Goal: Task Accomplishment & Management: Manage account settings

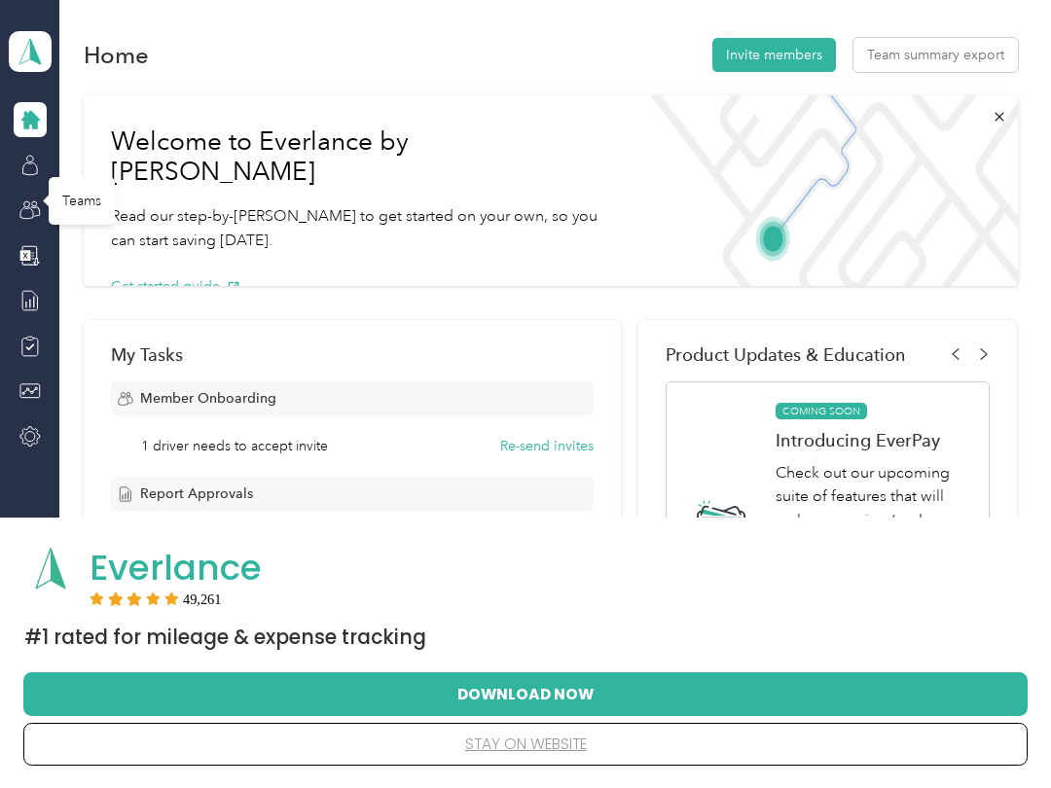
click at [39, 204] on icon at bounding box center [29, 209] width 21 height 21
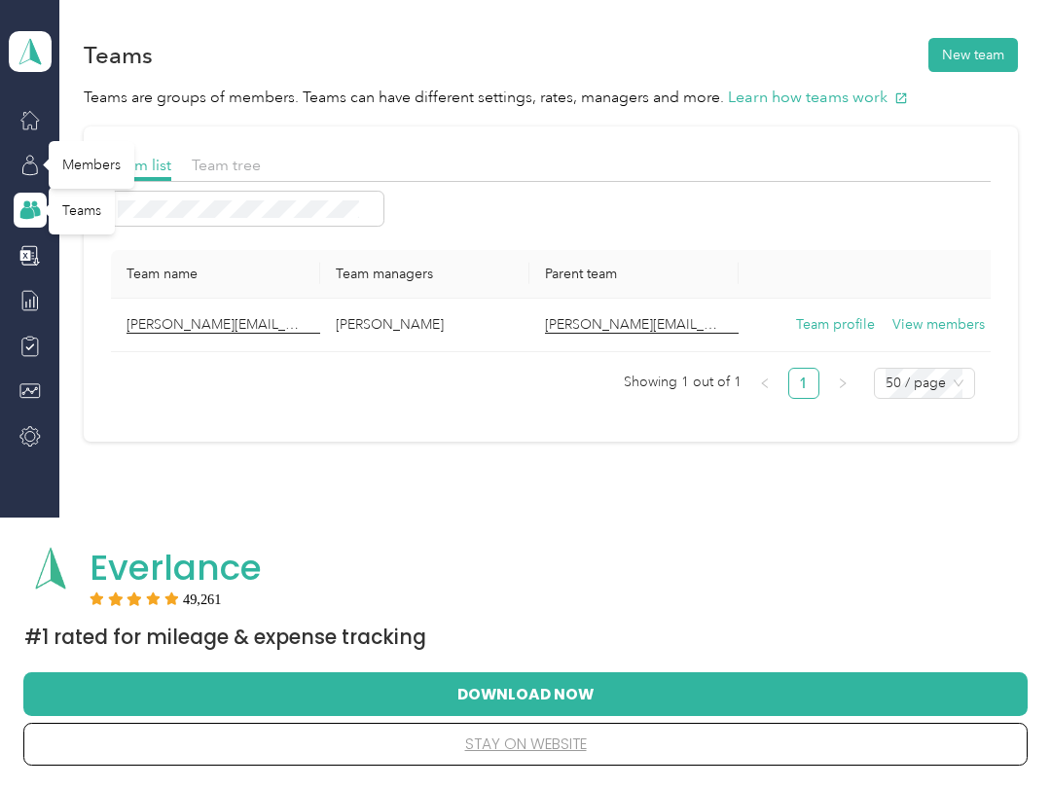
click at [72, 160] on div "Members" at bounding box center [92, 165] width 86 height 48
click at [27, 169] on icon at bounding box center [29, 165] width 21 height 21
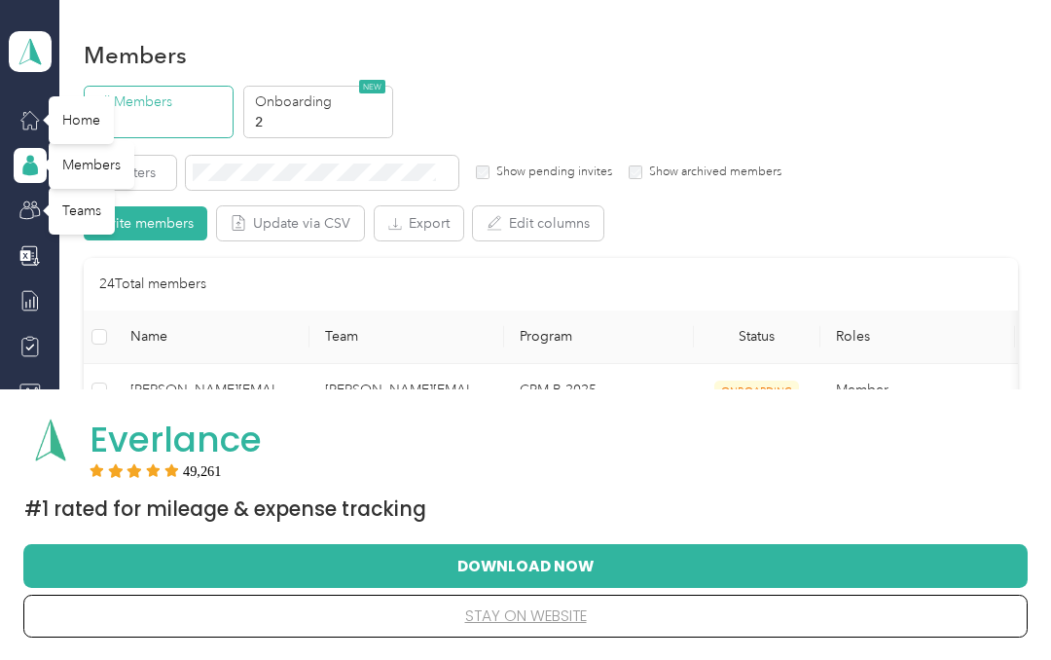
click at [25, 118] on icon at bounding box center [29, 119] width 21 height 21
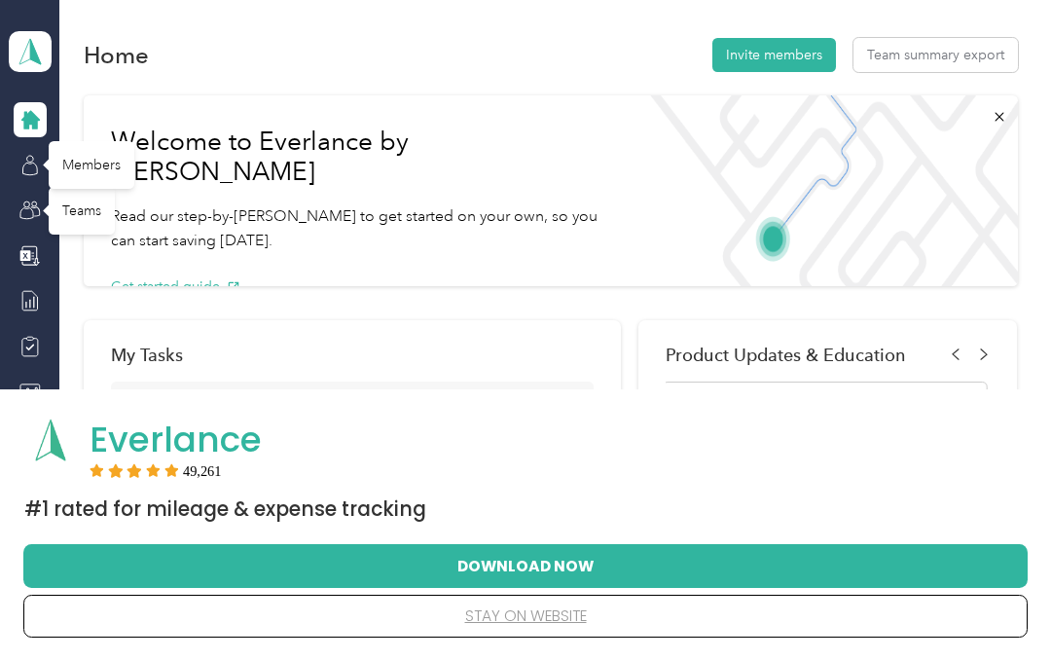
click at [68, 129] on div "Home" at bounding box center [81, 120] width 65 height 48
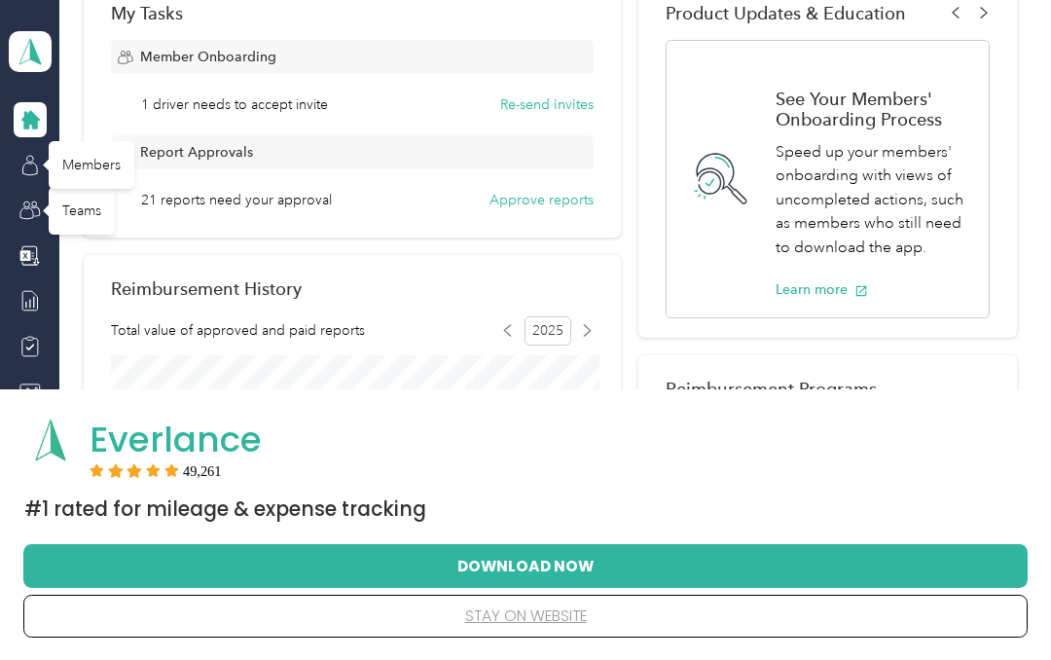
scroll to position [392, 0]
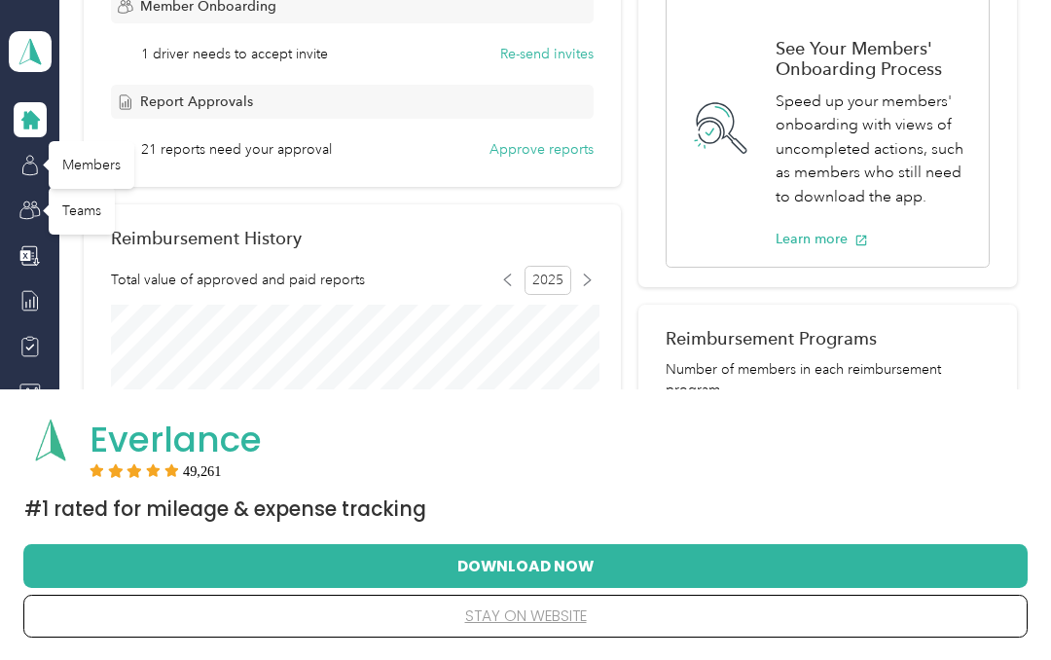
click at [588, 146] on button "Approve reports" at bounding box center [541, 149] width 104 height 20
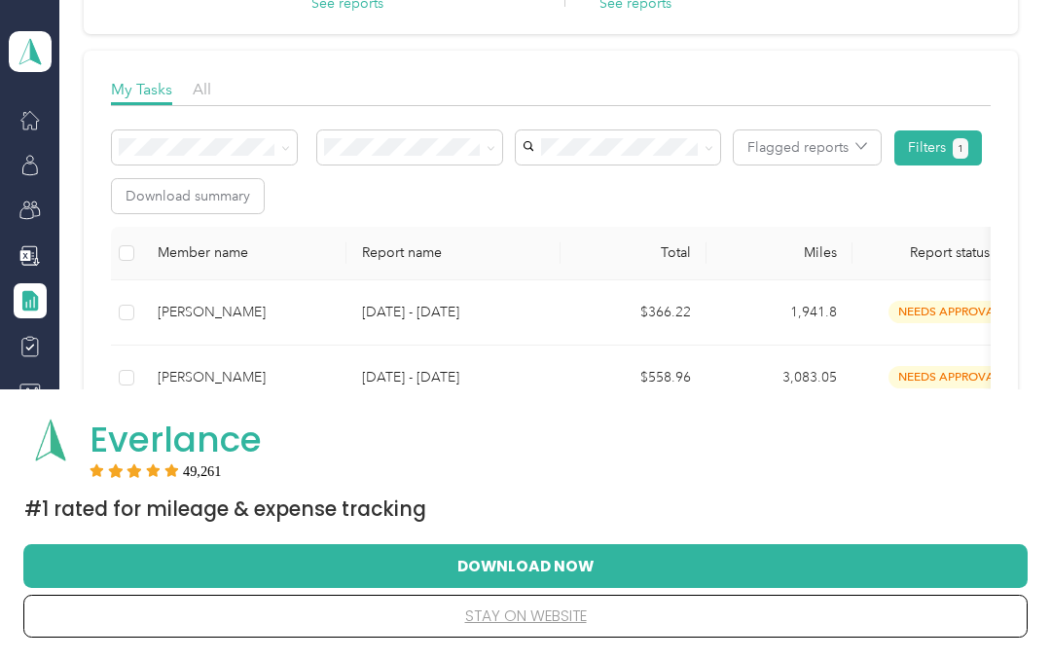
scroll to position [231, 0]
click at [966, 262] on span "Report status" at bounding box center [949, 253] width 163 height 17
click at [980, 281] on td "needs approval" at bounding box center [949, 313] width 195 height 65
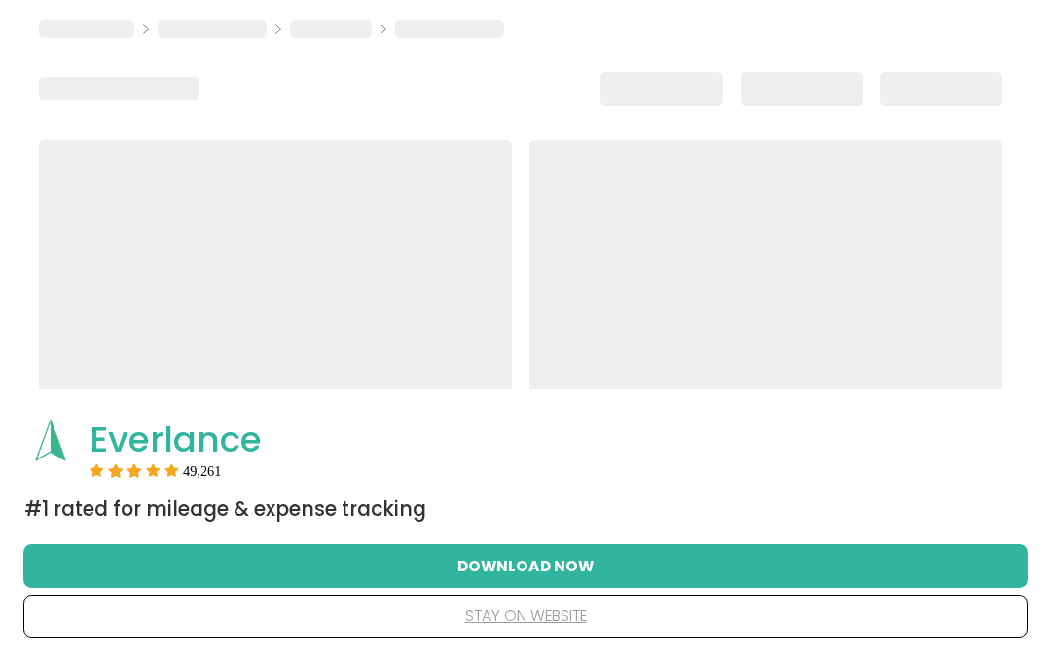
click at [966, 257] on div at bounding box center [765, 310] width 473 height 341
click at [165, 574] on button "Download Now" at bounding box center [525, 565] width 942 height 41
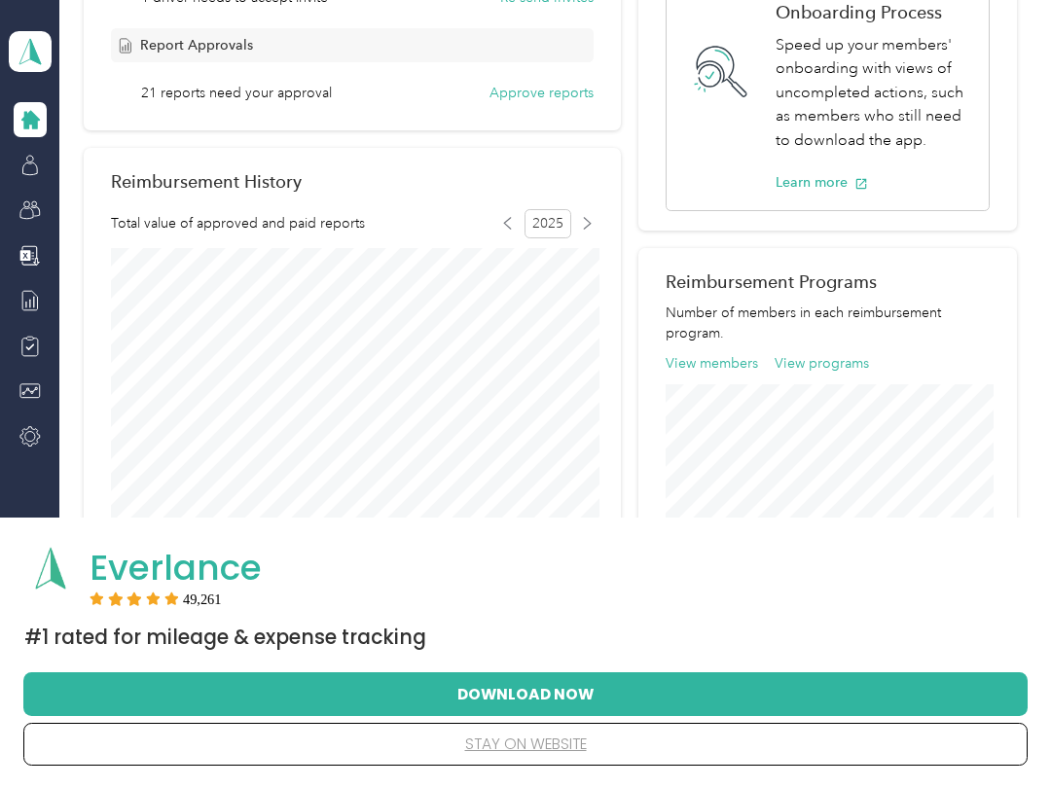
scroll to position [448, 0]
click at [536, 91] on button "Approve reports" at bounding box center [541, 94] width 104 height 20
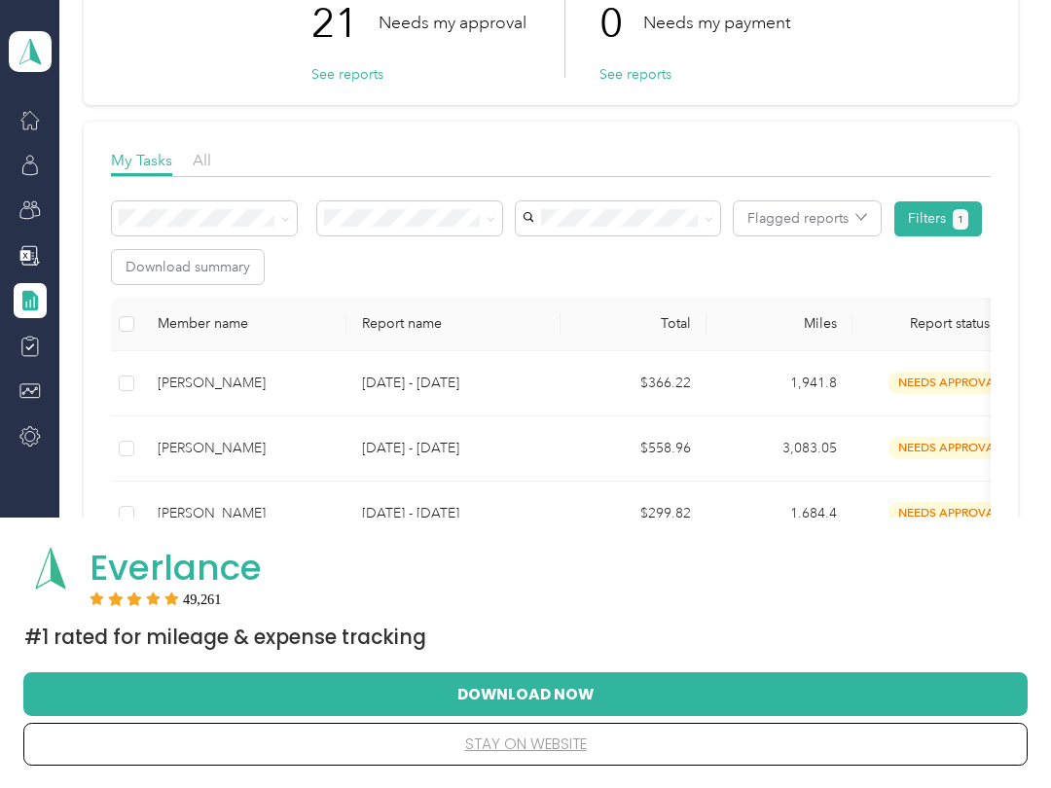
scroll to position [144, 0]
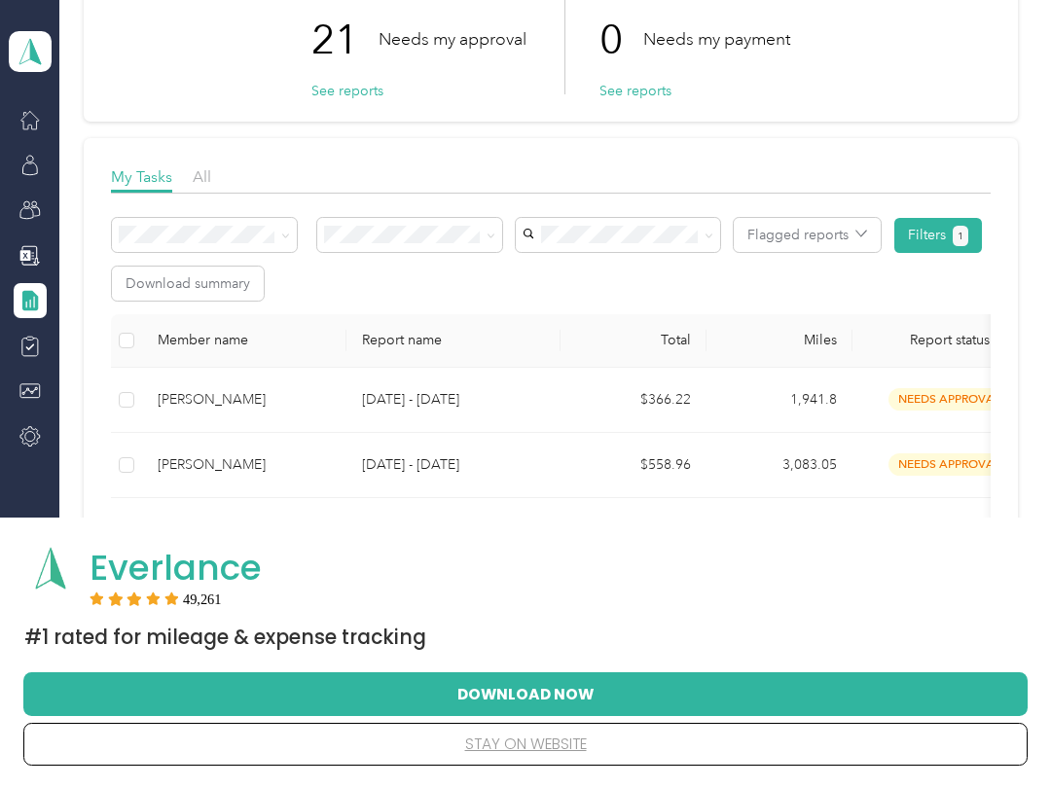
click at [334, 94] on button "See reports" at bounding box center [347, 91] width 72 height 20
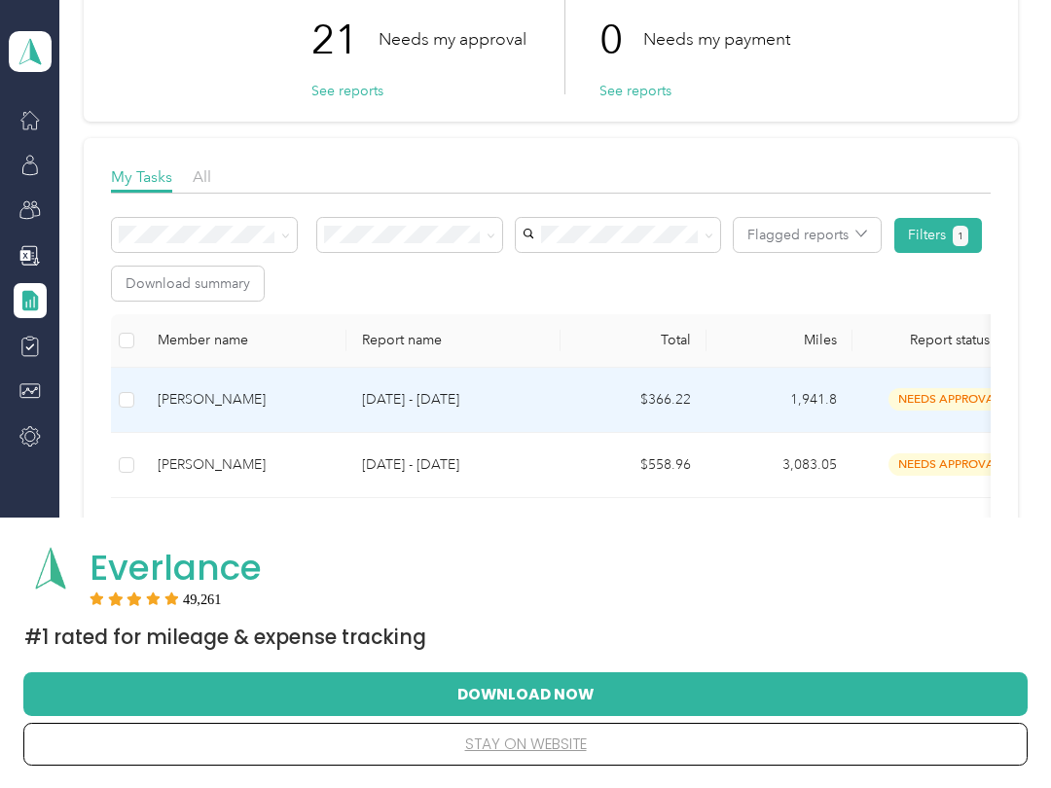
click at [198, 399] on div "[PERSON_NAME]" at bounding box center [244, 399] width 173 height 21
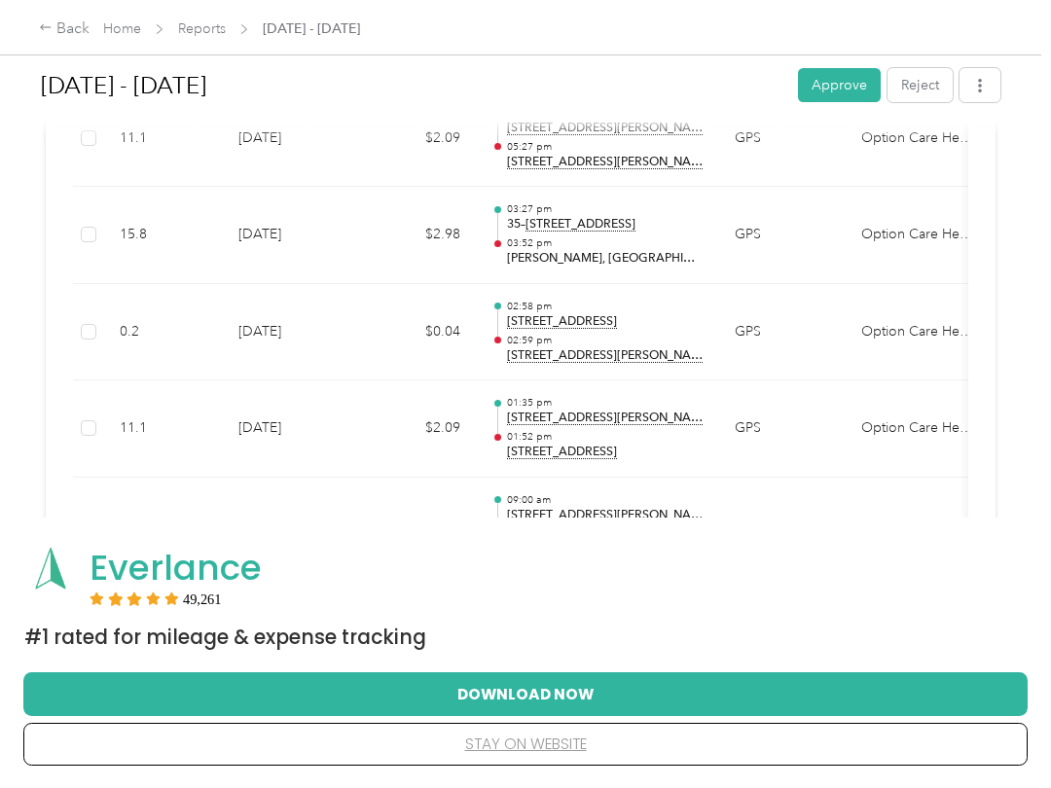
scroll to position [553, 0]
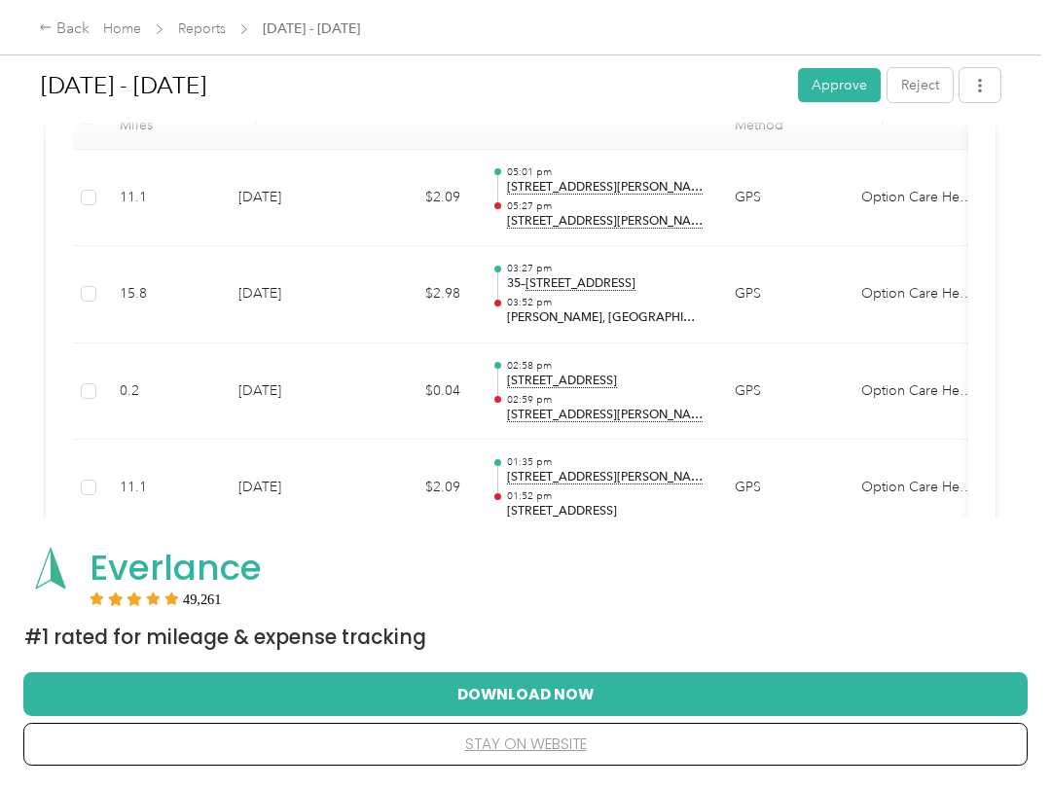
click at [845, 83] on button "Approve" at bounding box center [839, 85] width 83 height 34
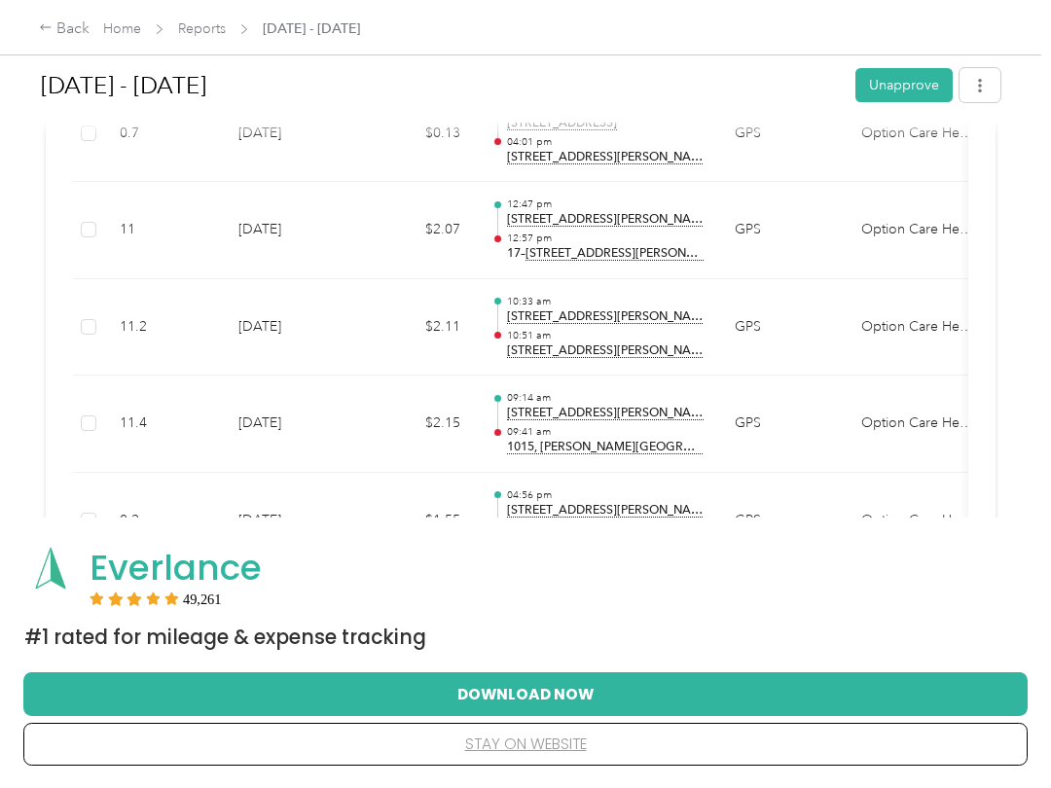
scroll to position [1180, 0]
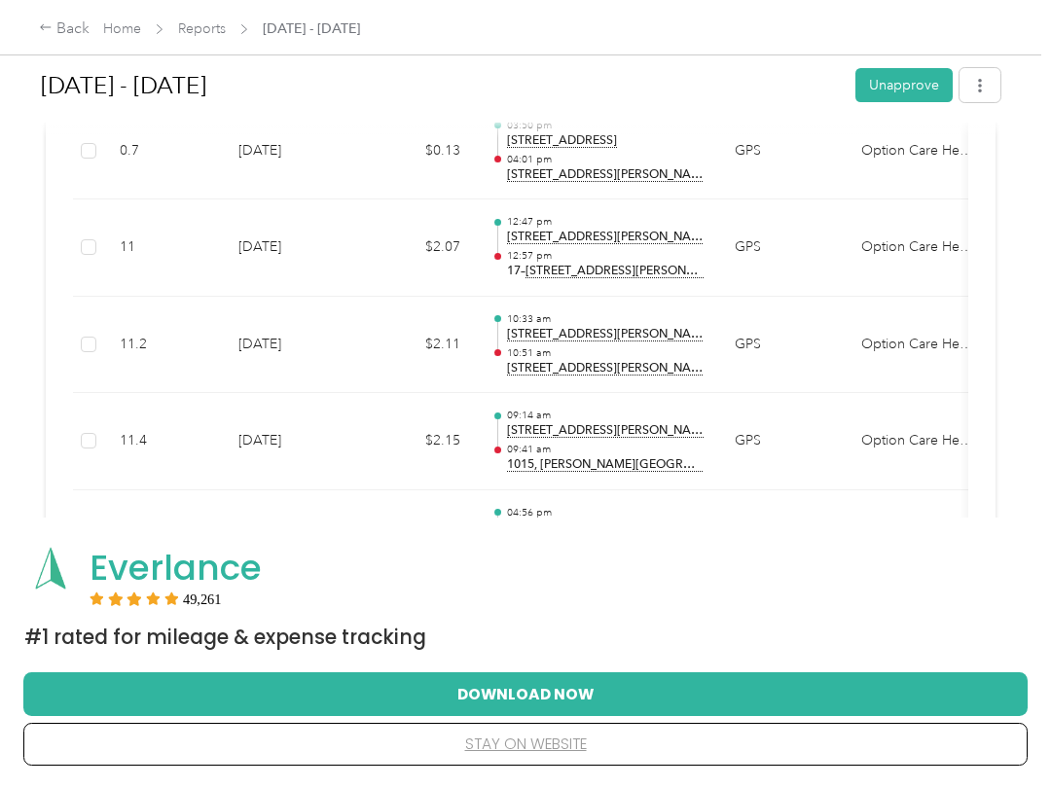
click at [51, 30] on icon at bounding box center [46, 27] width 14 height 14
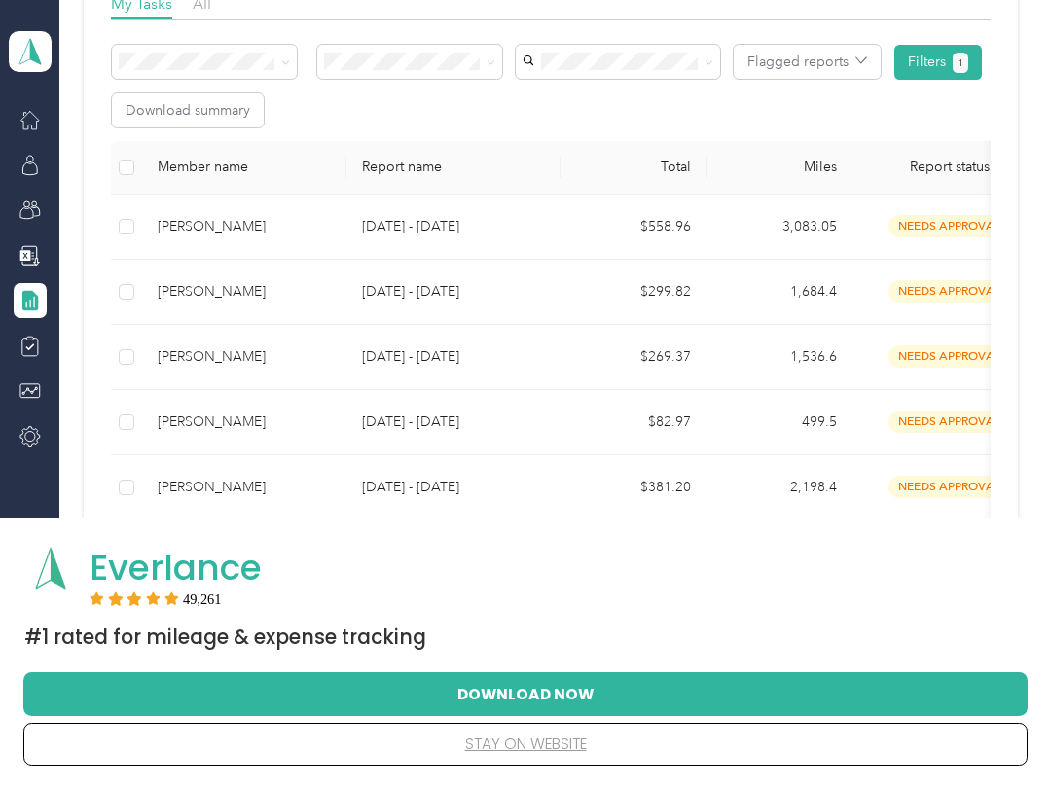
scroll to position [314, 0]
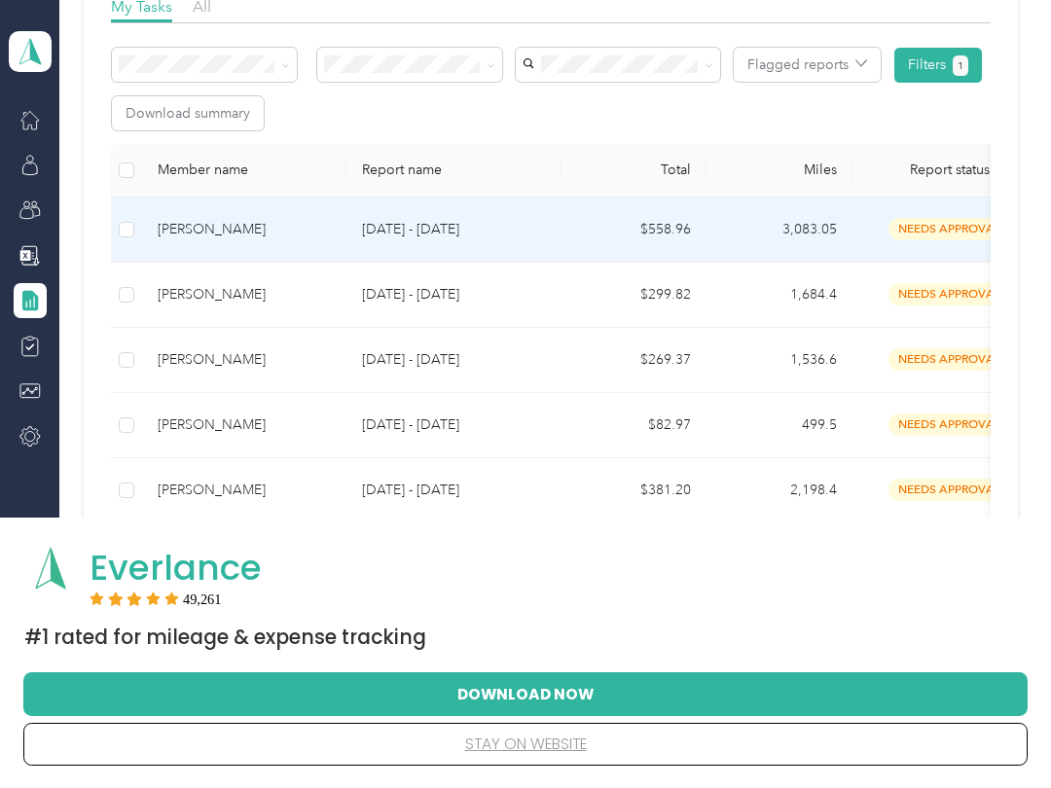
click at [942, 238] on span "needs approval" at bounding box center [949, 229] width 123 height 22
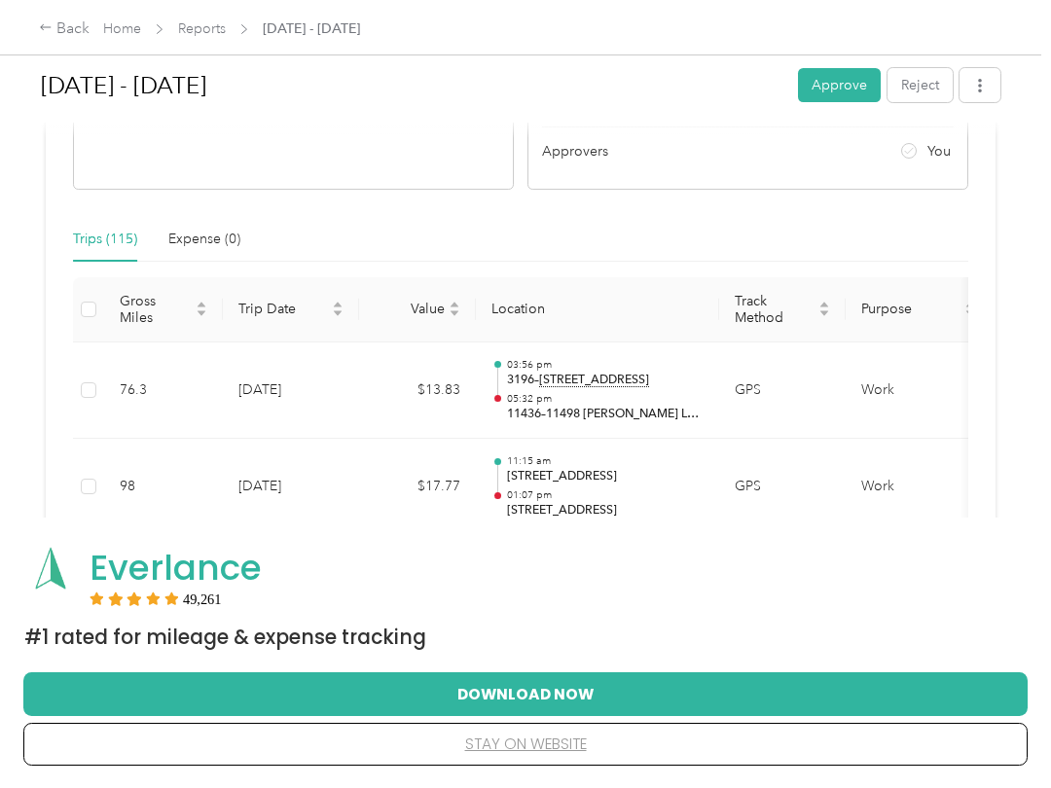
click at [941, 342] on th "Purpose" at bounding box center [918, 309] width 146 height 65
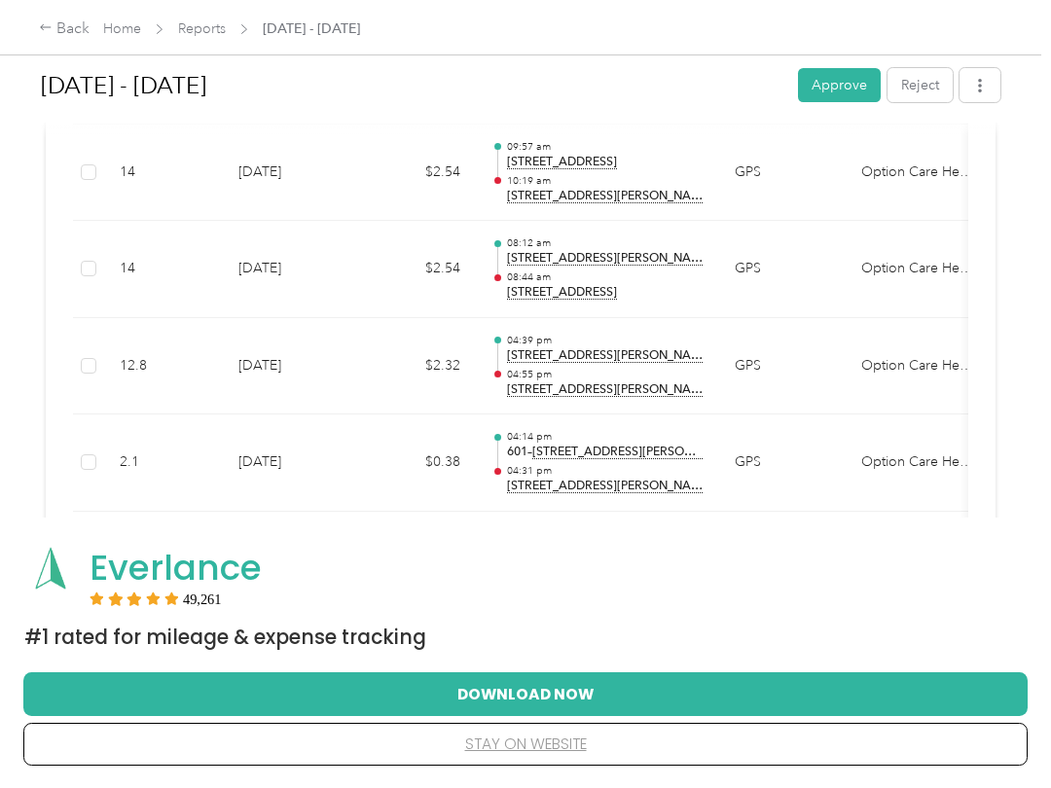
scroll to position [1545, 0]
click at [840, 84] on button "Approve" at bounding box center [839, 85] width 83 height 34
click at [55, 22] on div "Back" at bounding box center [64, 29] width 51 height 23
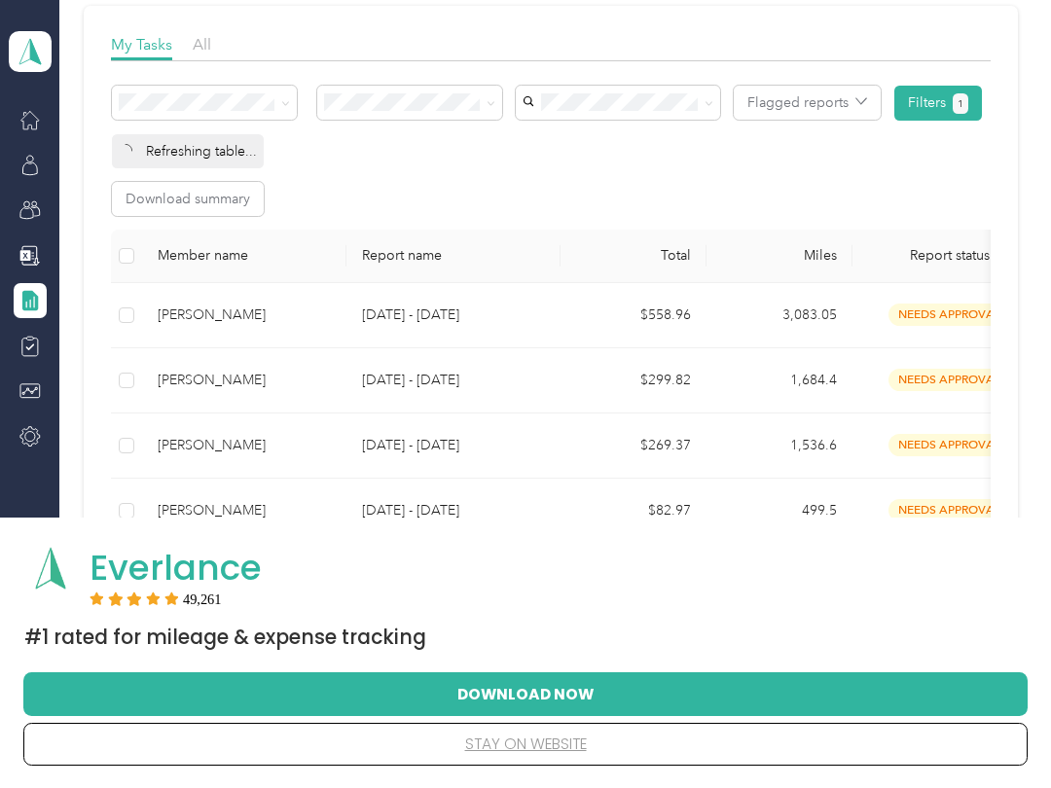
scroll to position [289, 0]
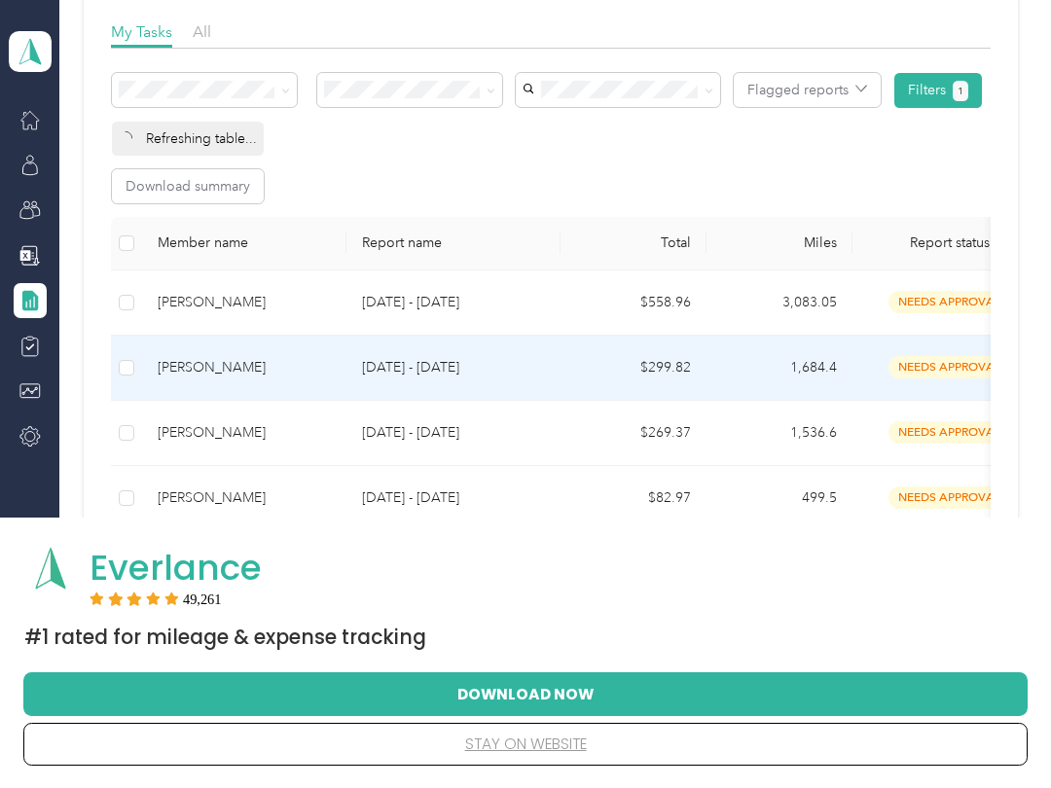
click at [939, 378] on td "needs approval" at bounding box center [949, 368] width 195 height 65
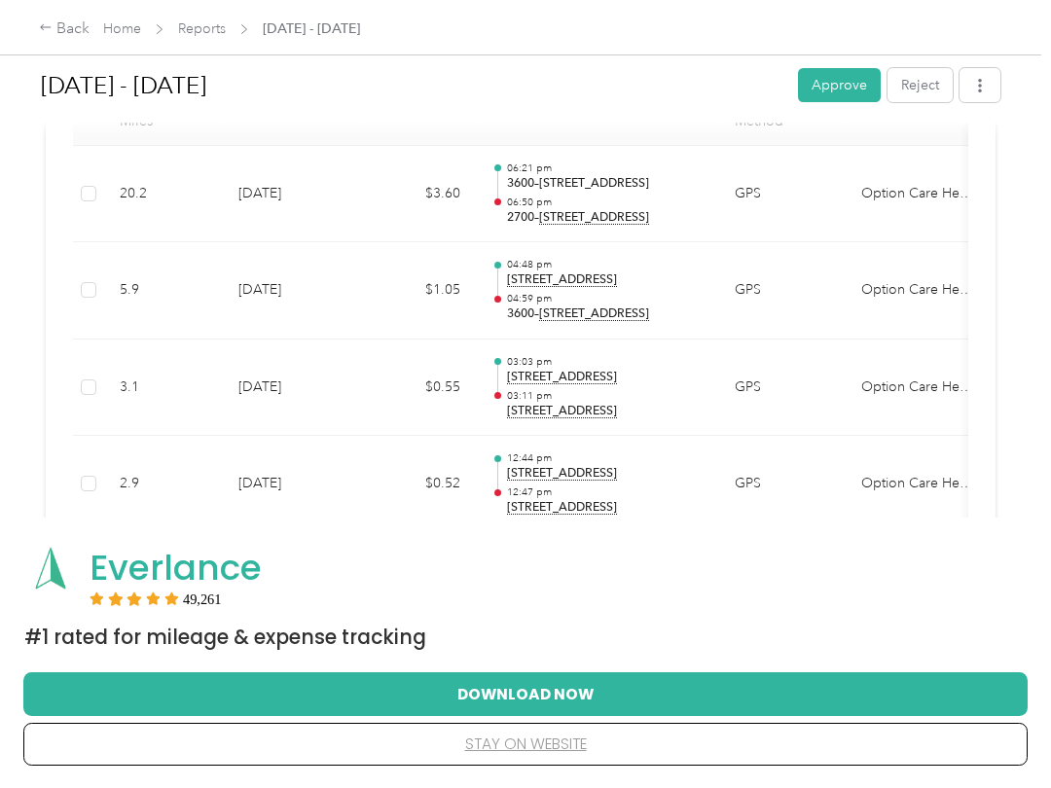
scroll to position [561, 0]
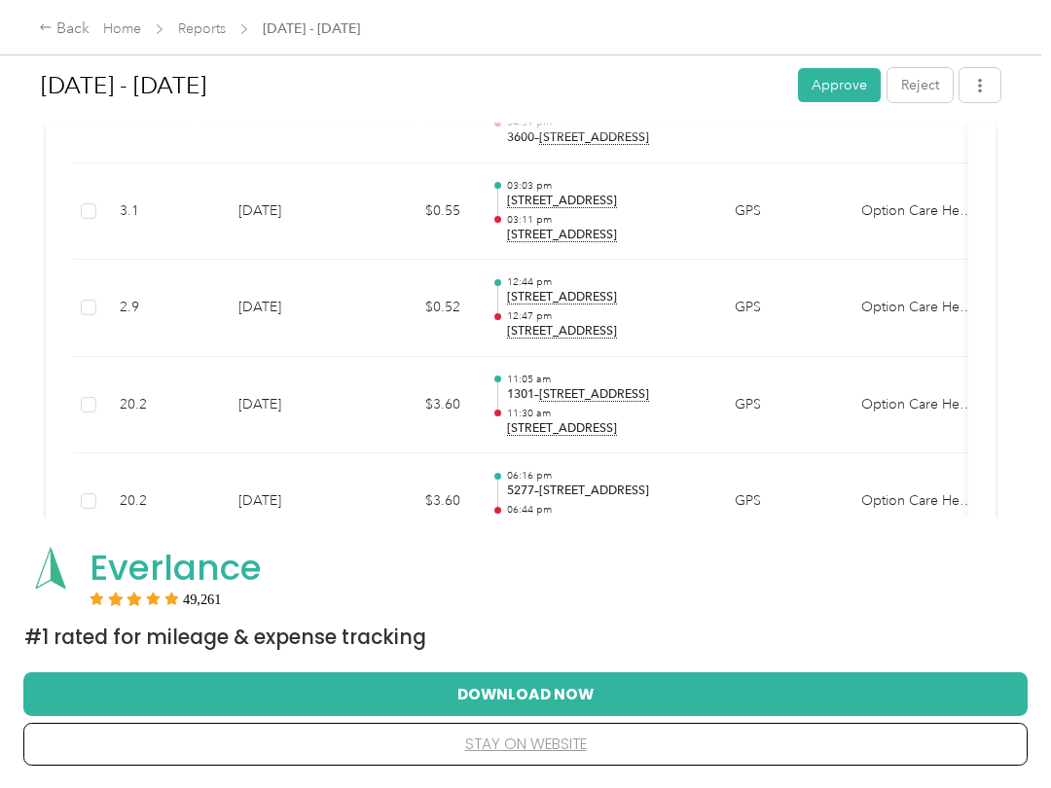
click at [940, 453] on td "Option Care Health" at bounding box center [918, 501] width 146 height 97
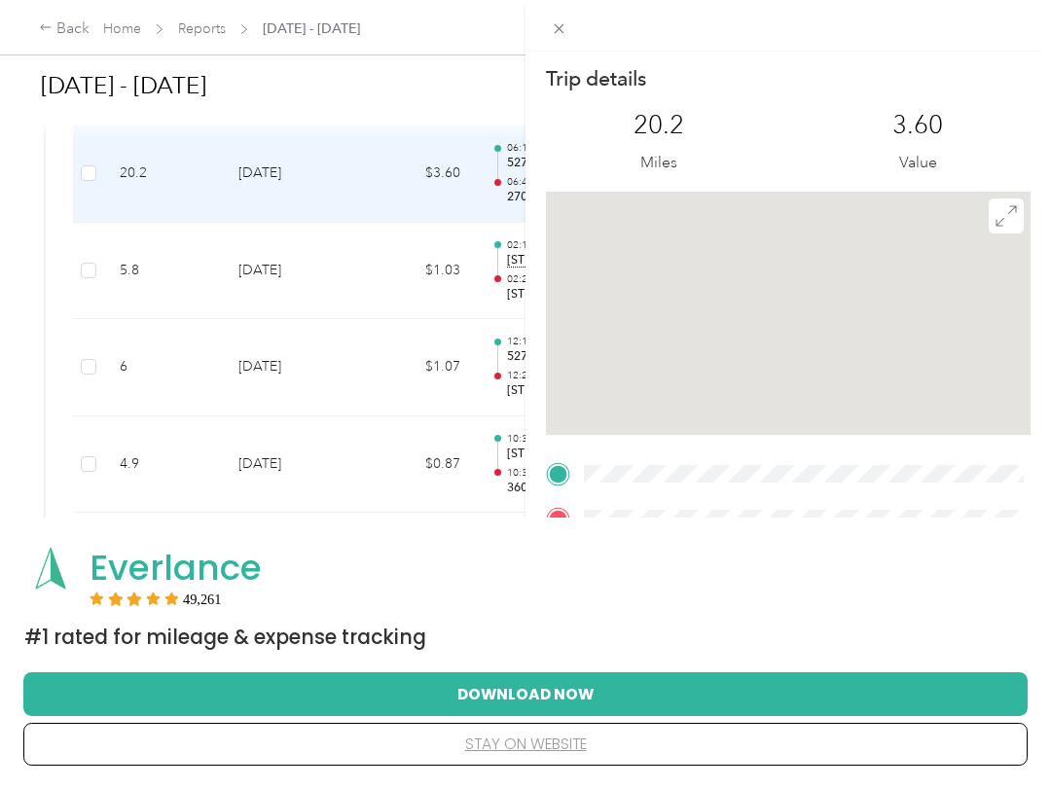
click at [11, 347] on div "Trip details This trip cannot be edited because it is either under review, appr…" at bounding box center [525, 394] width 1051 height 788
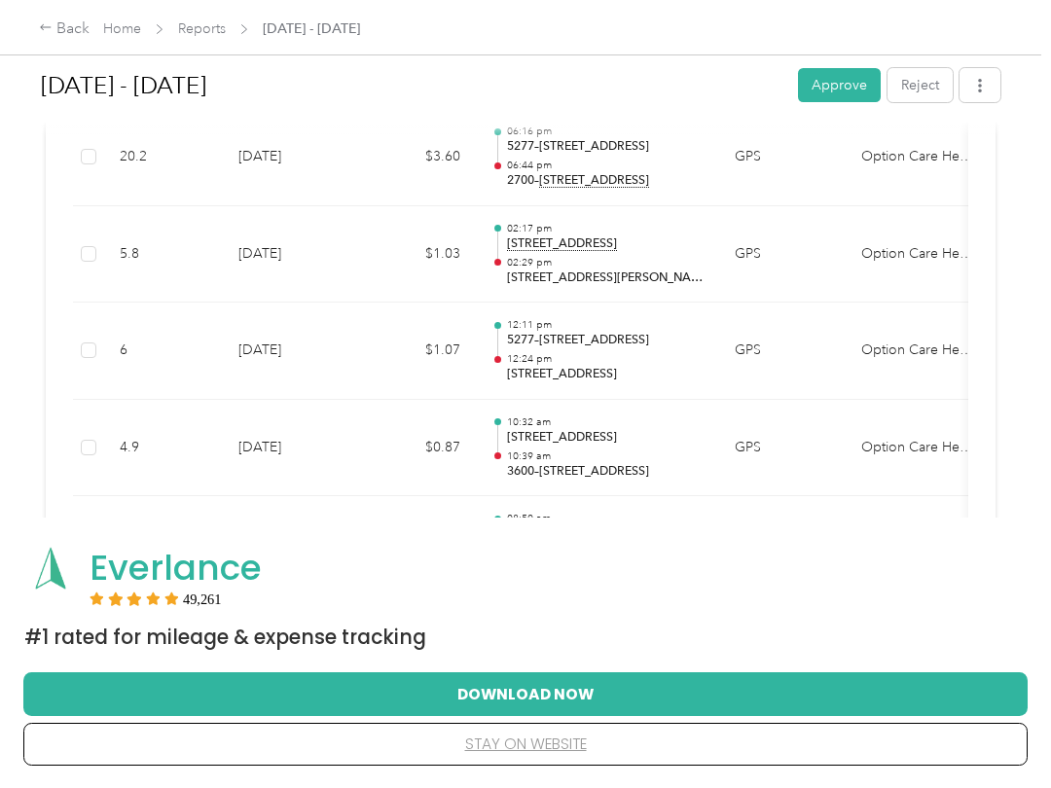
scroll to position [1078, 0]
click at [846, 76] on button "Approve" at bounding box center [839, 85] width 83 height 34
click at [60, 22] on div "Back" at bounding box center [64, 29] width 51 height 23
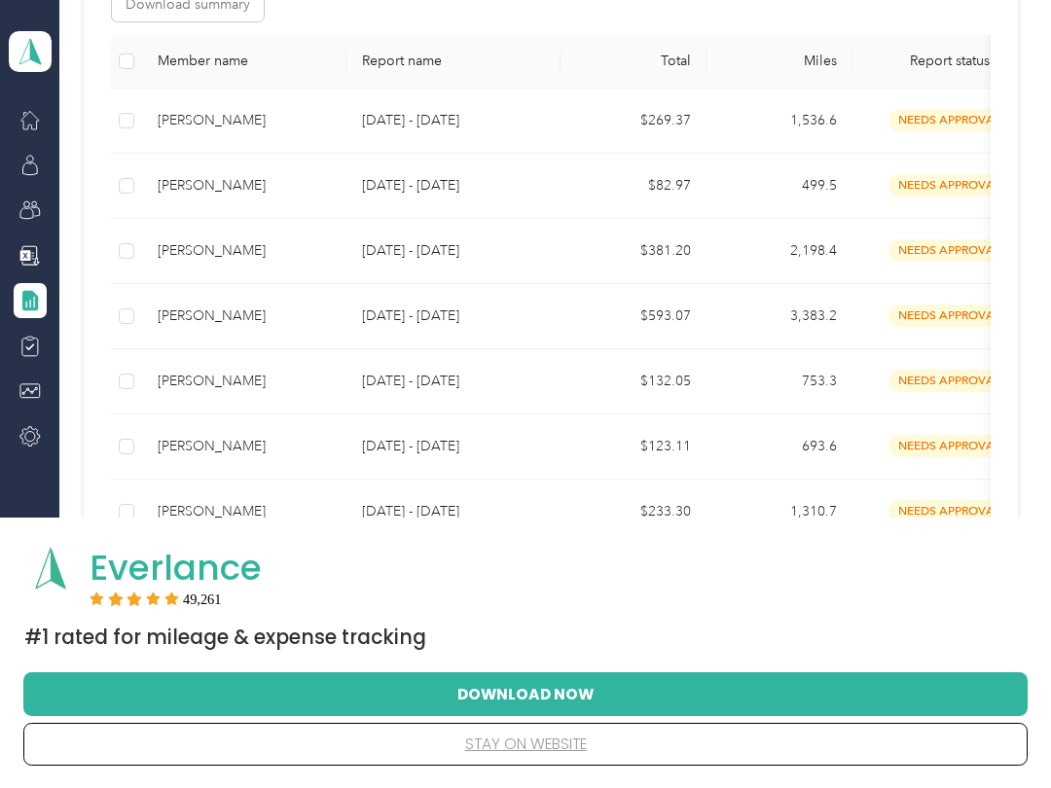
scroll to position [427, 0]
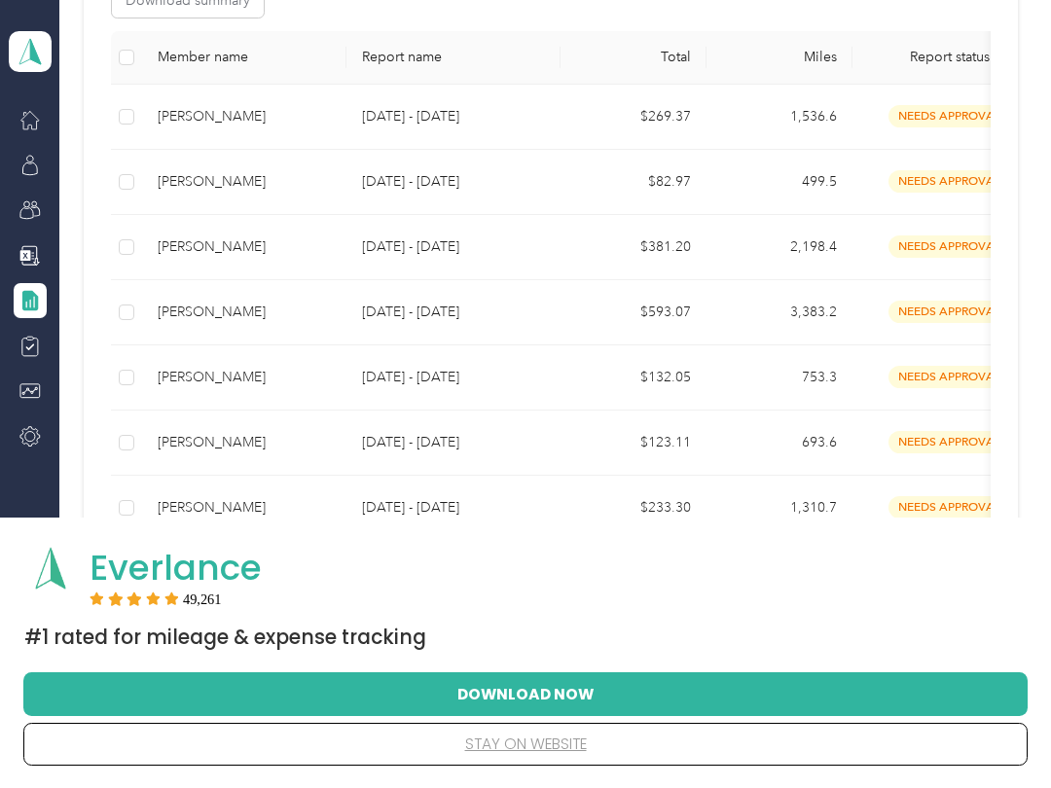
click at [940, 376] on span "needs approval" at bounding box center [949, 377] width 123 height 22
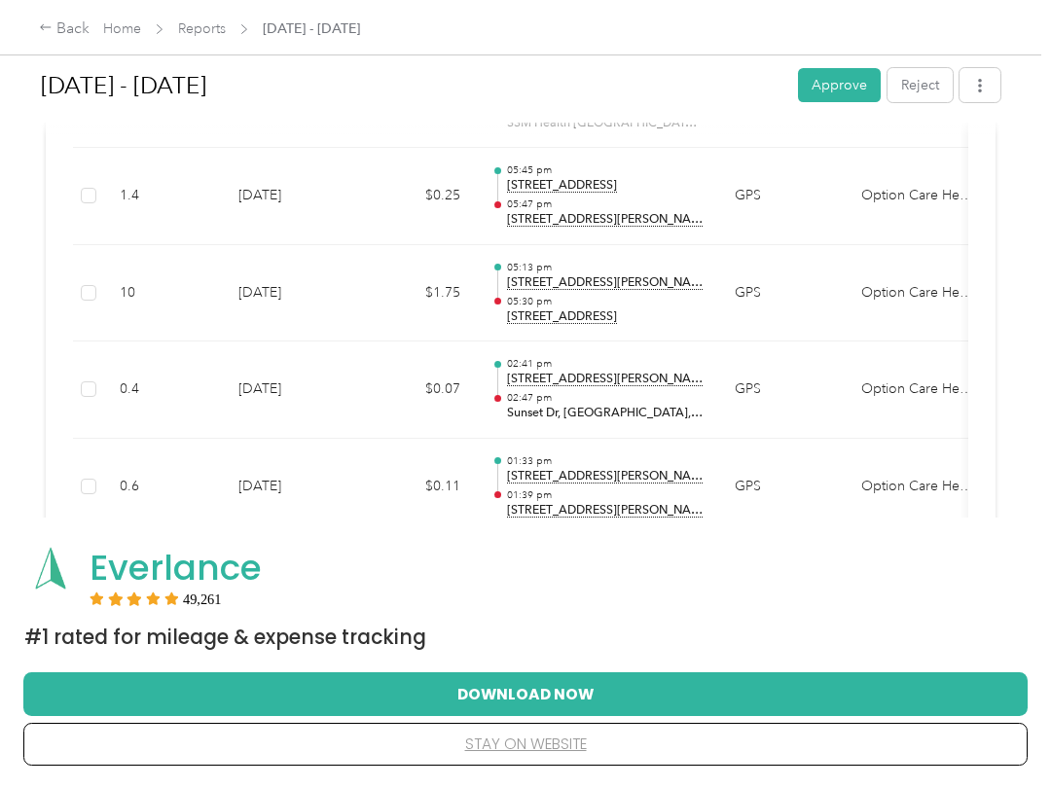
scroll to position [3169, 0]
click at [851, 87] on button "Approve" at bounding box center [839, 85] width 83 height 34
click at [55, 30] on div "Back" at bounding box center [64, 29] width 51 height 23
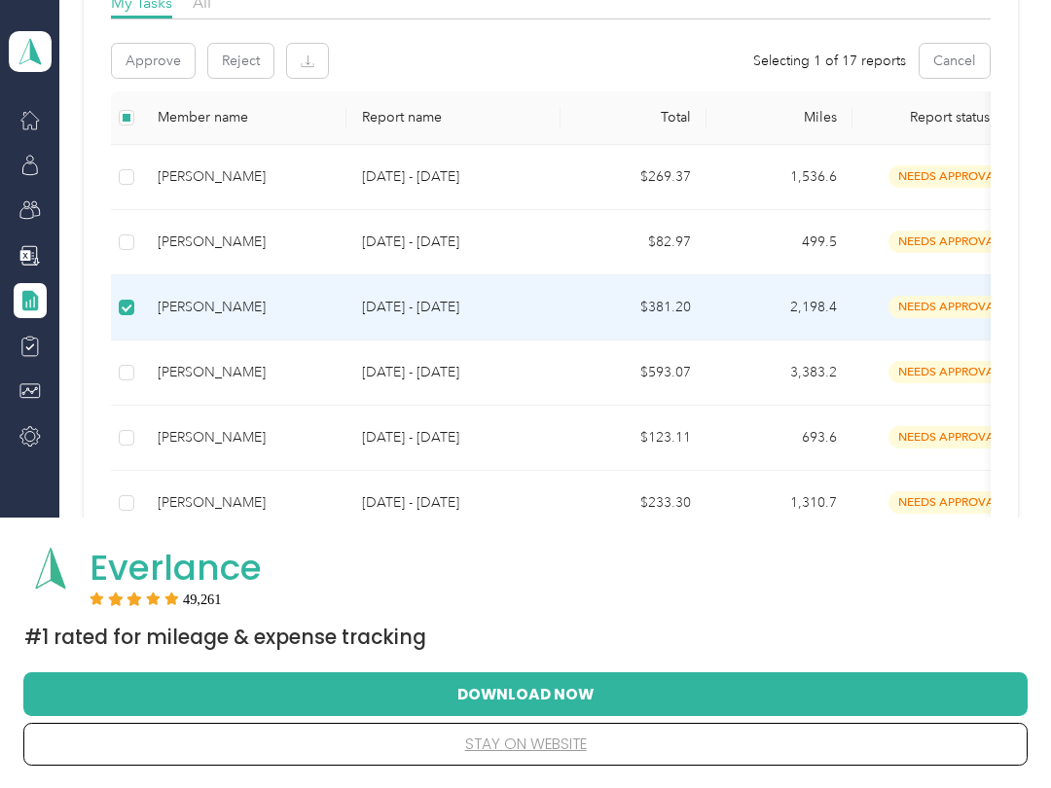
scroll to position [305, 0]
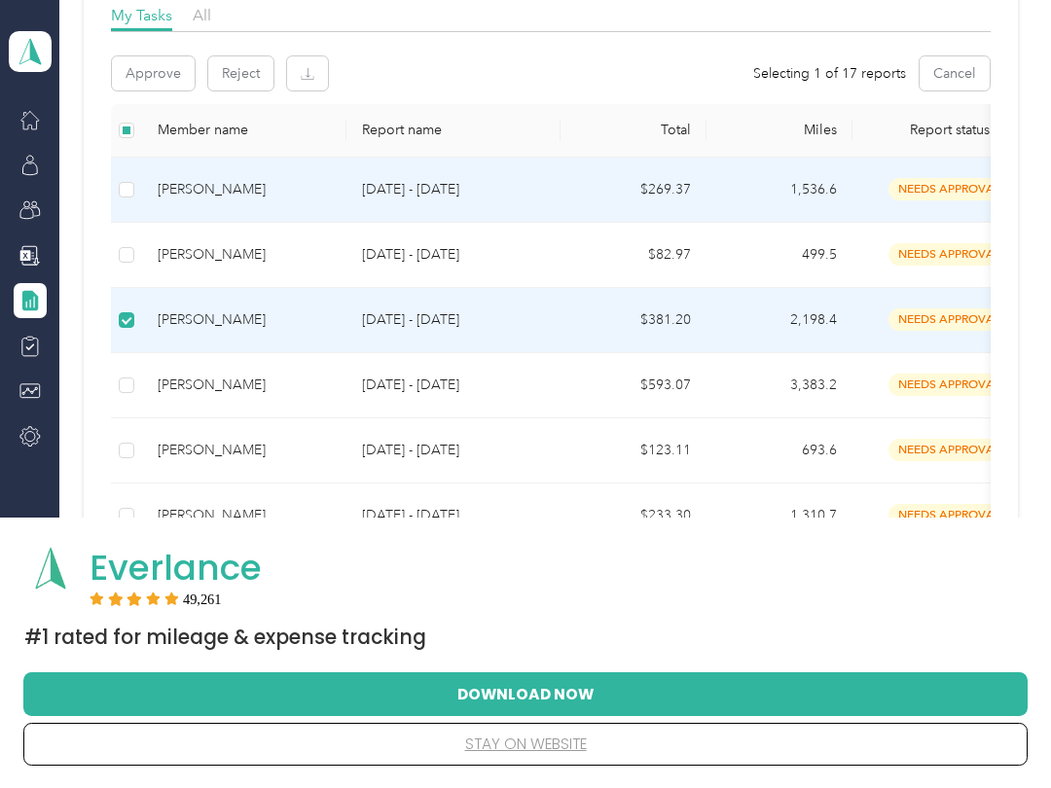
click at [186, 193] on div "[PERSON_NAME]" at bounding box center [244, 189] width 173 height 21
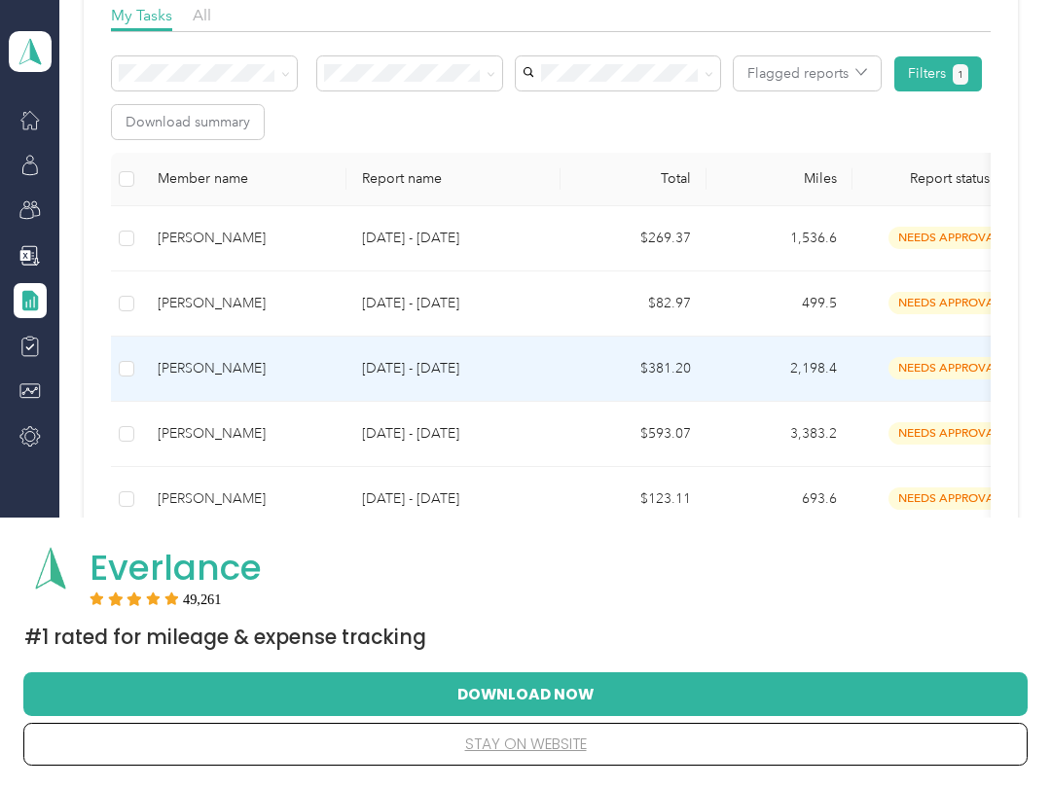
click at [186, 237] on div "[PERSON_NAME]" at bounding box center [244, 238] width 173 height 21
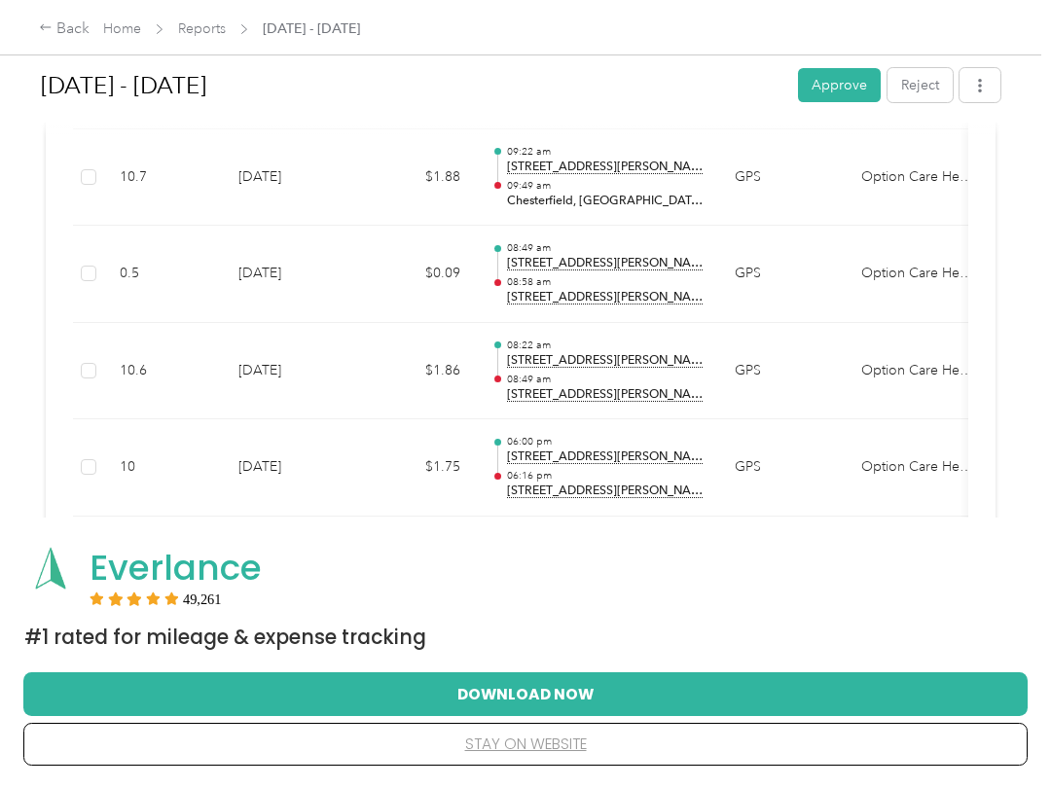
scroll to position [1155, 0]
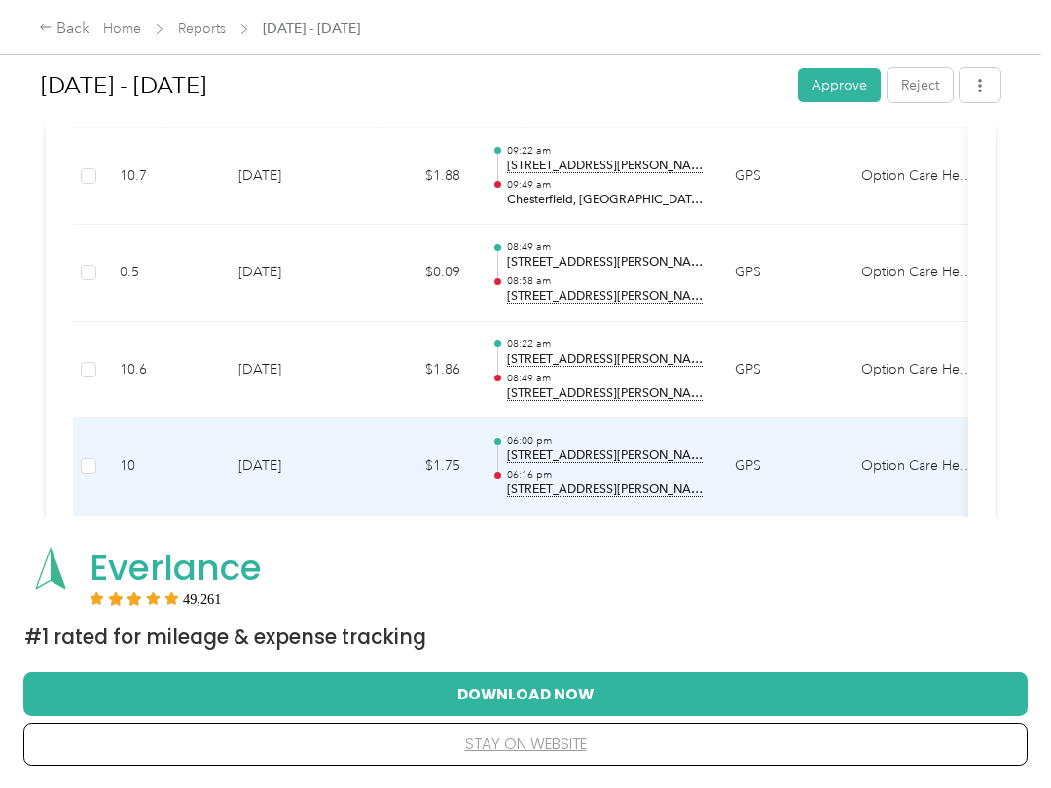
click at [921, 418] on td "Option Care Health" at bounding box center [918, 466] width 146 height 97
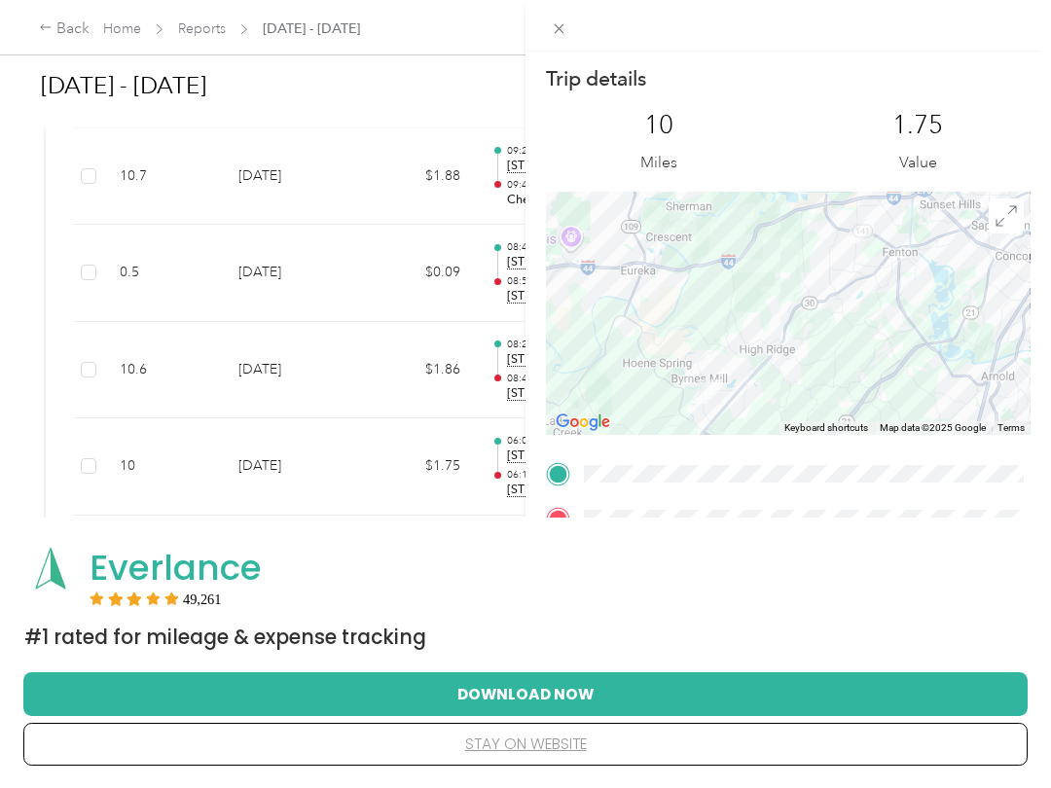
click at [109, 362] on div "Trip details This trip cannot be edited because it is either under review, appr…" at bounding box center [525, 394] width 1051 height 788
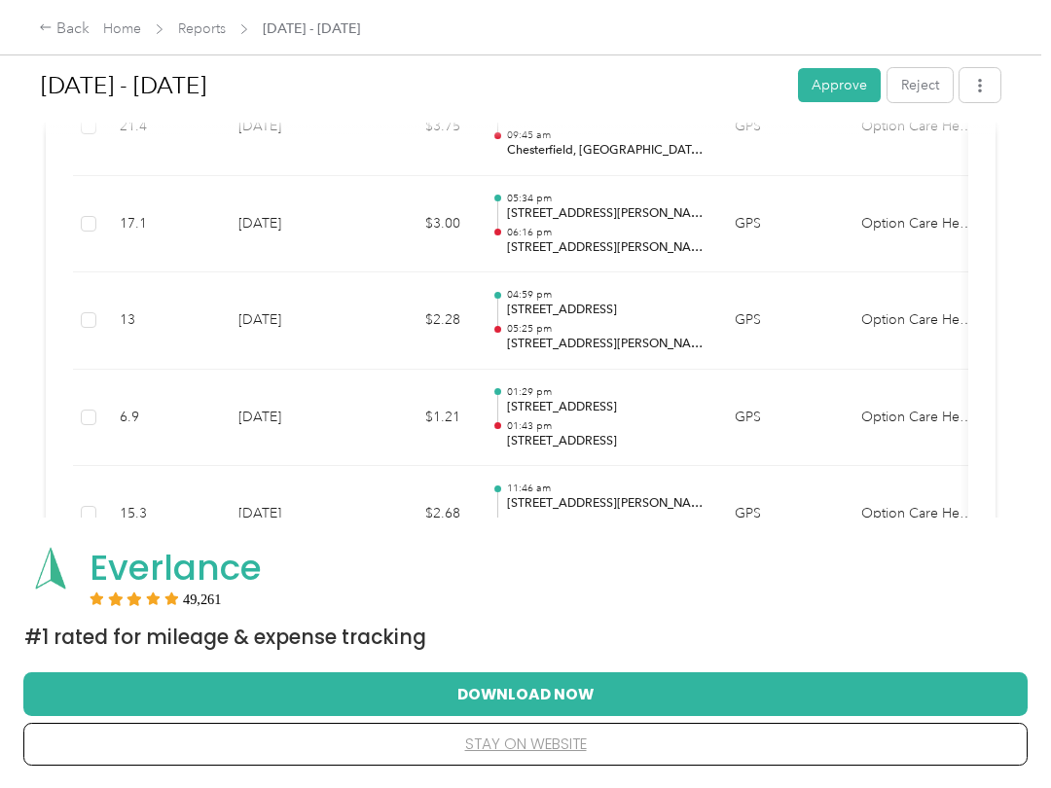
click at [932, 415] on td "Option Care Health" at bounding box center [918, 418] width 146 height 97
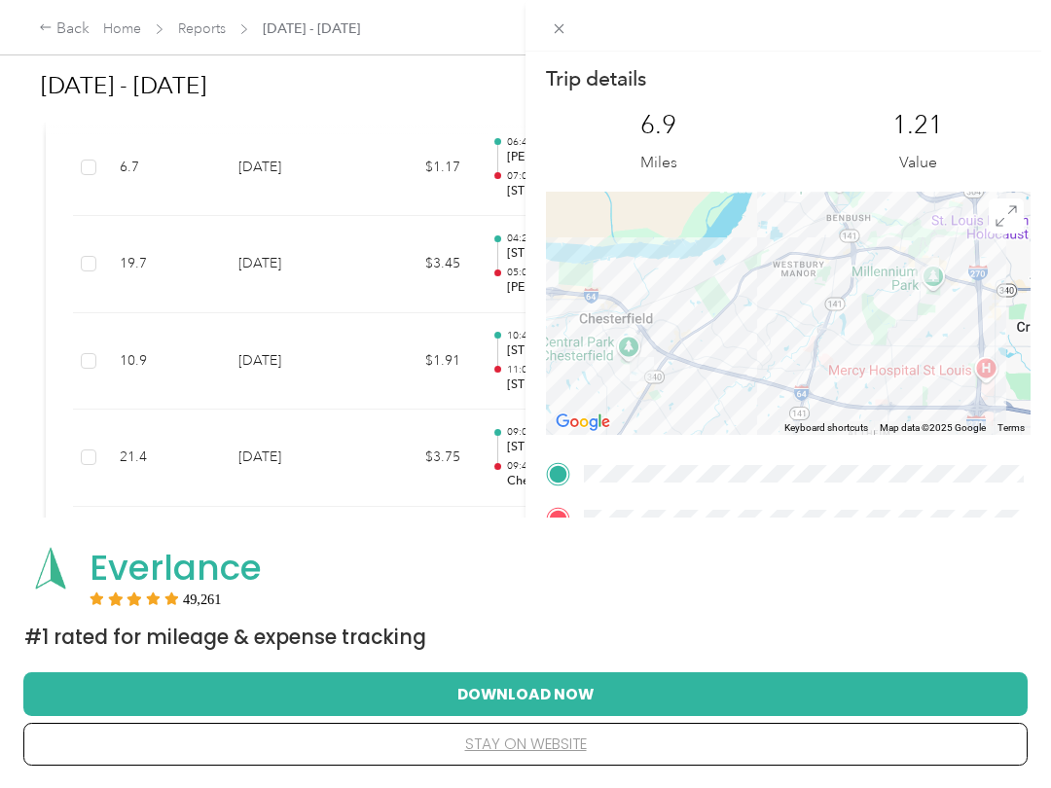
scroll to position [2131, 0]
click at [571, 58] on div "Close" at bounding box center [559, 56] width 49 height 34
click at [564, 22] on icon at bounding box center [559, 28] width 17 height 17
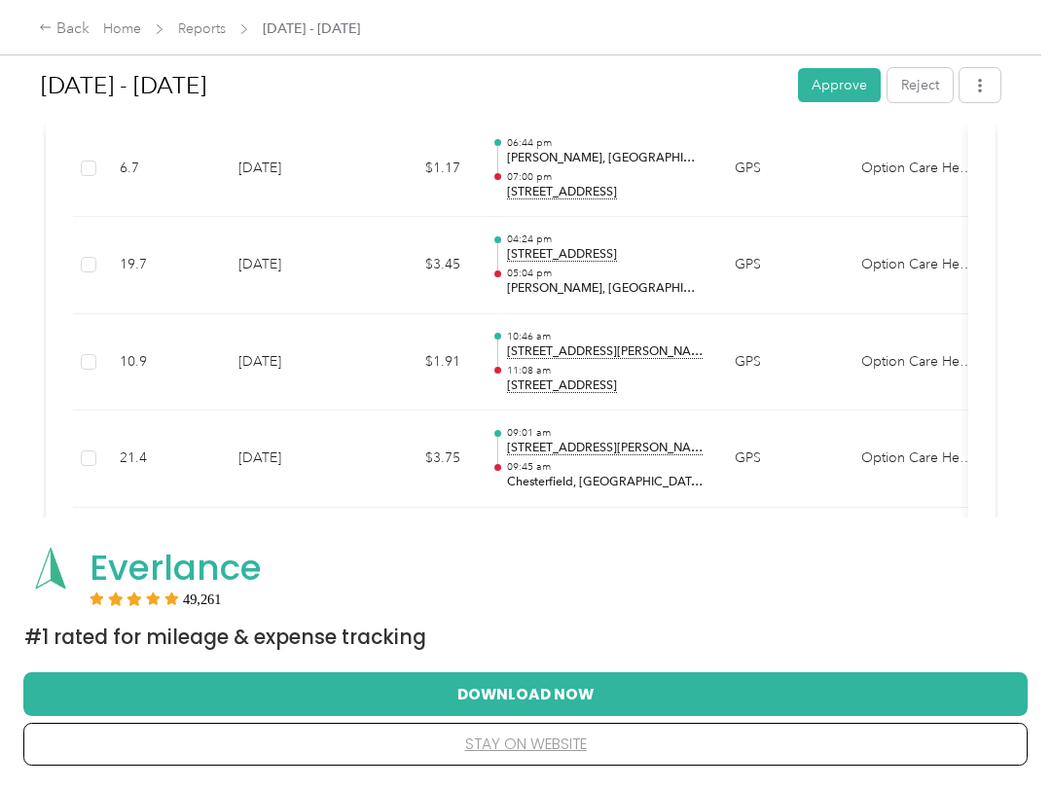
click at [861, 84] on button "Approve" at bounding box center [839, 85] width 83 height 34
click at [58, 31] on div "Back" at bounding box center [64, 29] width 51 height 23
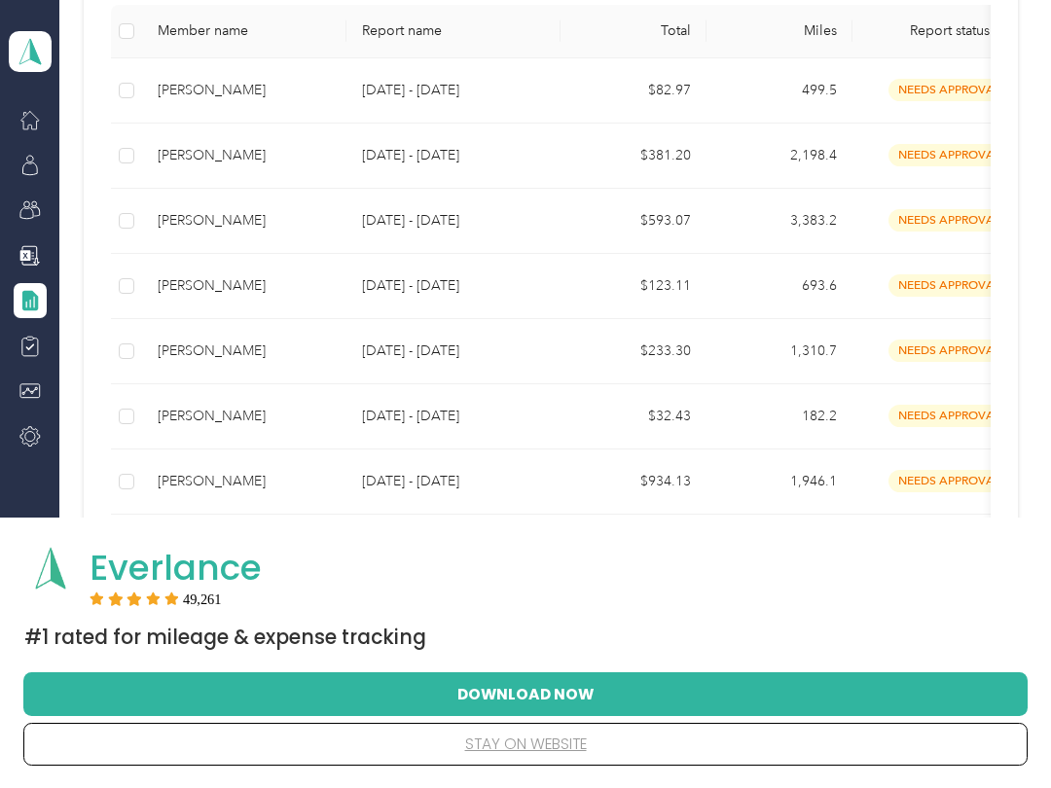
scroll to position [452, 0]
click at [170, 91] on div "[PERSON_NAME]" at bounding box center [244, 91] width 173 height 21
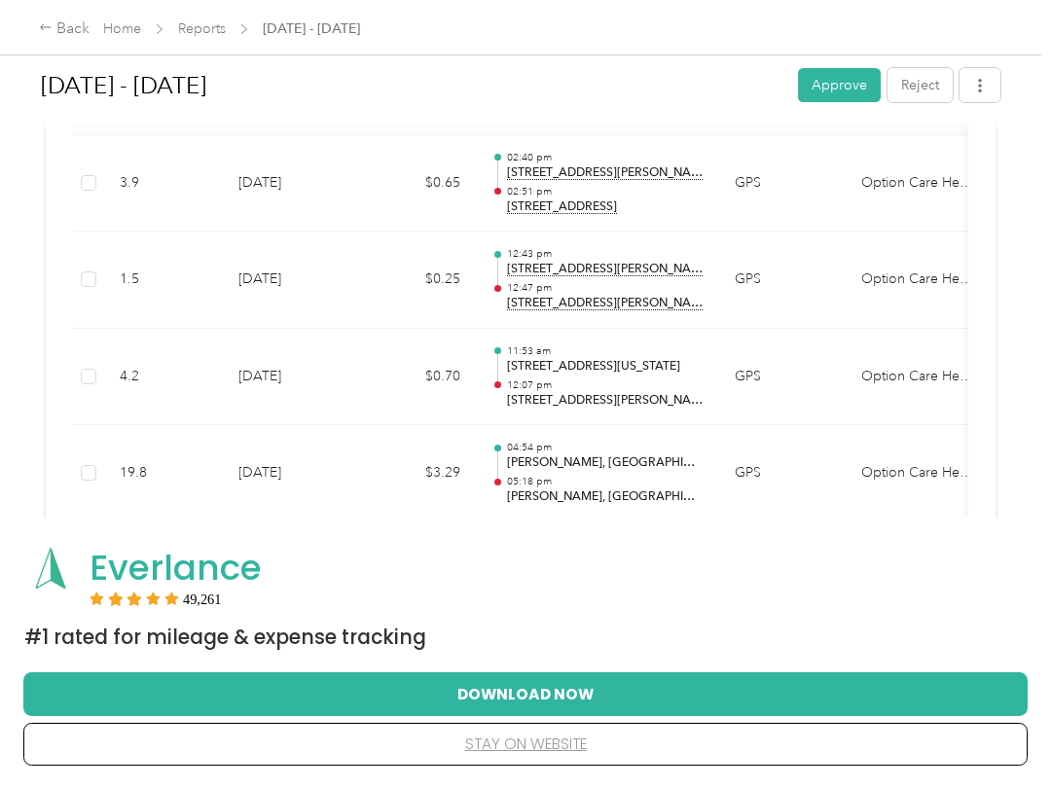
scroll to position [563, 0]
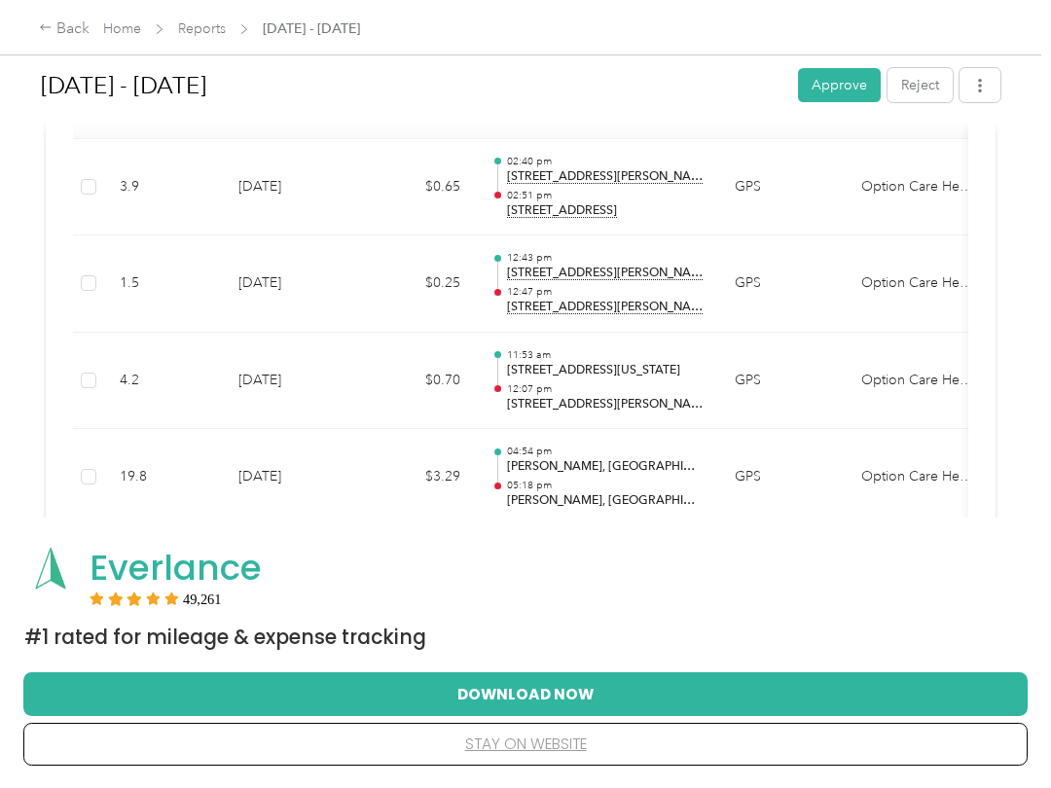
click at [846, 86] on button "Approve" at bounding box center [839, 85] width 83 height 34
click at [65, 32] on div "Back" at bounding box center [64, 29] width 51 height 23
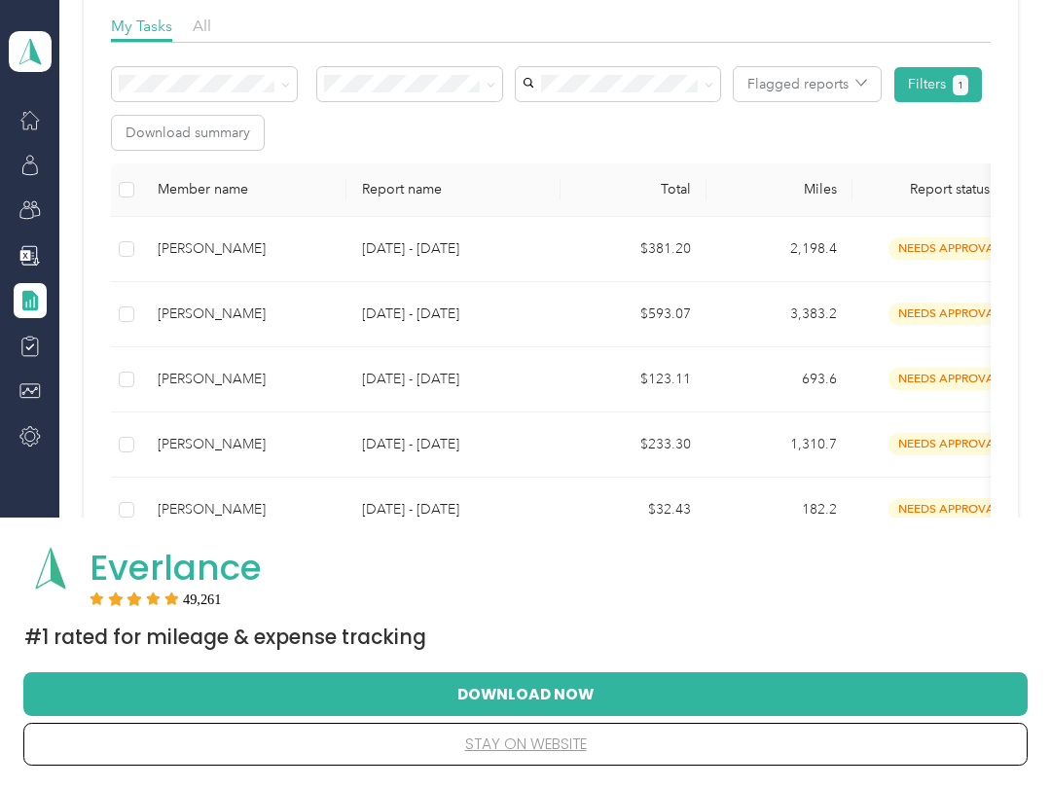
scroll to position [305, 0]
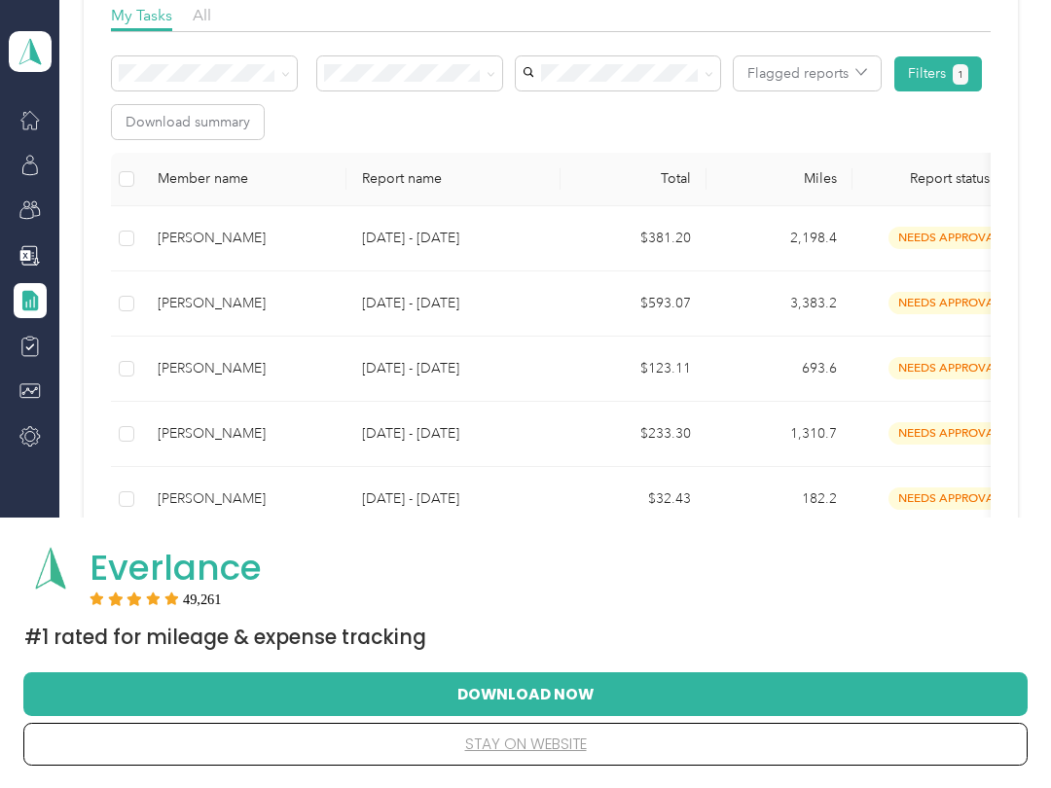
click at [209, 240] on div "[PERSON_NAME]" at bounding box center [244, 238] width 173 height 21
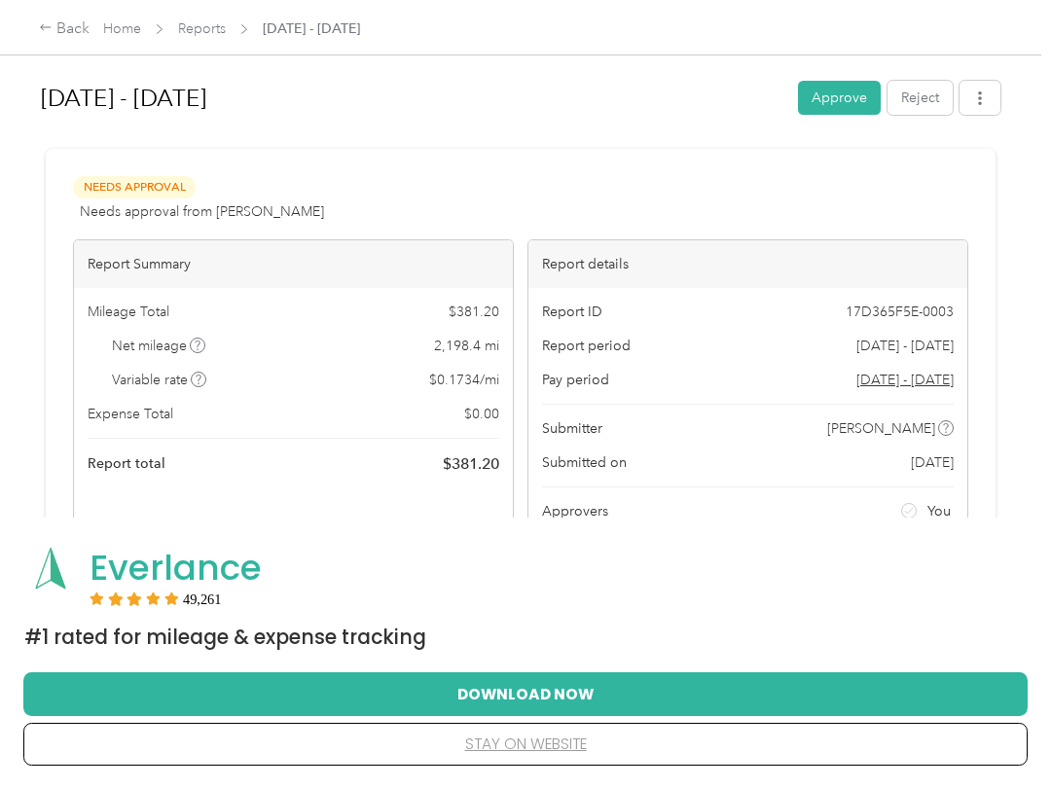
click at [839, 99] on button "Approve" at bounding box center [839, 98] width 83 height 34
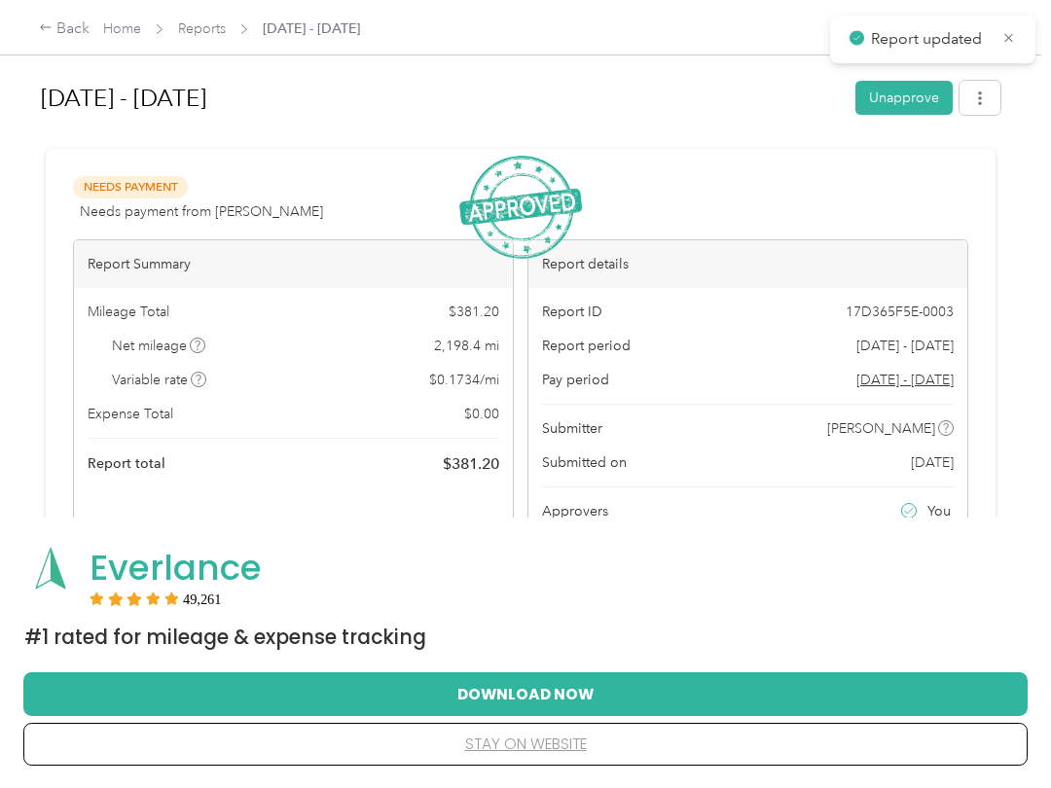
click at [55, 29] on div "Back" at bounding box center [64, 29] width 51 height 23
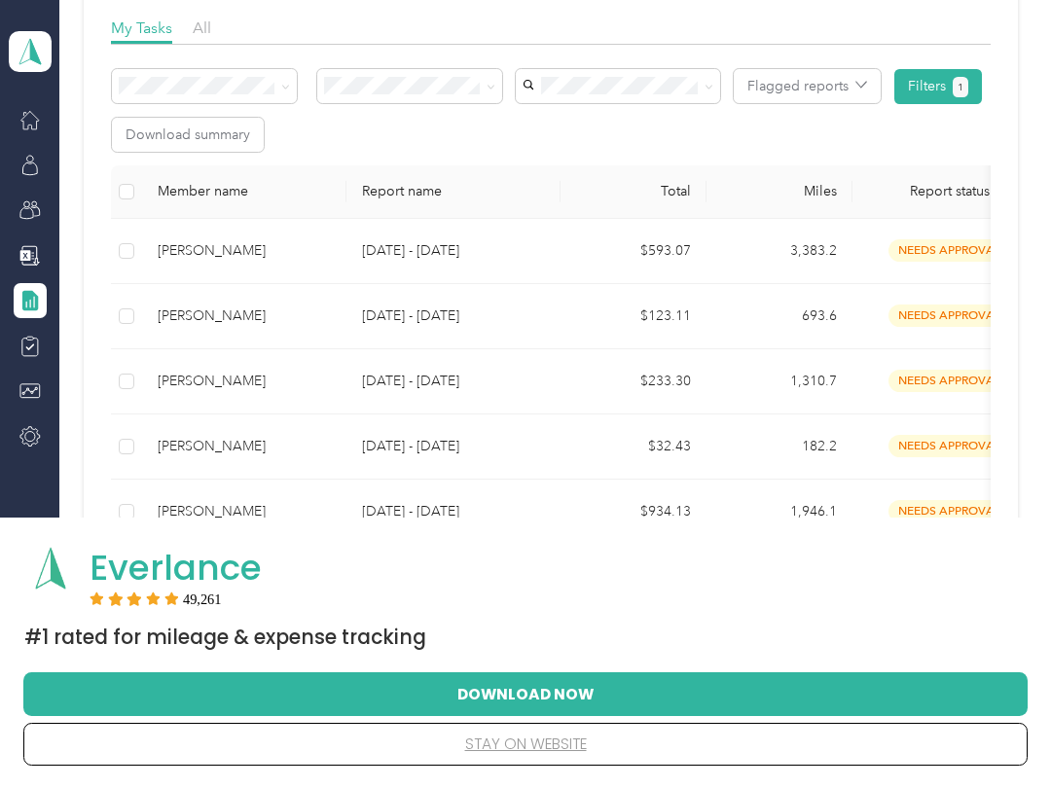
scroll to position [315, 0]
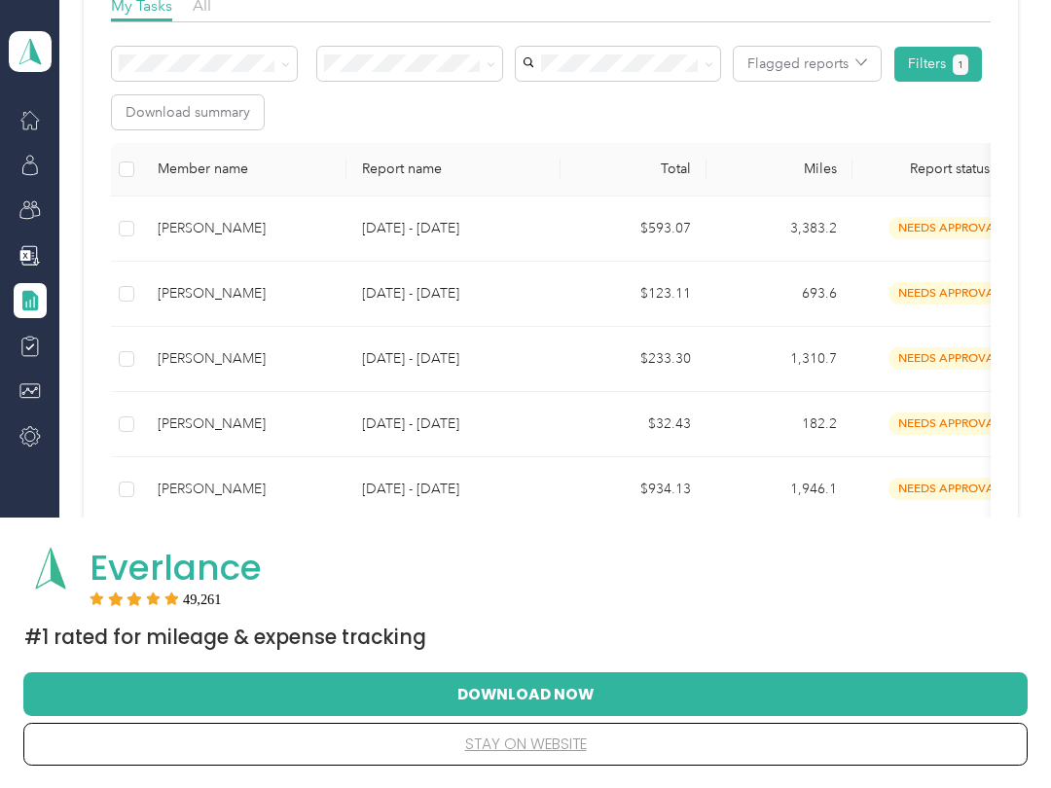
click at [175, 231] on div "[PERSON_NAME]" at bounding box center [244, 228] width 173 height 21
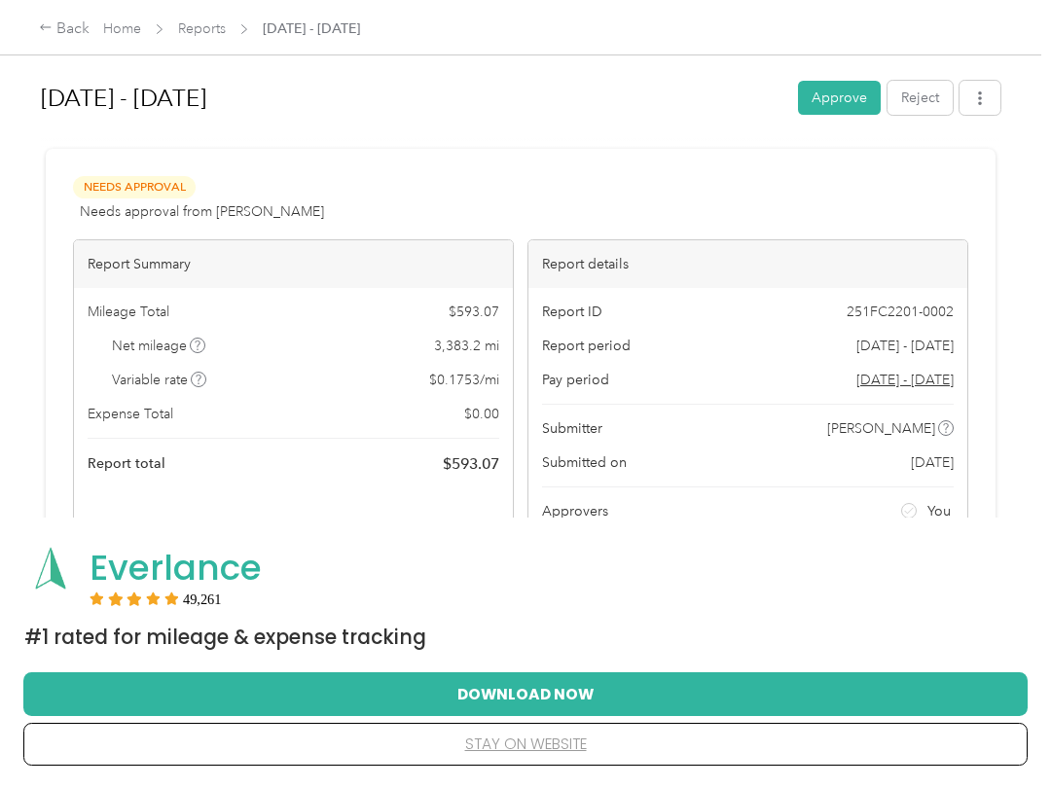
click at [843, 104] on button "Approve" at bounding box center [839, 98] width 83 height 34
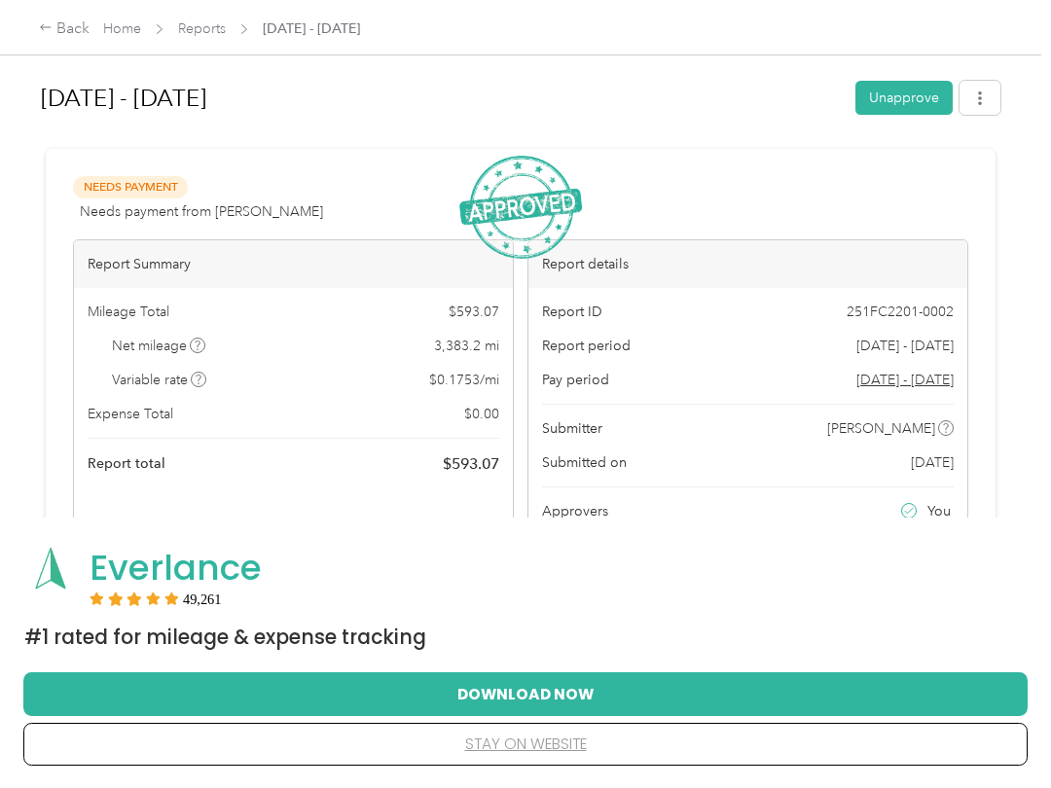
click at [54, 35] on div "Back" at bounding box center [64, 29] width 51 height 23
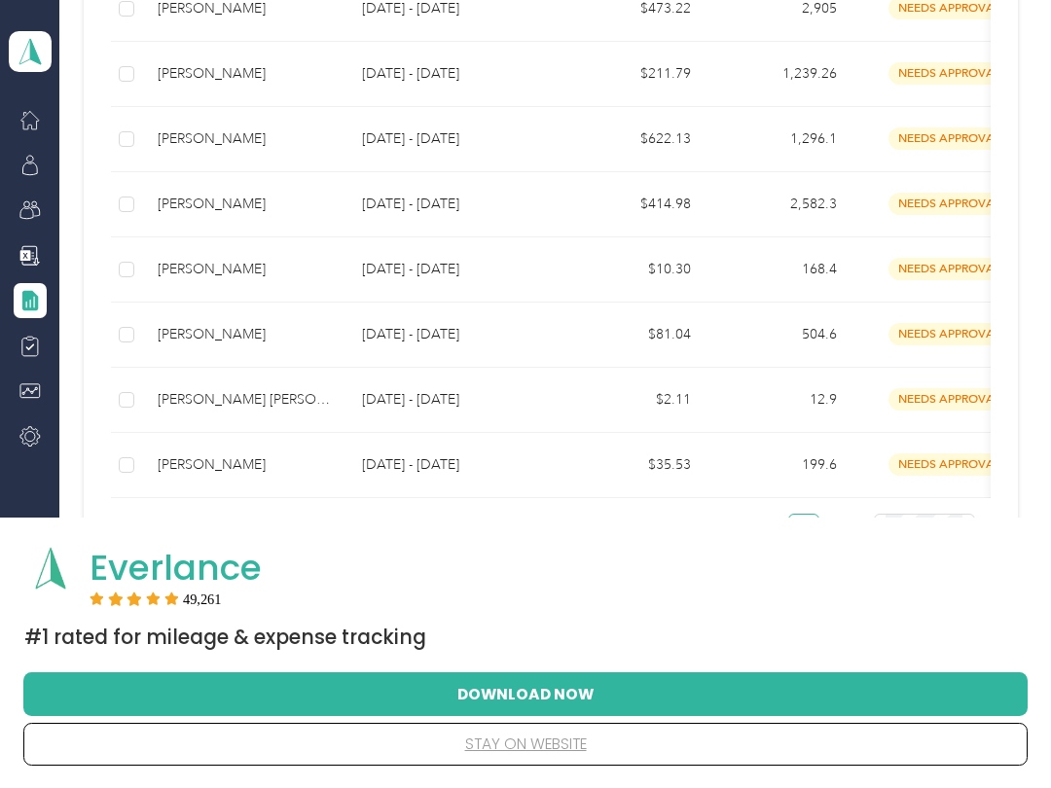
scroll to position [861, 0]
click at [195, 404] on div "[PERSON_NAME] [PERSON_NAME]" at bounding box center [244, 399] width 173 height 21
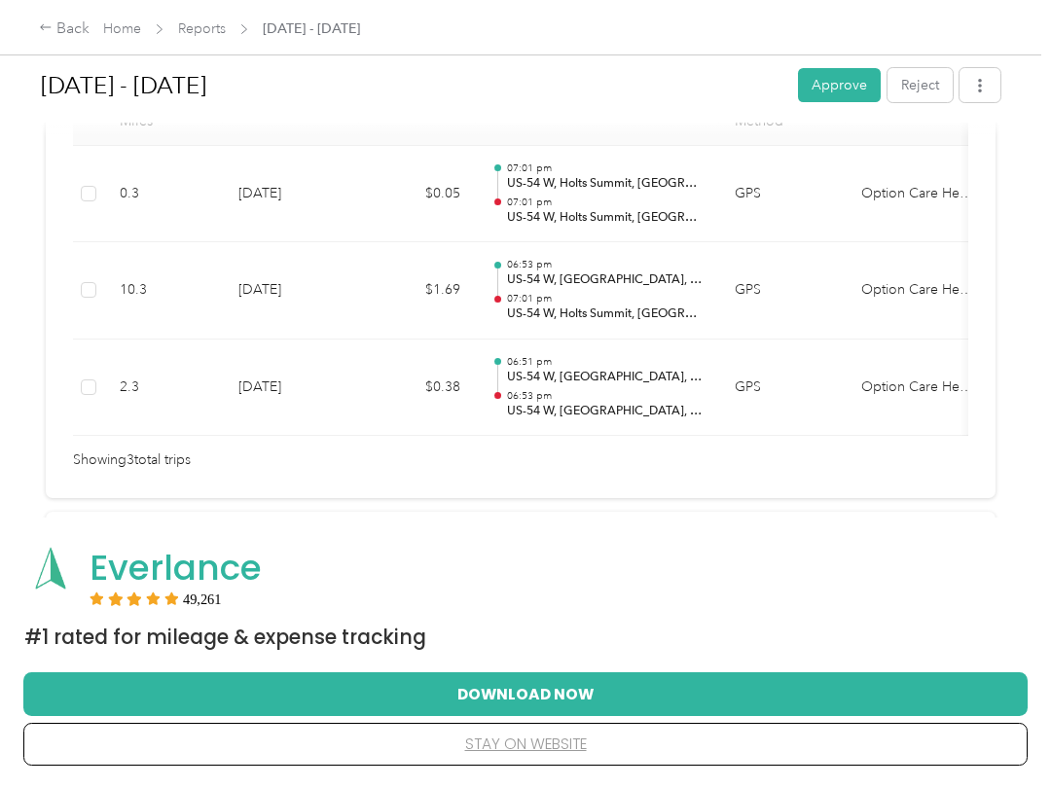
scroll to position [558, 0]
click at [853, 87] on button "Approve" at bounding box center [839, 85] width 83 height 34
click at [66, 37] on div "Back" at bounding box center [64, 29] width 51 height 23
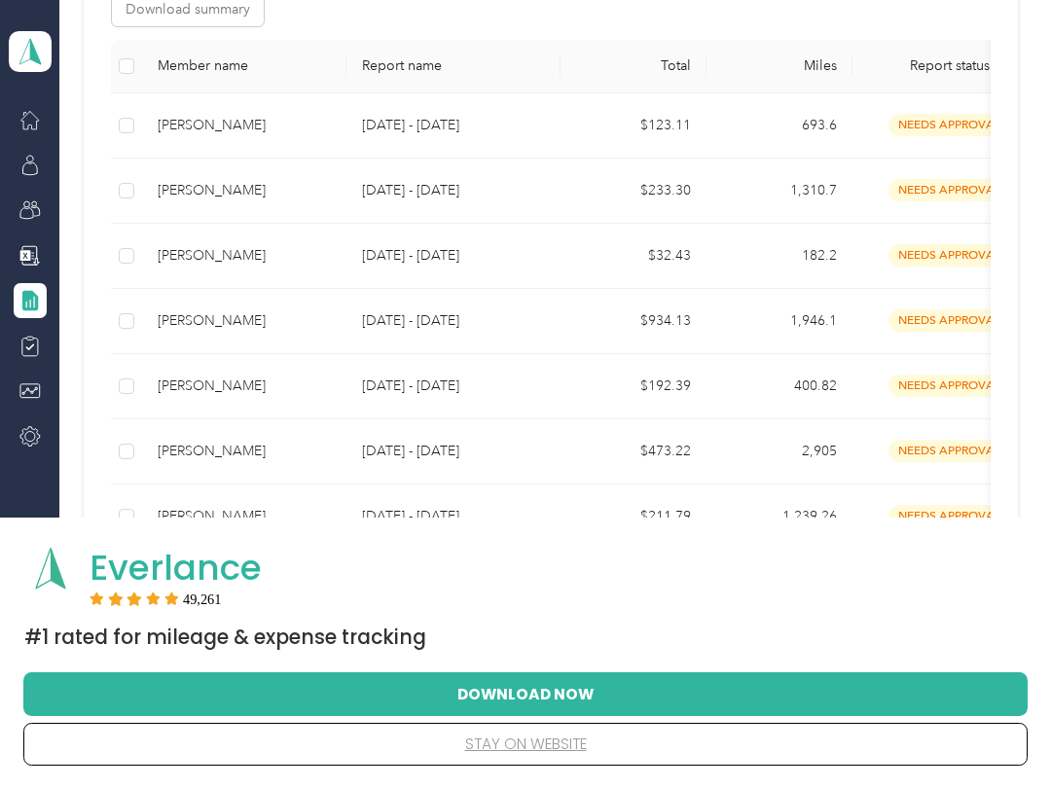
scroll to position [419, 0]
click at [189, 390] on div "[PERSON_NAME]" at bounding box center [244, 385] width 173 height 21
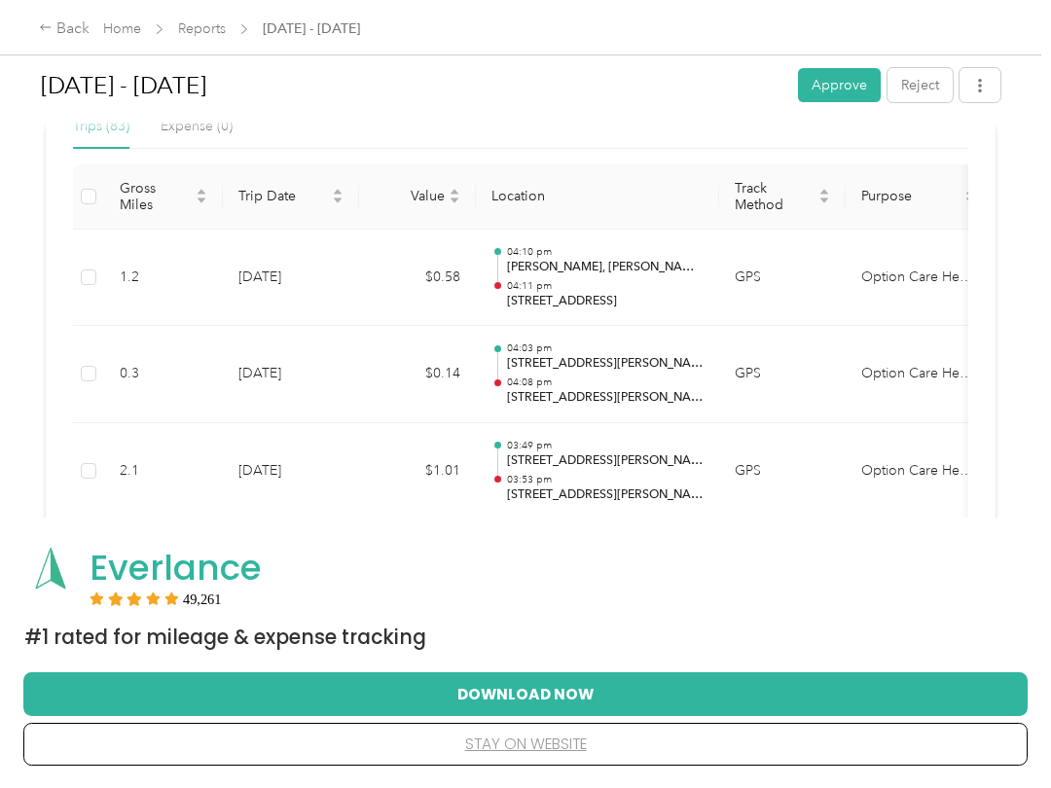
scroll to position [481, 0]
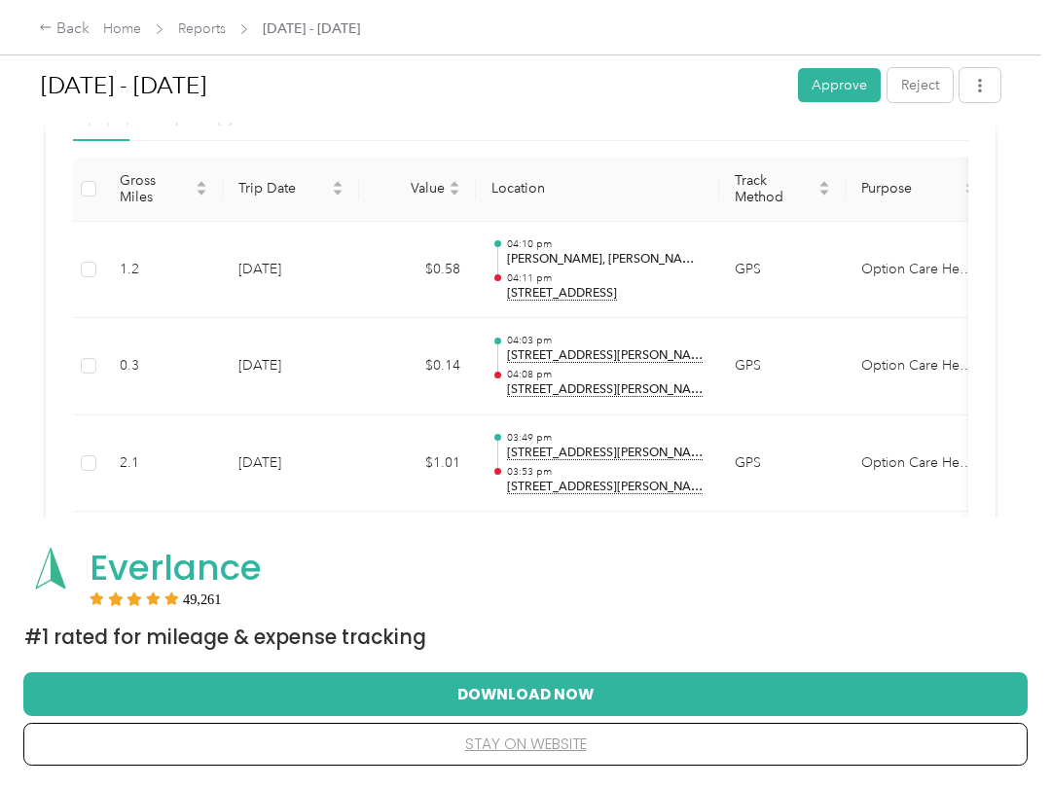
click at [848, 82] on button "Approve" at bounding box center [839, 85] width 83 height 34
click at [71, 25] on div "Back" at bounding box center [64, 29] width 51 height 23
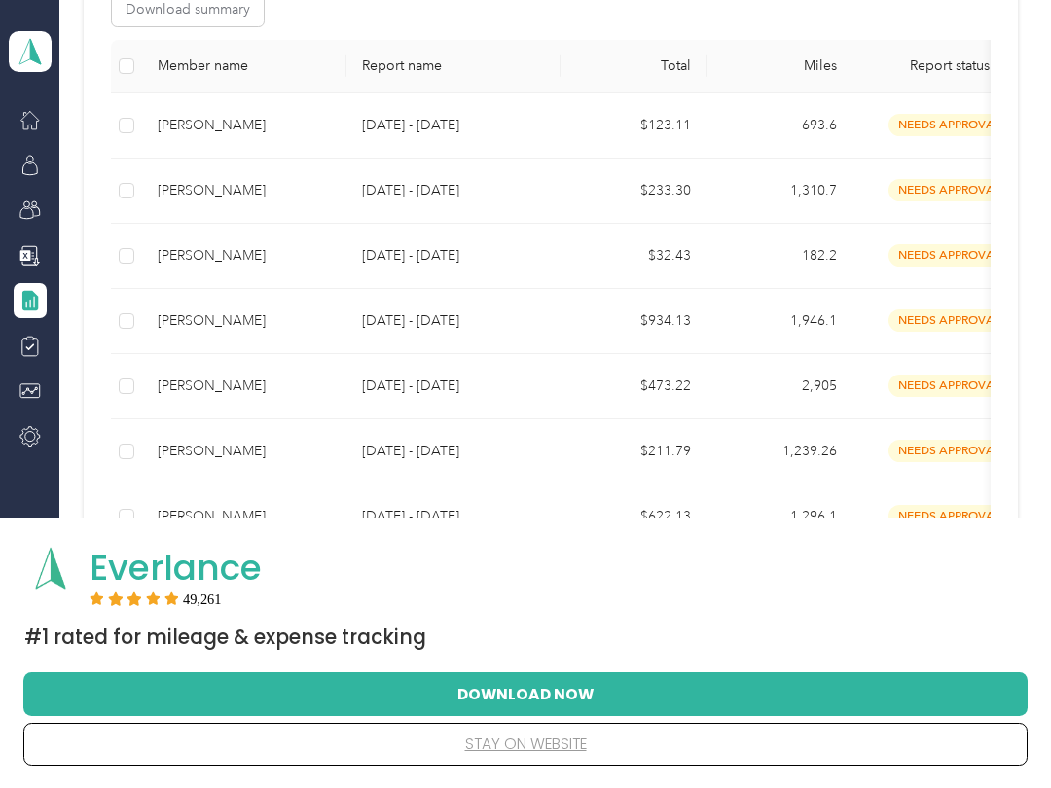
scroll to position [416, 0]
click at [170, 127] on div "[PERSON_NAME]" at bounding box center [244, 127] width 173 height 21
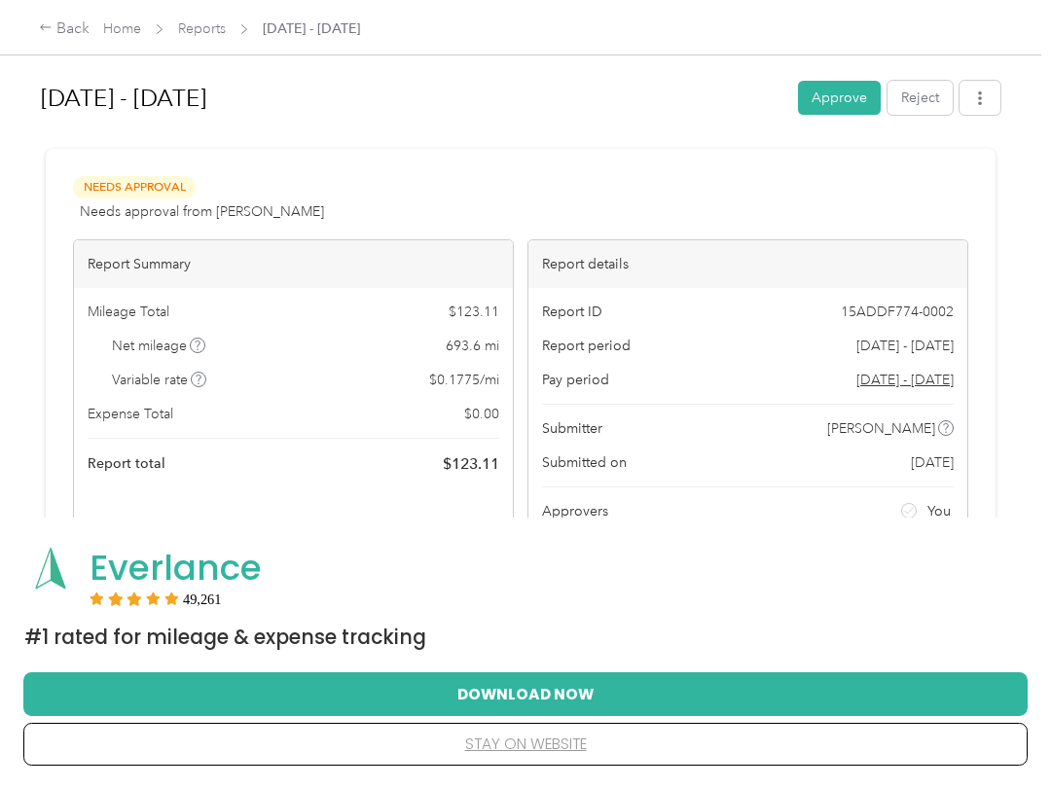
click at [863, 97] on button "Approve" at bounding box center [839, 98] width 83 height 34
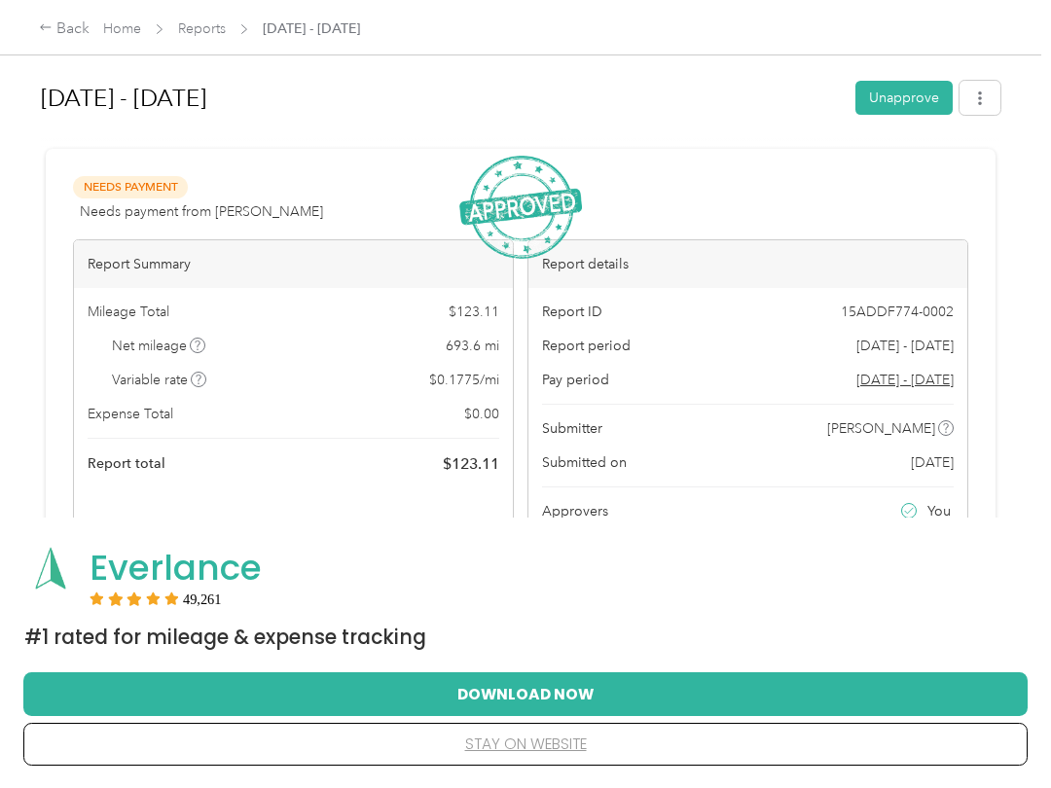
click at [64, 30] on div "Back" at bounding box center [64, 29] width 51 height 23
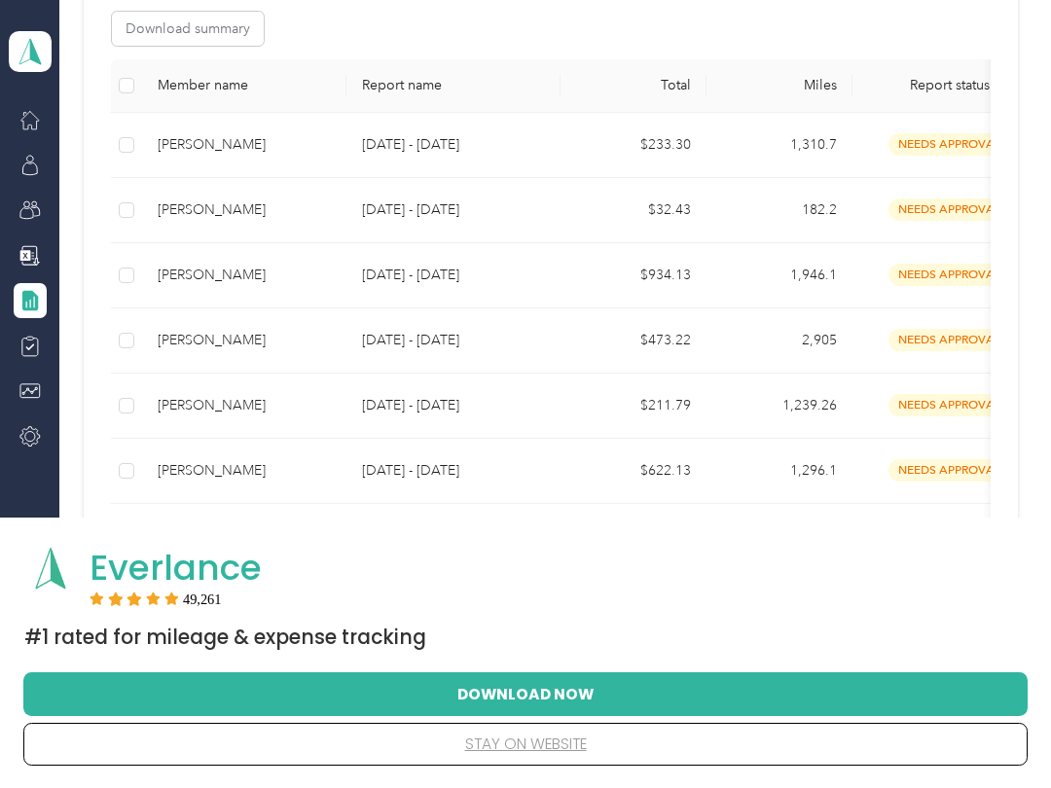
scroll to position [401, 0]
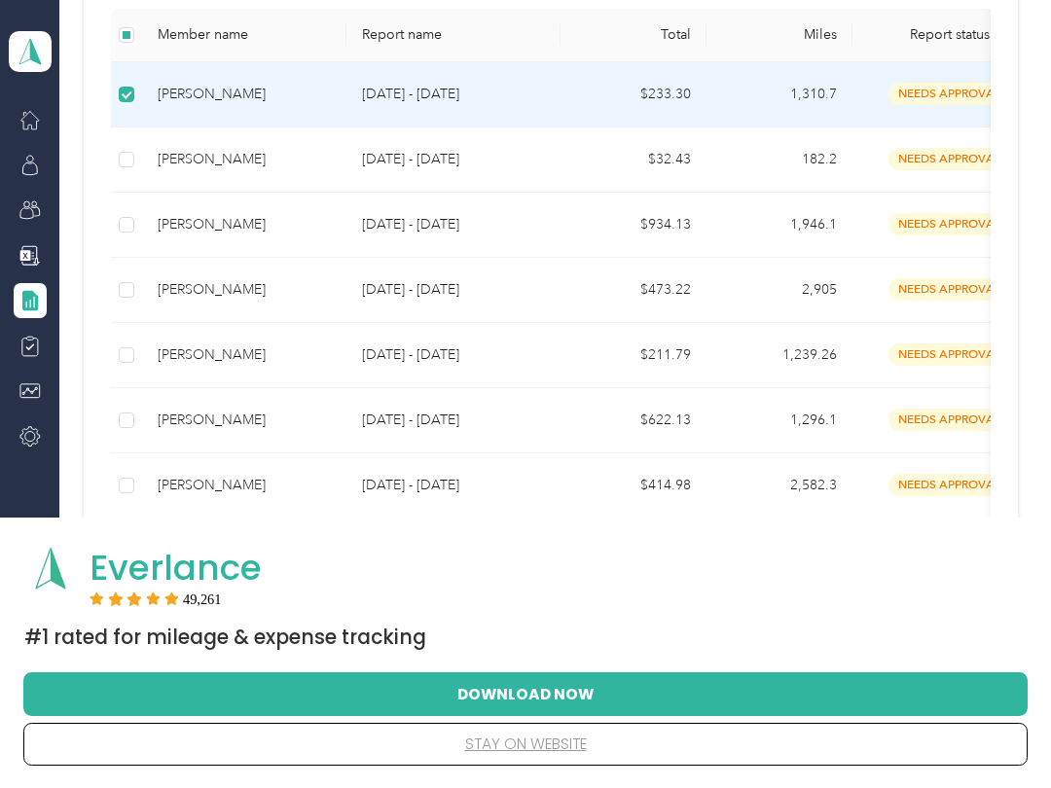
click at [178, 90] on div "[PERSON_NAME]" at bounding box center [244, 94] width 173 height 21
click at [932, 108] on td "needs approval" at bounding box center [949, 94] width 195 height 65
click at [360, 98] on td "[DATE] - [DATE]" at bounding box center [453, 94] width 214 height 65
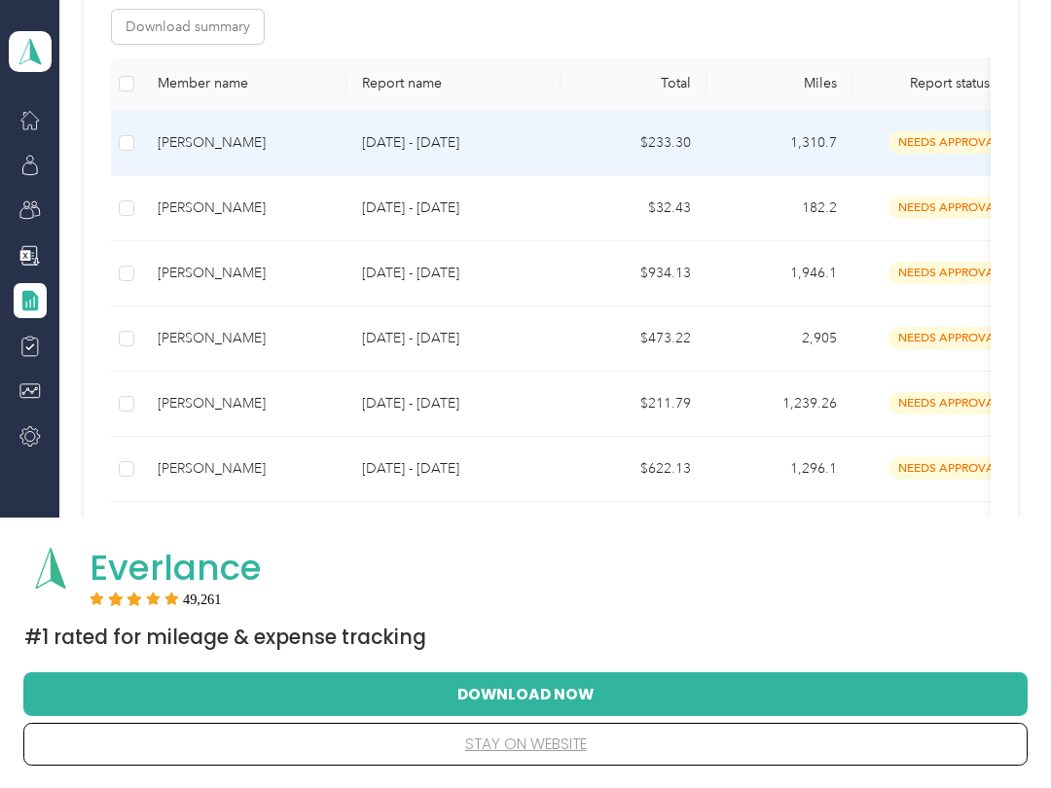
click at [201, 151] on div "[PERSON_NAME]" at bounding box center [244, 142] width 173 height 21
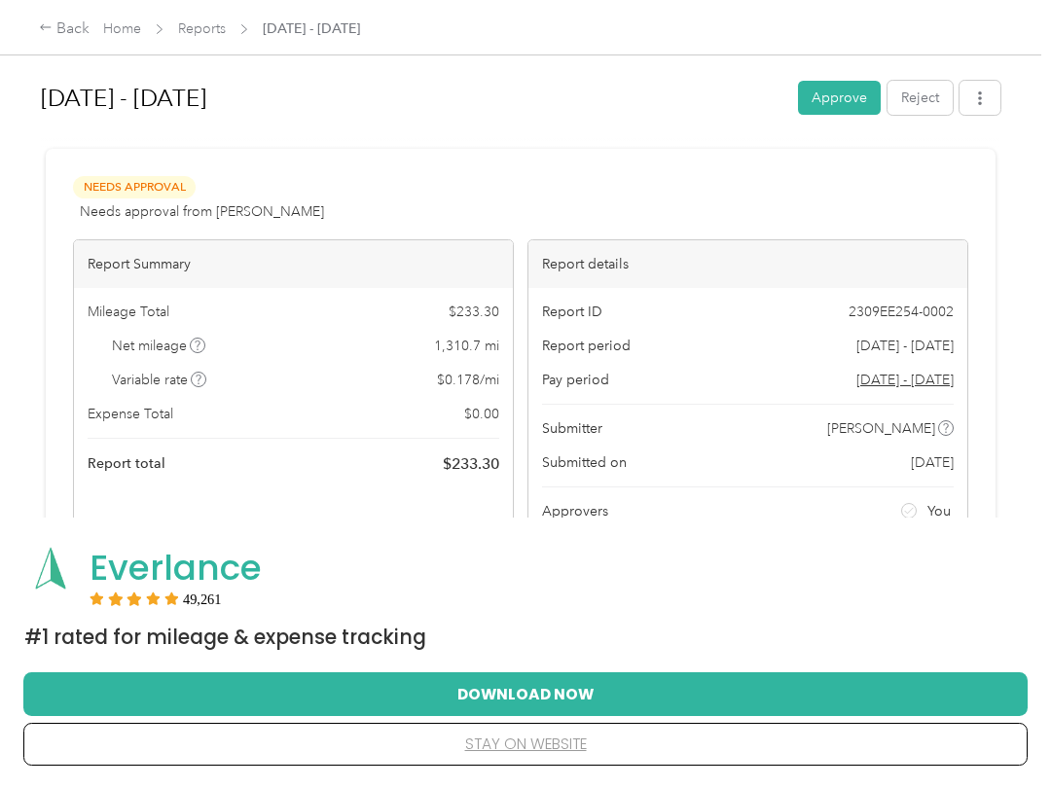
click at [851, 102] on button "Approve" at bounding box center [839, 98] width 83 height 34
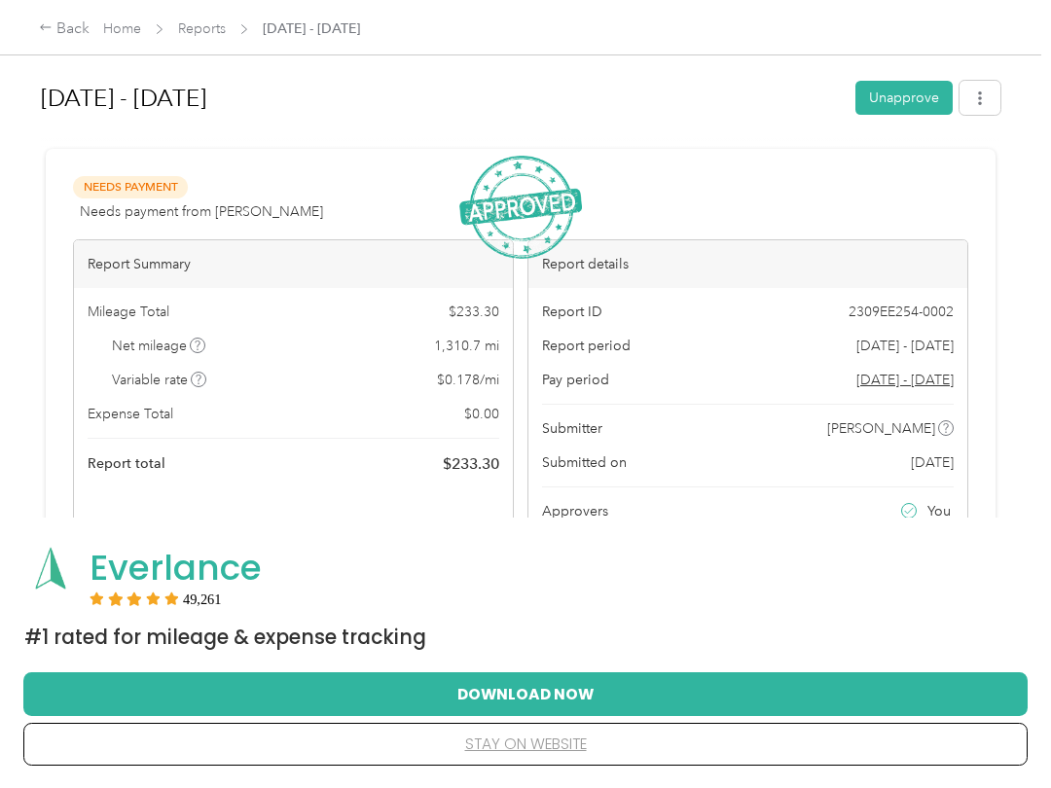
click at [57, 29] on div "Back" at bounding box center [64, 29] width 51 height 23
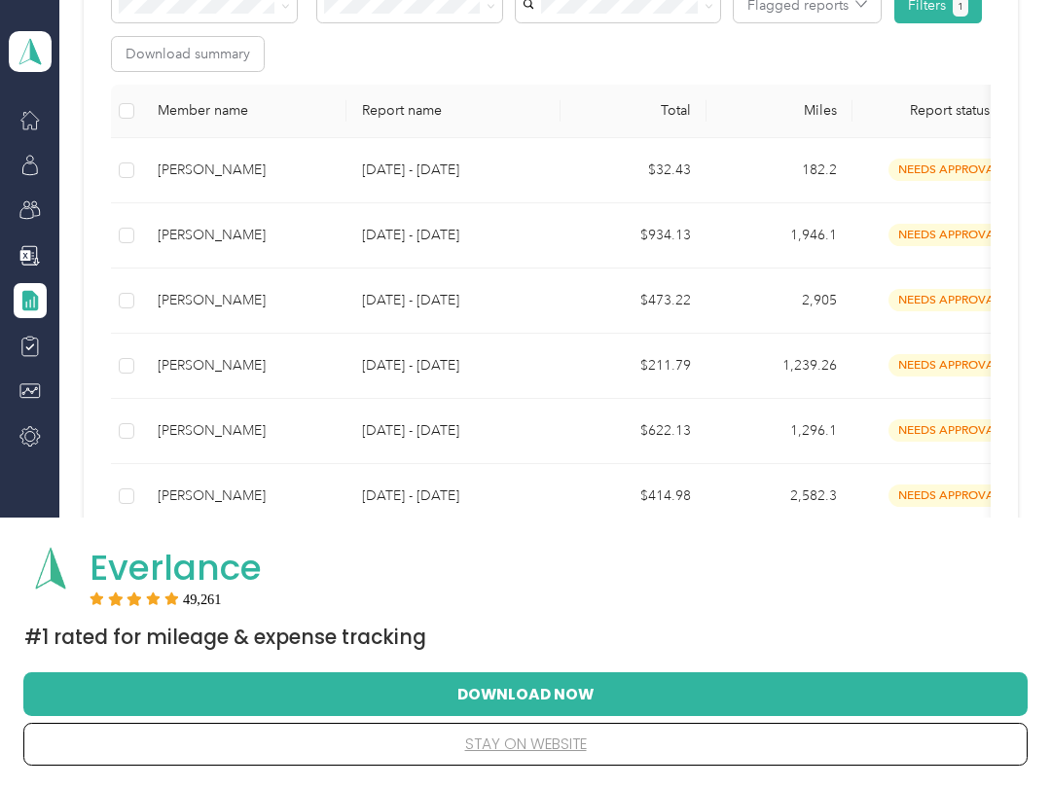
scroll to position [377, 0]
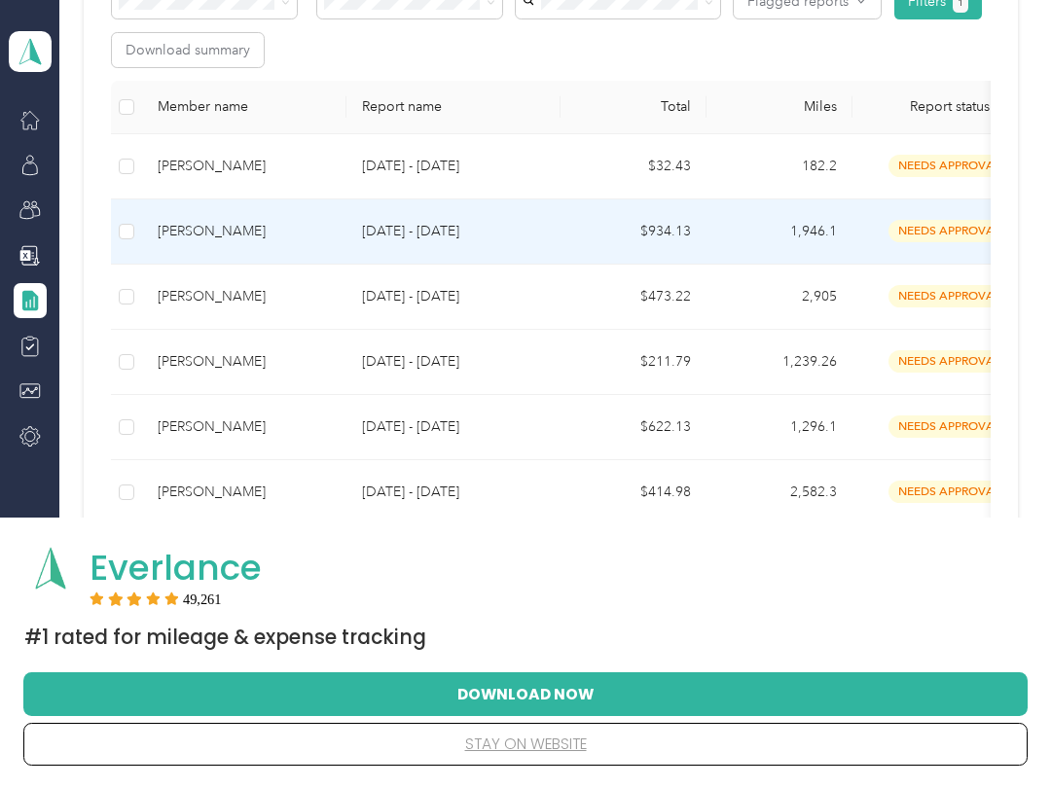
click at [204, 258] on td "[PERSON_NAME]" at bounding box center [244, 231] width 204 height 65
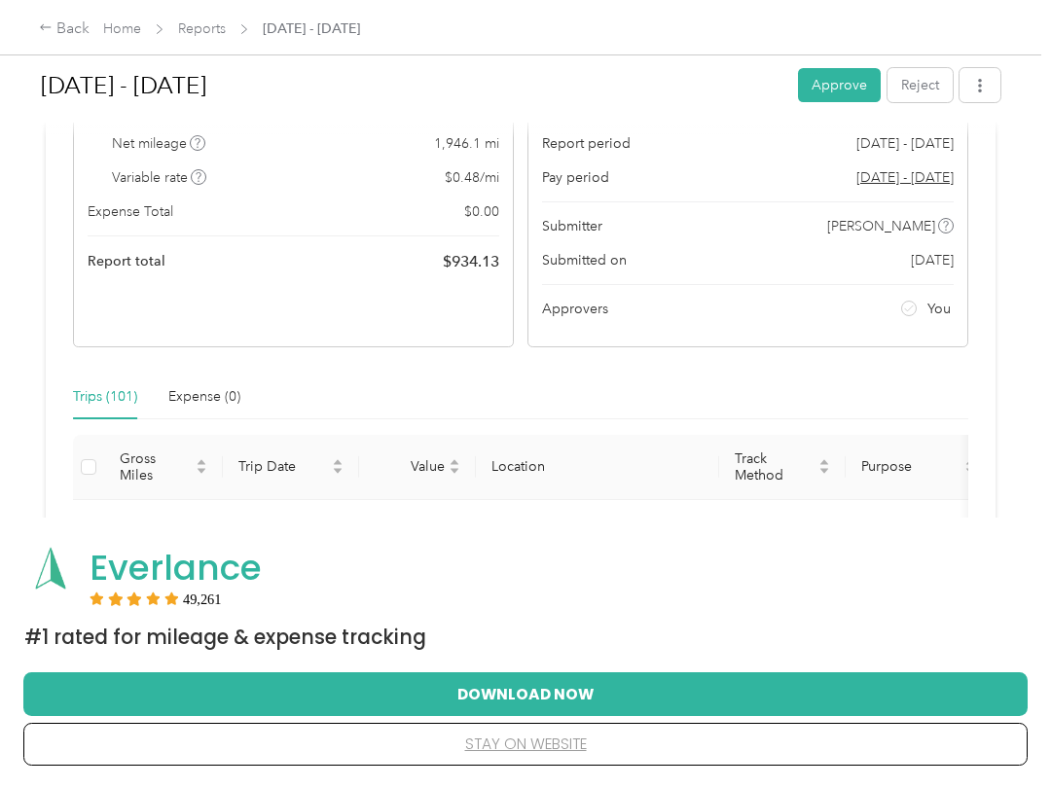
scroll to position [199, 0]
click at [43, 21] on icon at bounding box center [46, 27] width 14 height 14
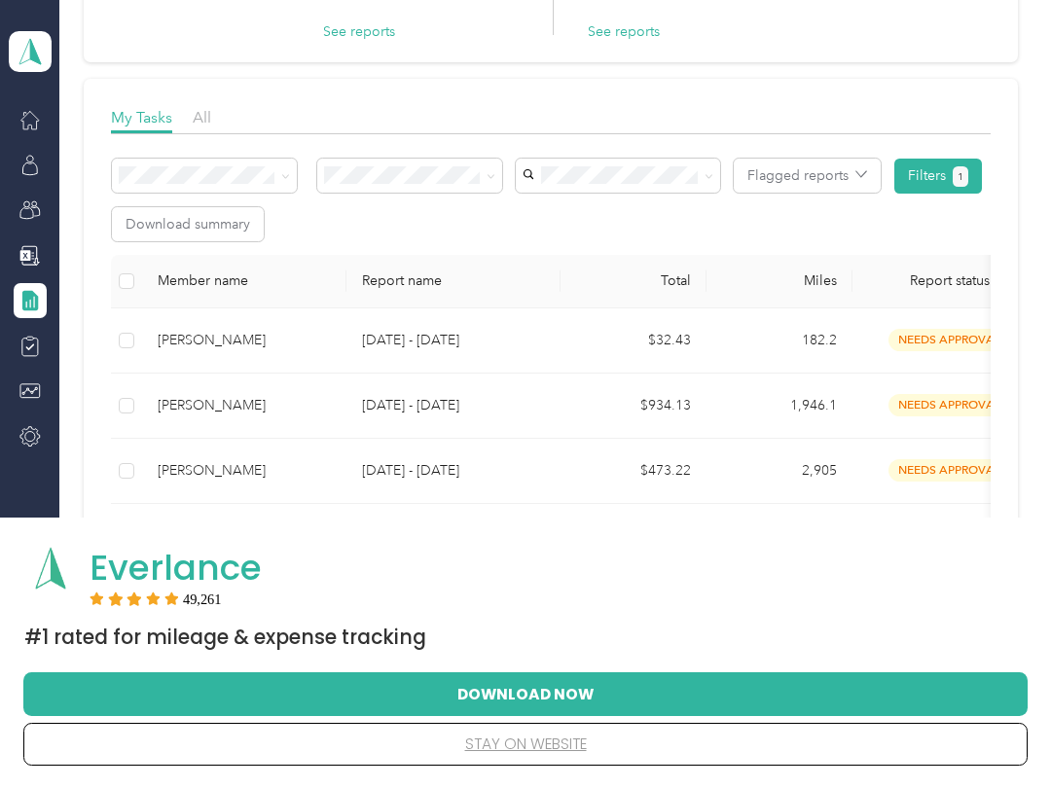
scroll to position [203, 0]
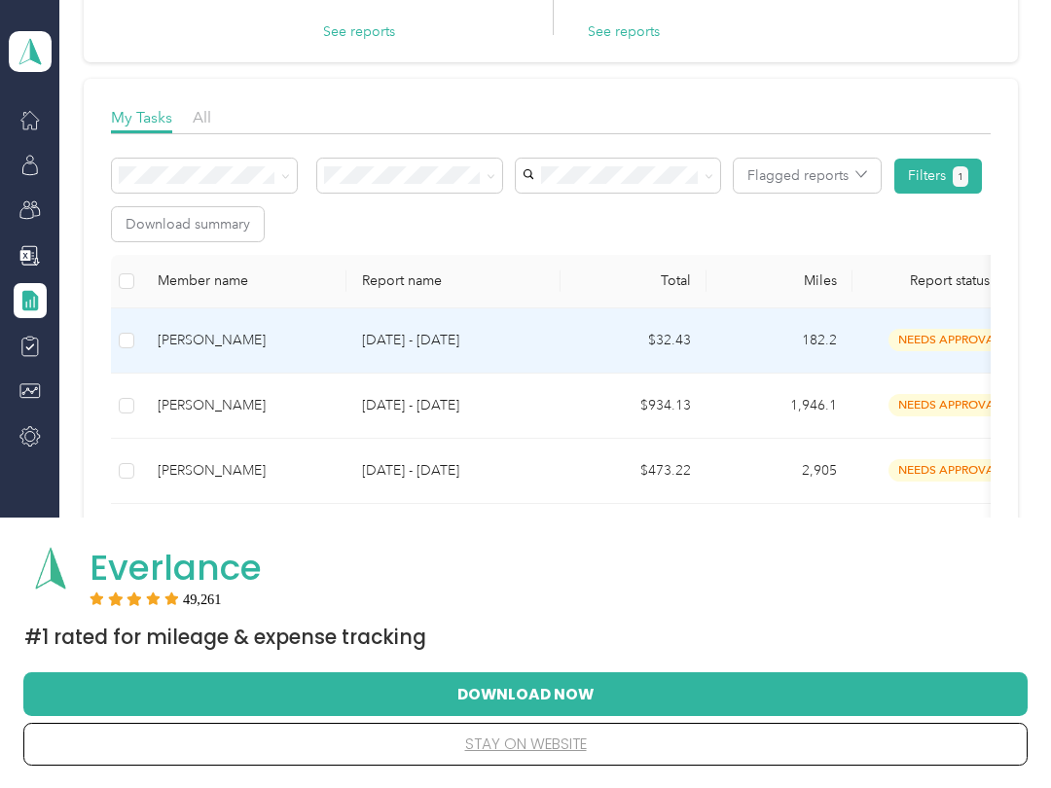
click at [164, 328] on td "[PERSON_NAME]" at bounding box center [244, 340] width 204 height 65
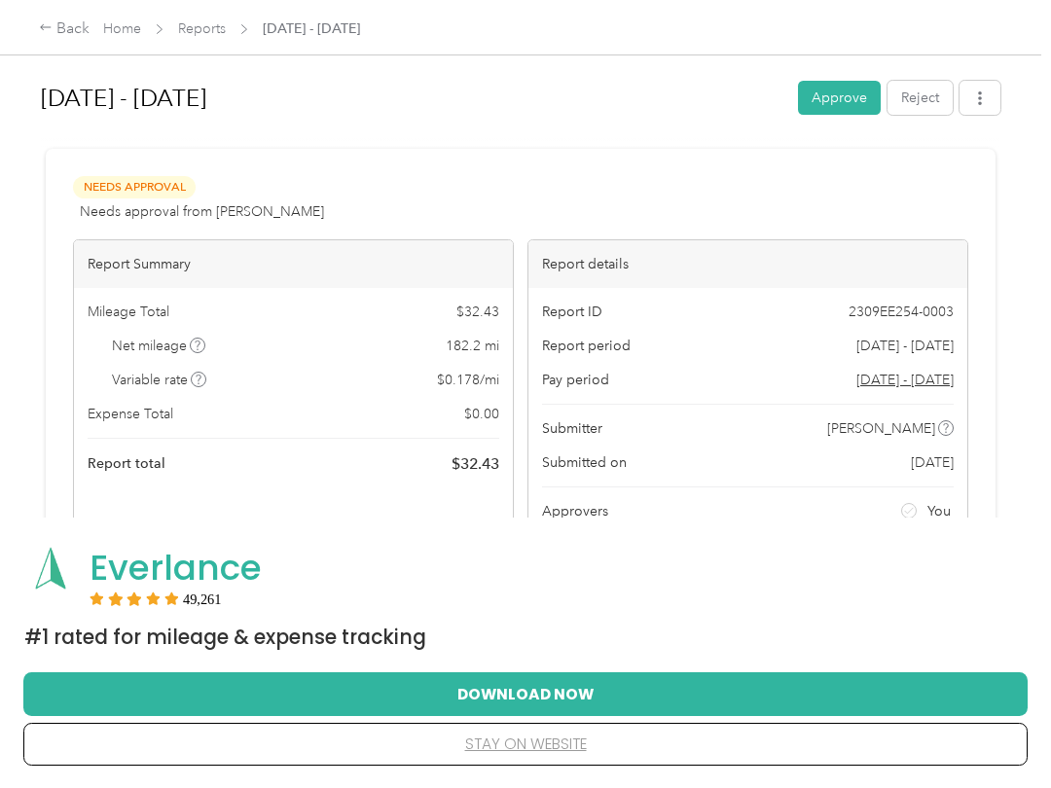
click at [48, 27] on icon at bounding box center [46, 27] width 14 height 14
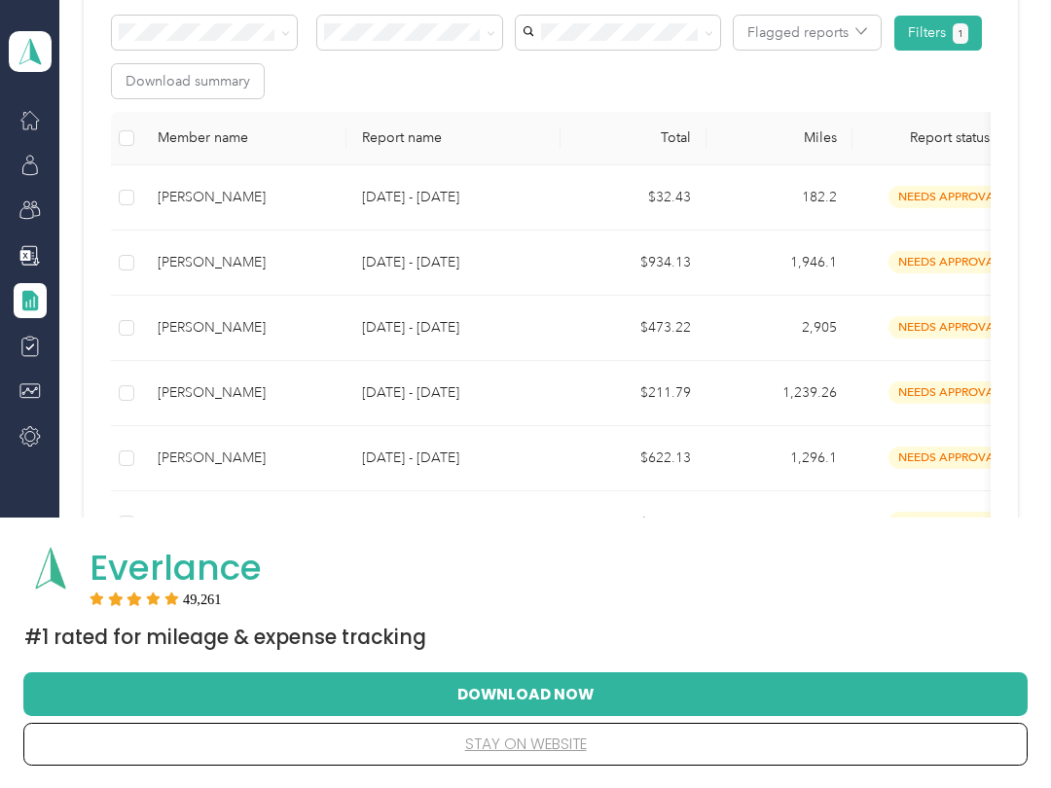
scroll to position [356, 0]
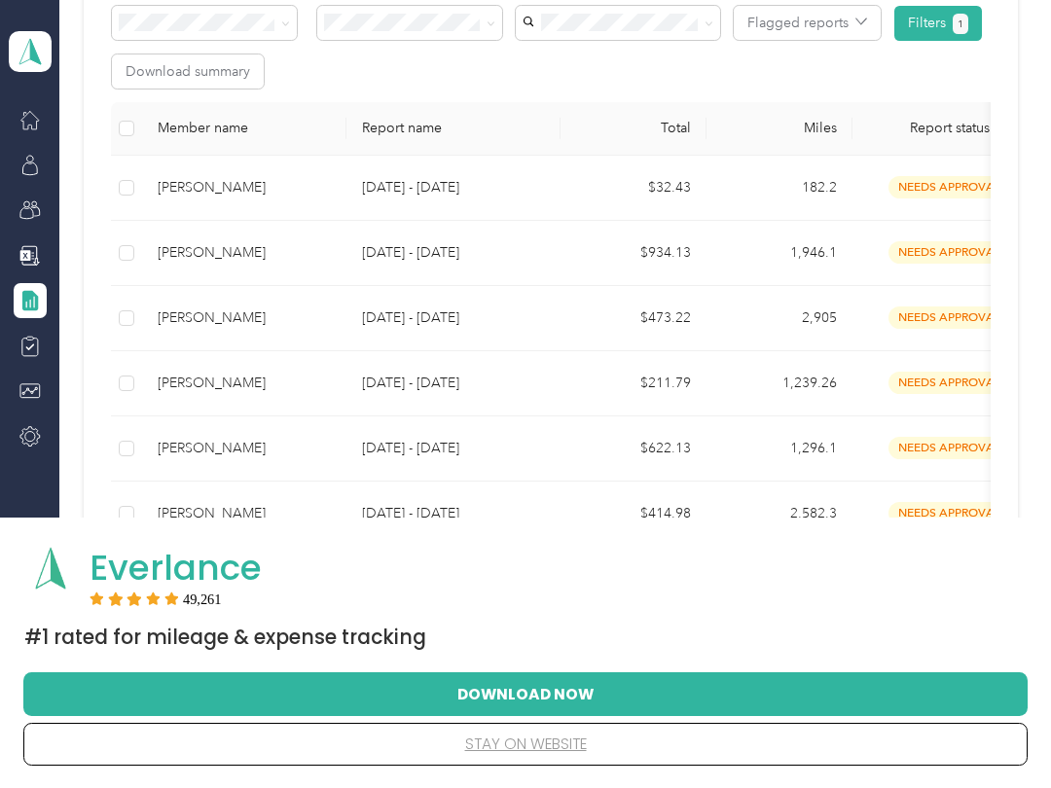
click at [217, 325] on div "[PERSON_NAME]" at bounding box center [244, 317] width 173 height 21
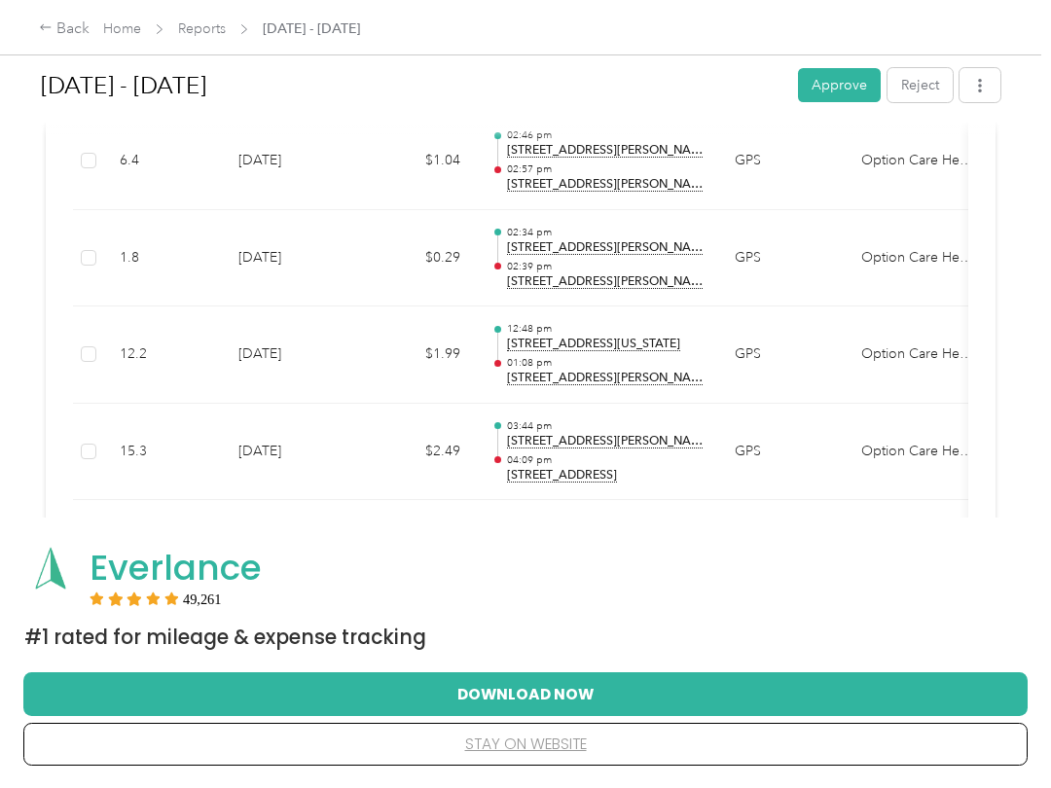
scroll to position [687, 0]
click at [839, 85] on button "Approve" at bounding box center [839, 85] width 83 height 34
click at [62, 30] on div "Back" at bounding box center [64, 29] width 51 height 23
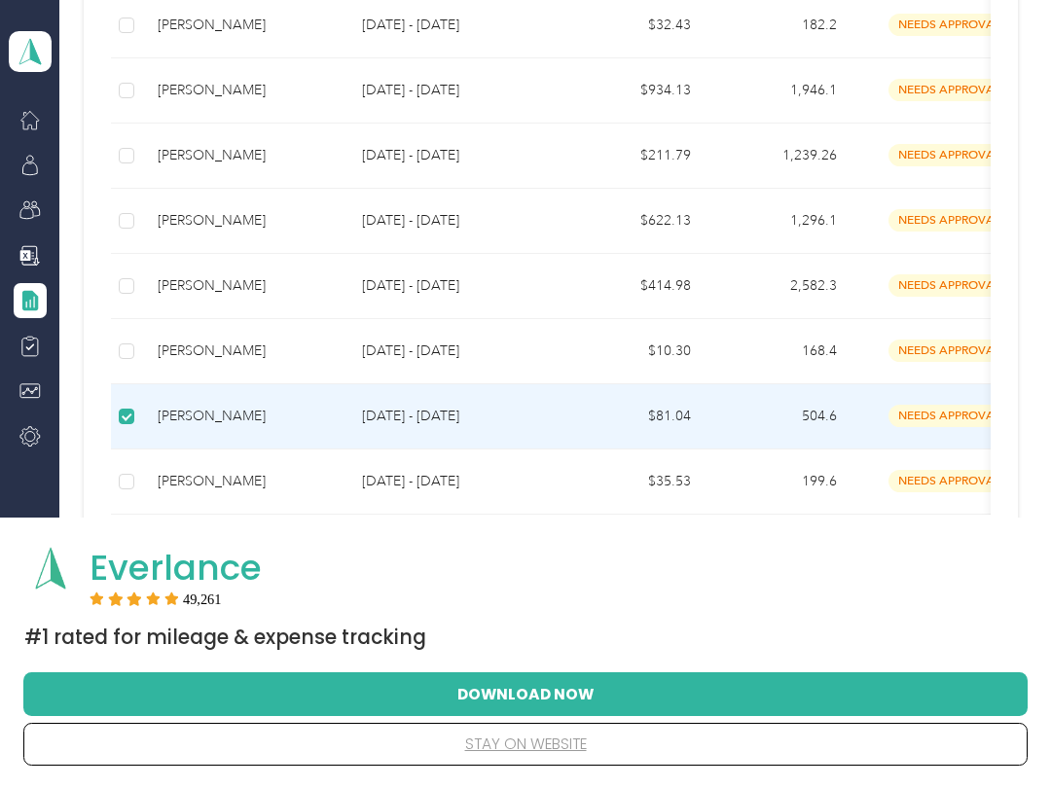
scroll to position [468, 0]
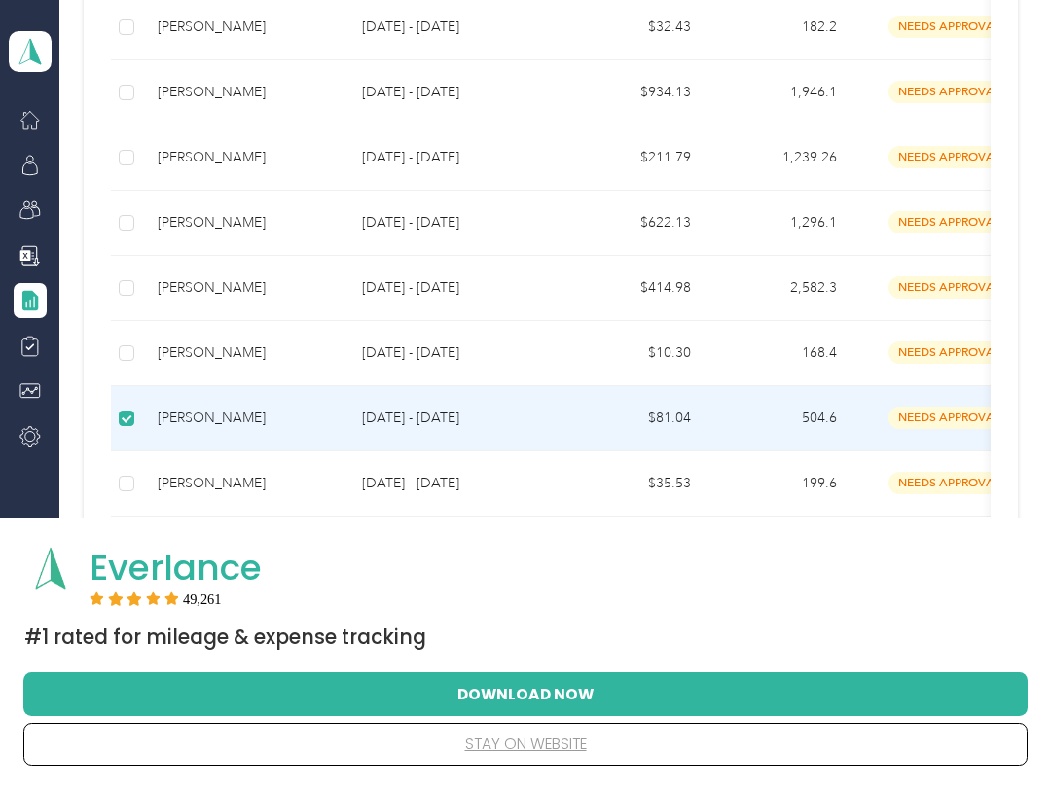
click at [194, 410] on div "[PERSON_NAME]" at bounding box center [244, 418] width 173 height 21
click at [190, 422] on div "[PERSON_NAME]" at bounding box center [244, 418] width 173 height 21
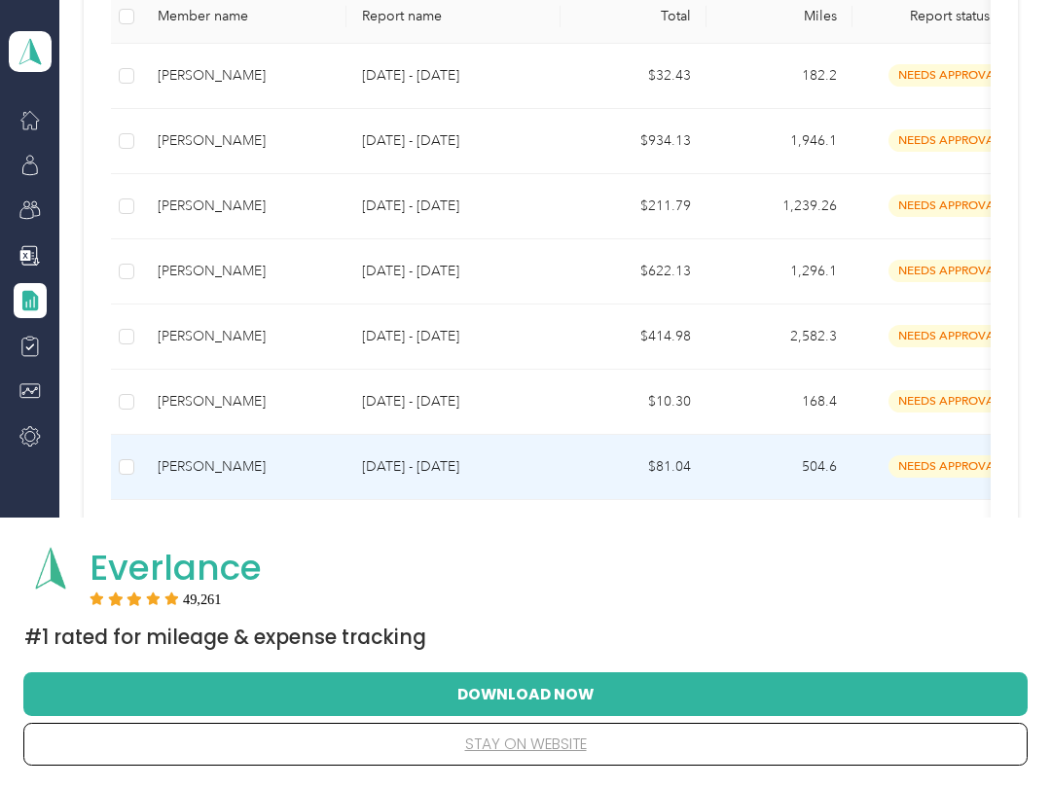
click at [226, 466] on div "[PERSON_NAME]" at bounding box center [244, 466] width 173 height 21
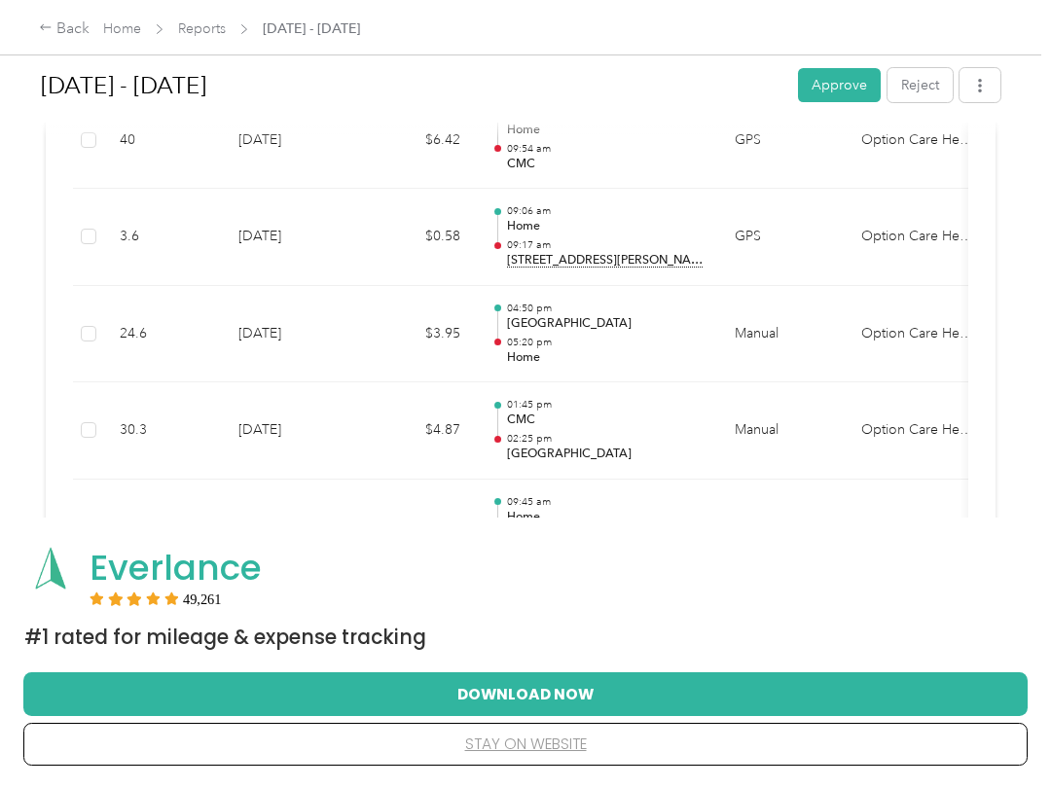
scroll to position [1651, 0]
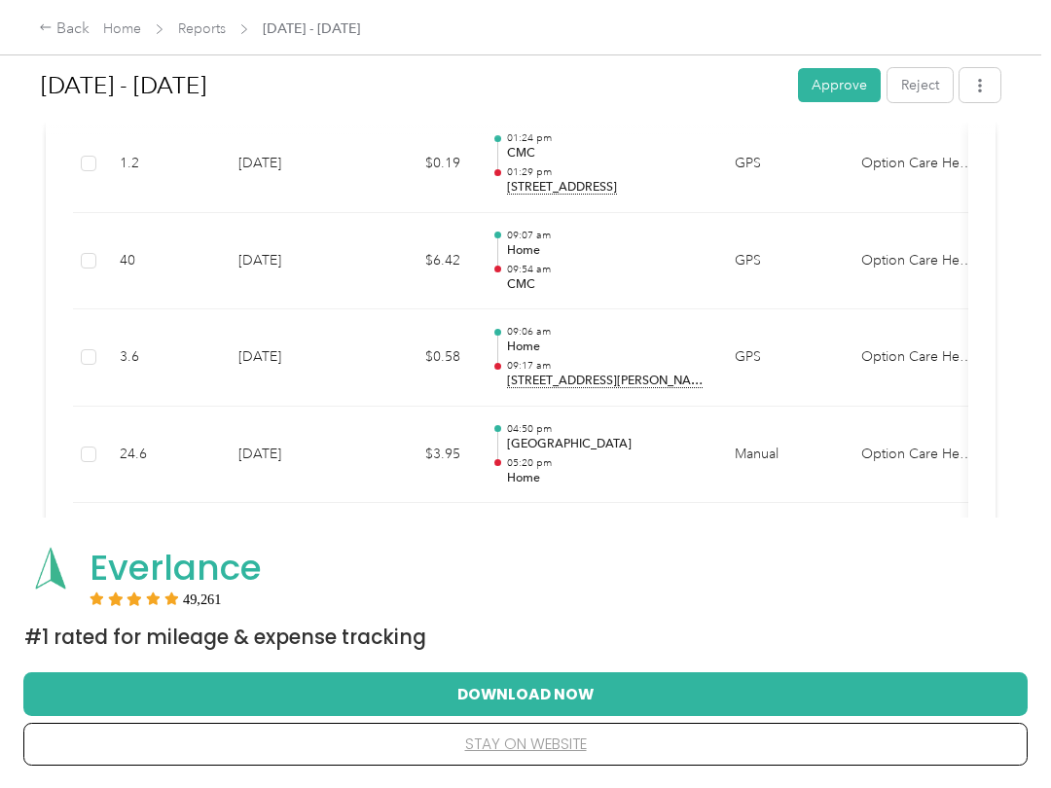
click at [83, 412] on td at bounding box center [88, 455] width 31 height 97
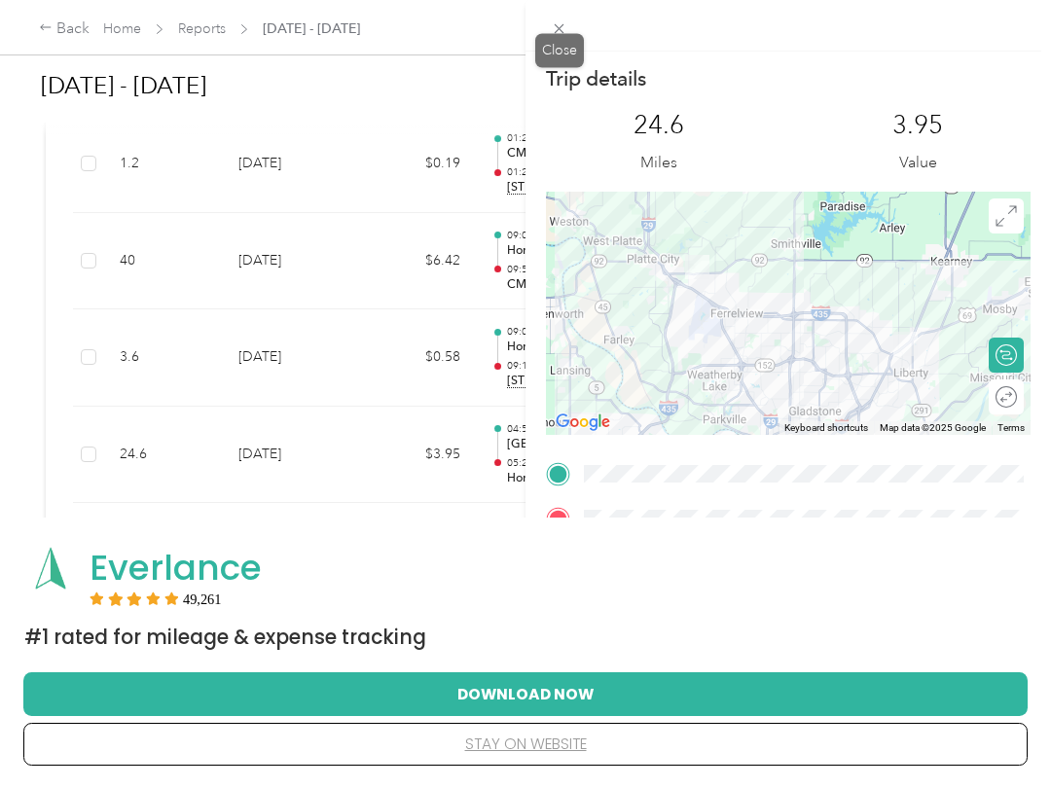
click at [569, 35] on span at bounding box center [559, 28] width 27 height 27
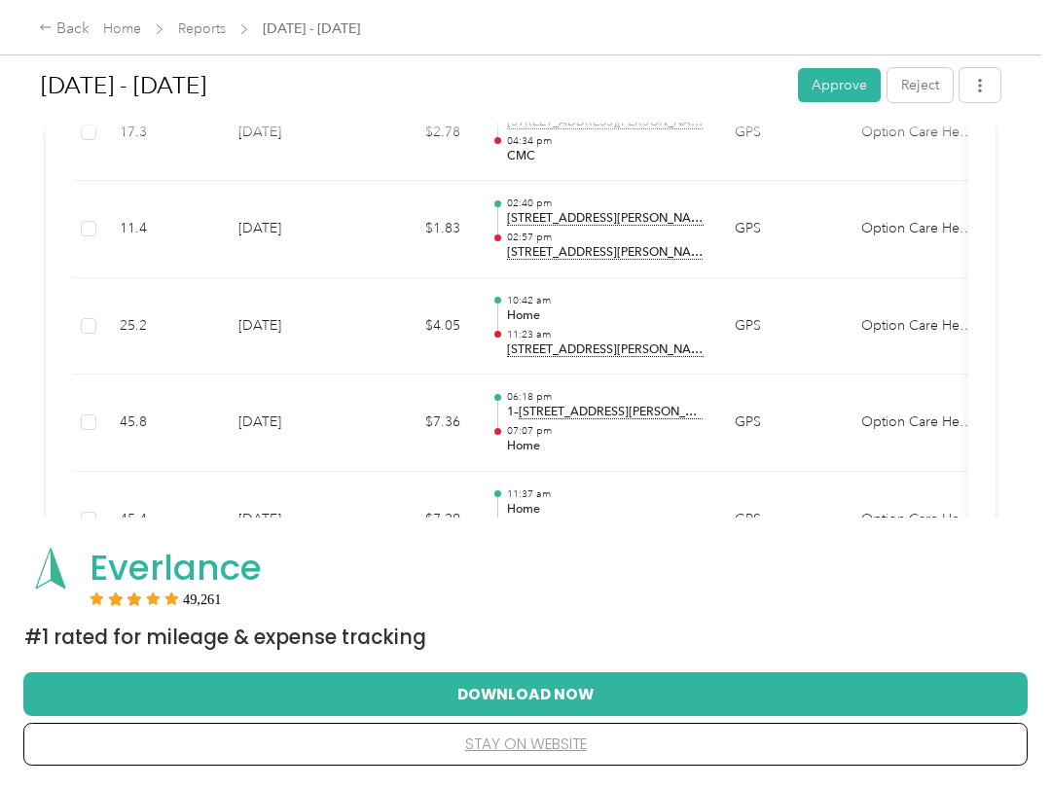
scroll to position [964, 0]
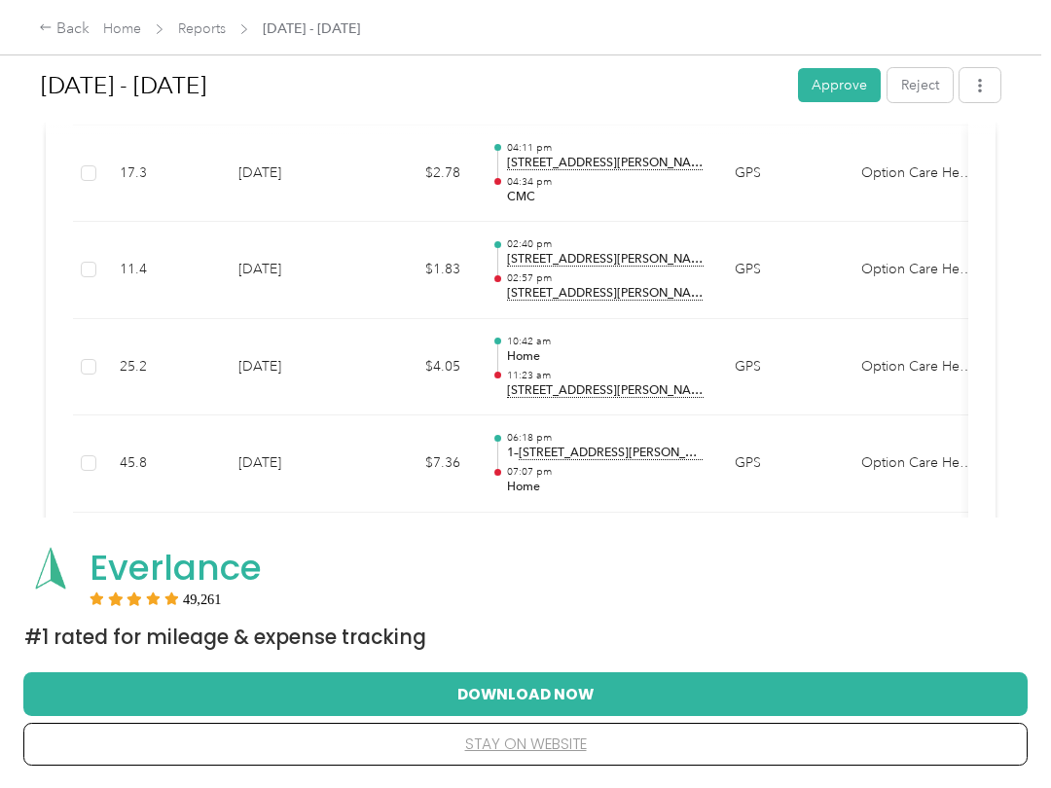
click at [841, 90] on button "Approve" at bounding box center [839, 85] width 83 height 34
click at [53, 30] on div "Back" at bounding box center [64, 29] width 51 height 23
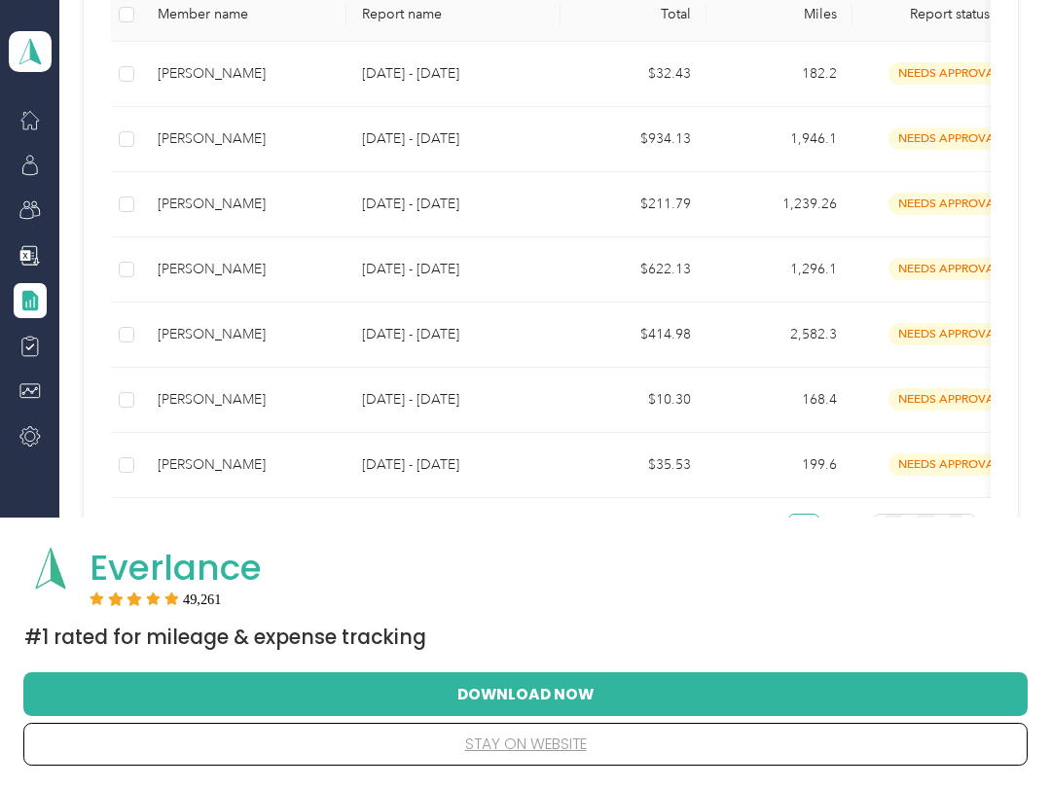
scroll to position [421, 0]
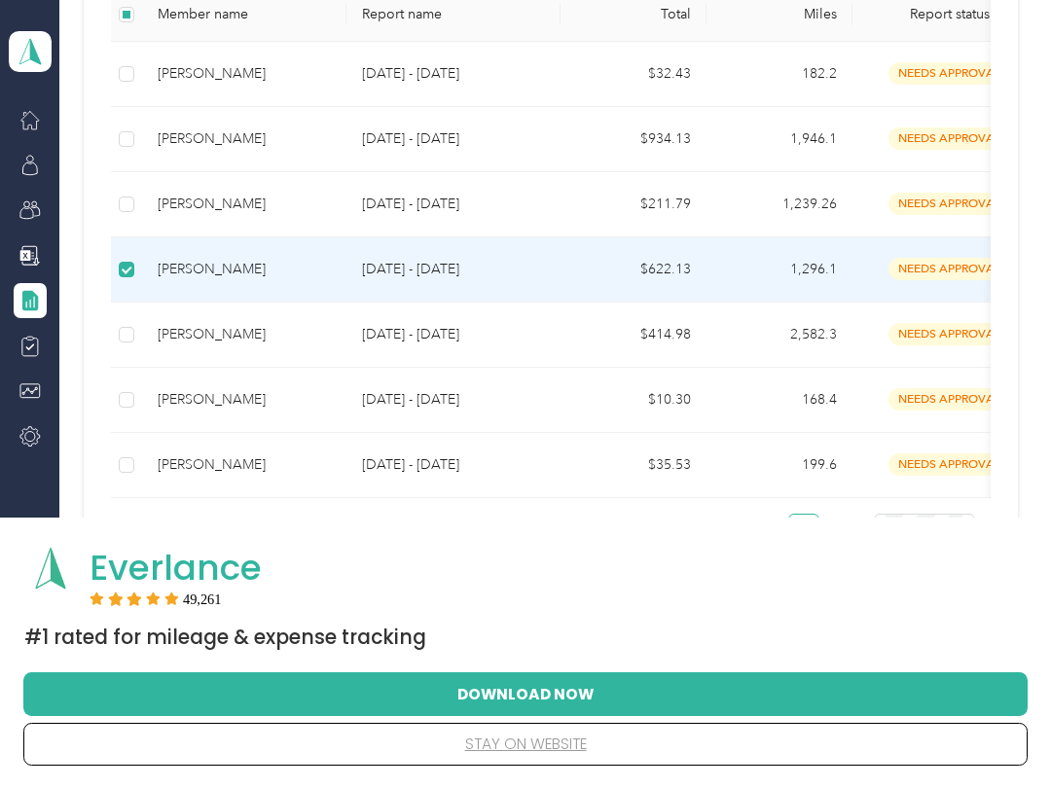
click at [119, 276] on label at bounding box center [127, 269] width 16 height 21
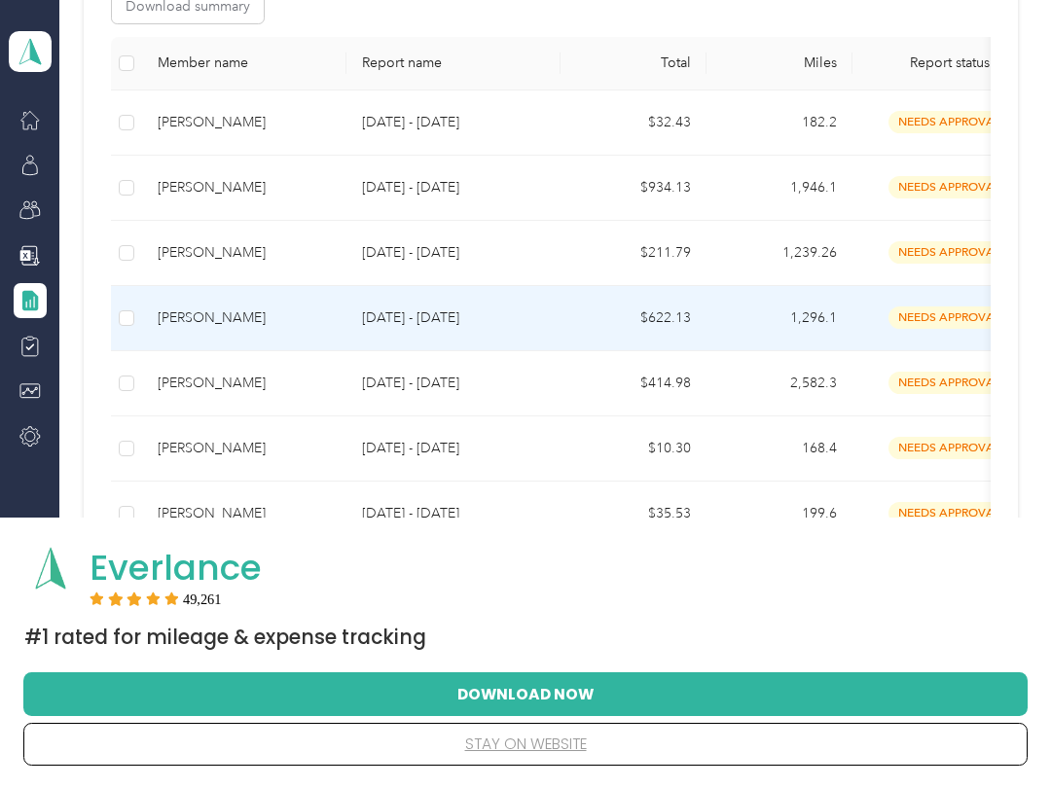
click at [194, 320] on div "[PERSON_NAME]" at bounding box center [244, 317] width 173 height 21
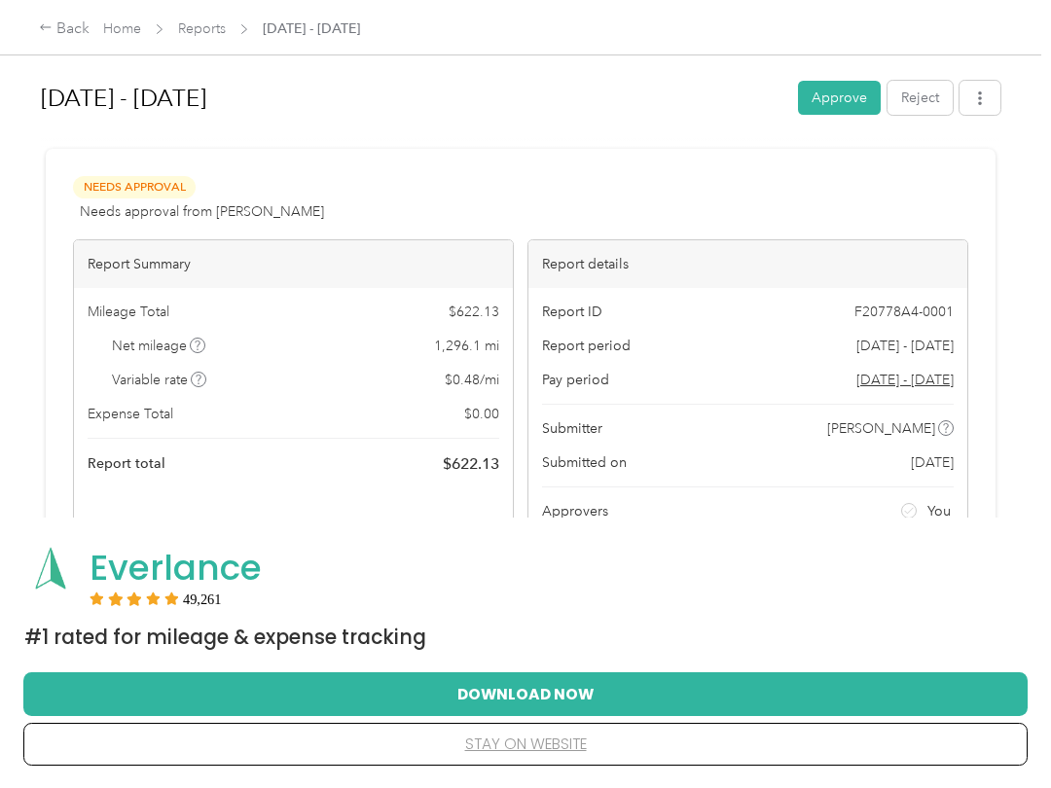
click at [856, 84] on button "Approve" at bounding box center [839, 98] width 83 height 34
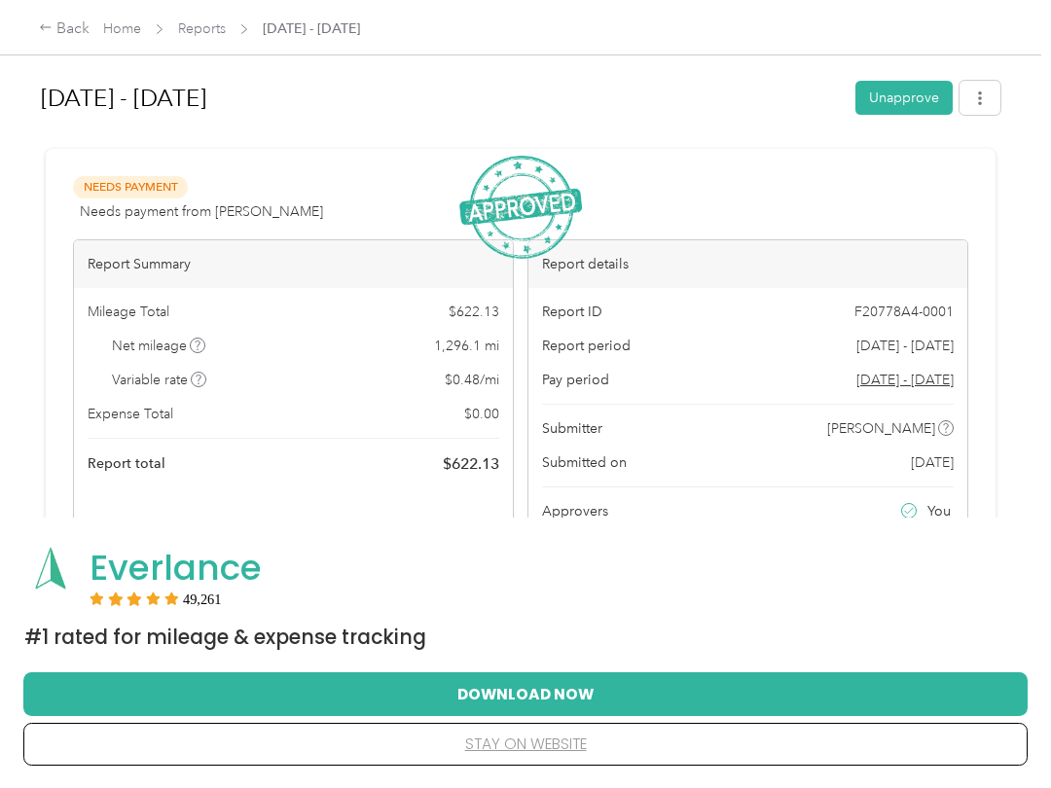
click at [56, 18] on div "Back" at bounding box center [64, 29] width 51 height 23
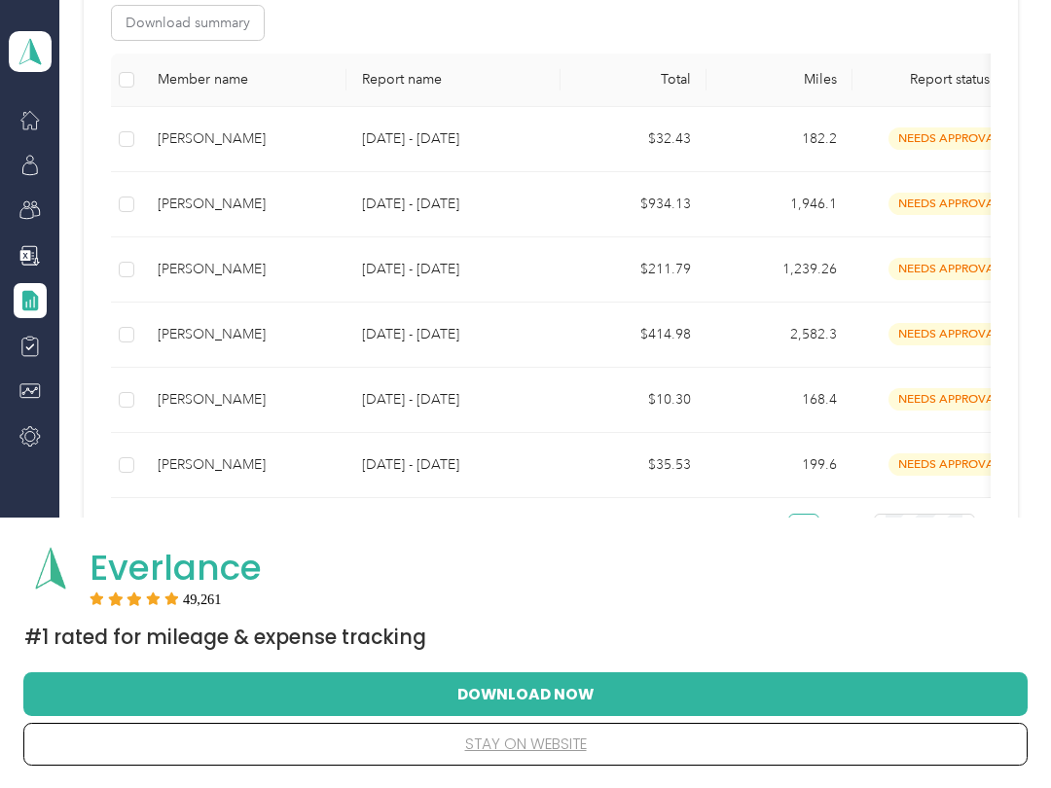
scroll to position [405, 0]
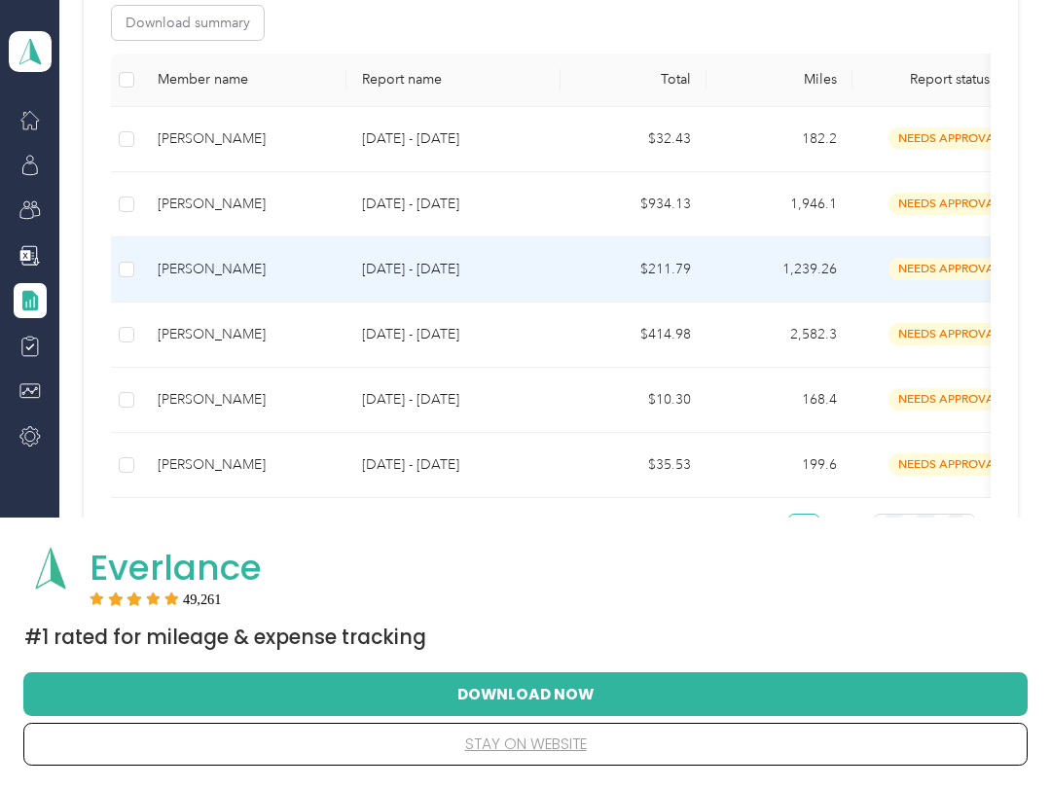
click at [184, 270] on div "[PERSON_NAME]" at bounding box center [244, 269] width 173 height 21
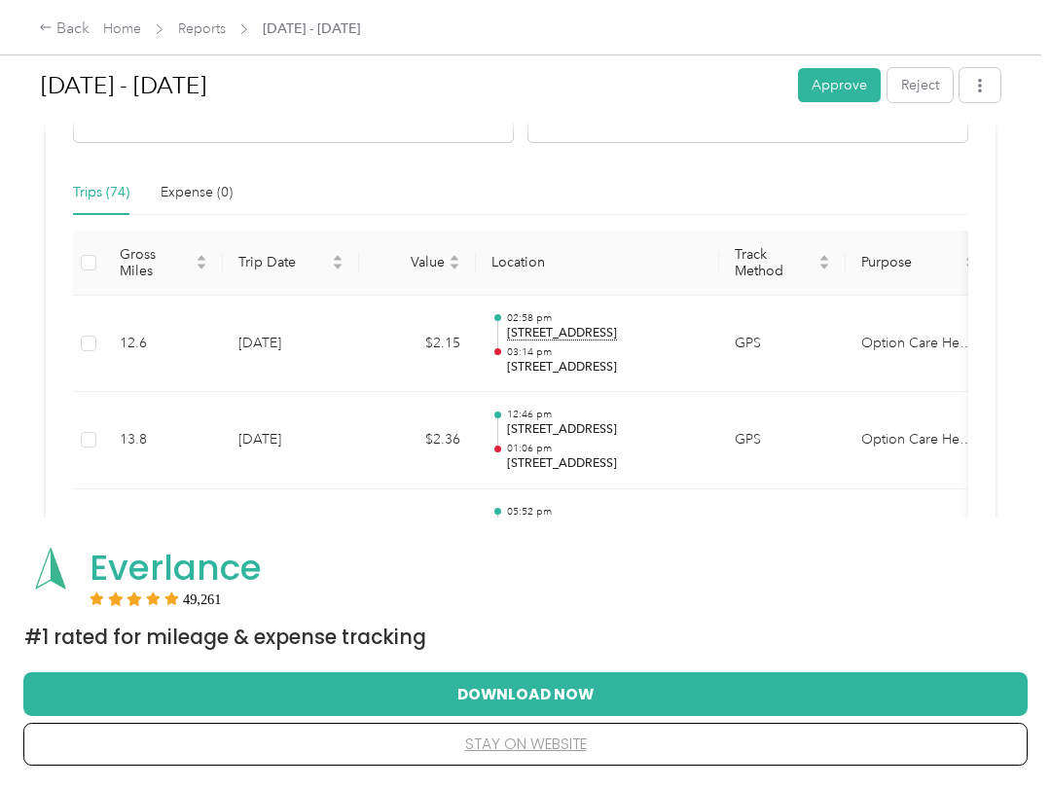
scroll to position [439, 0]
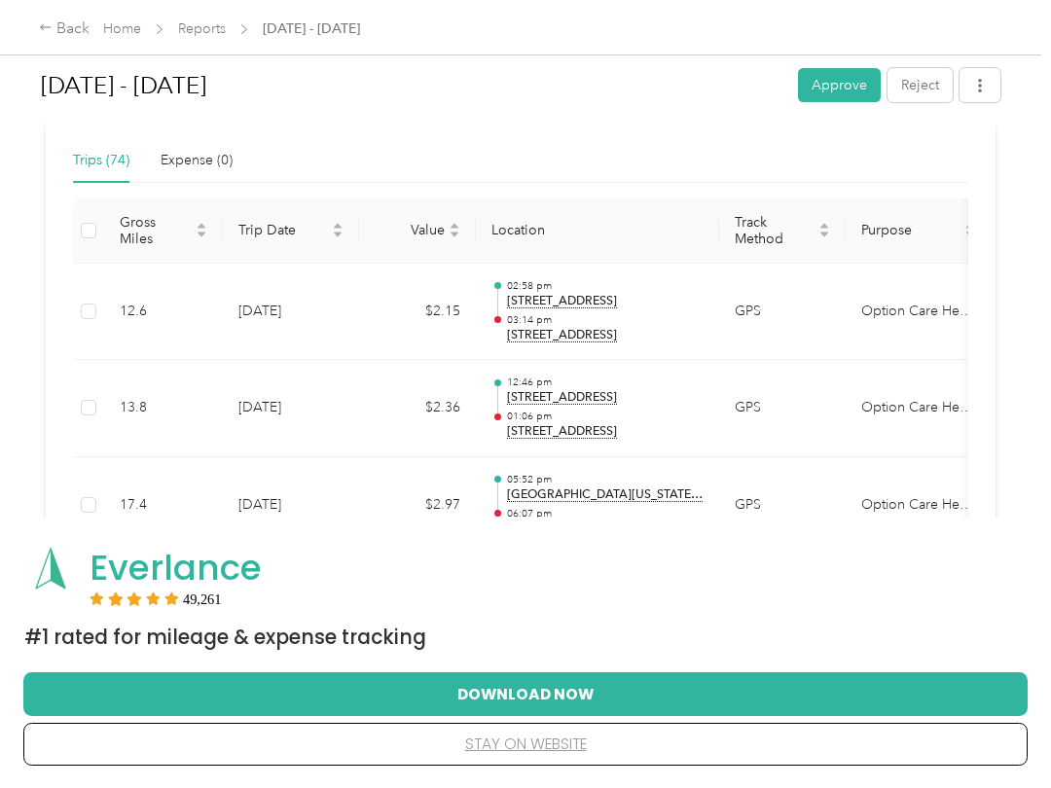
click at [843, 74] on button "Approve" at bounding box center [839, 85] width 83 height 34
click at [1022, 415] on div "[DATE] - [DATE] Unapprove Needs Payment Needs payment from [PERSON_NAME] View a…" at bounding box center [520, 377] width 1041 height 754
click at [64, 18] on div "Back" at bounding box center [64, 29] width 51 height 23
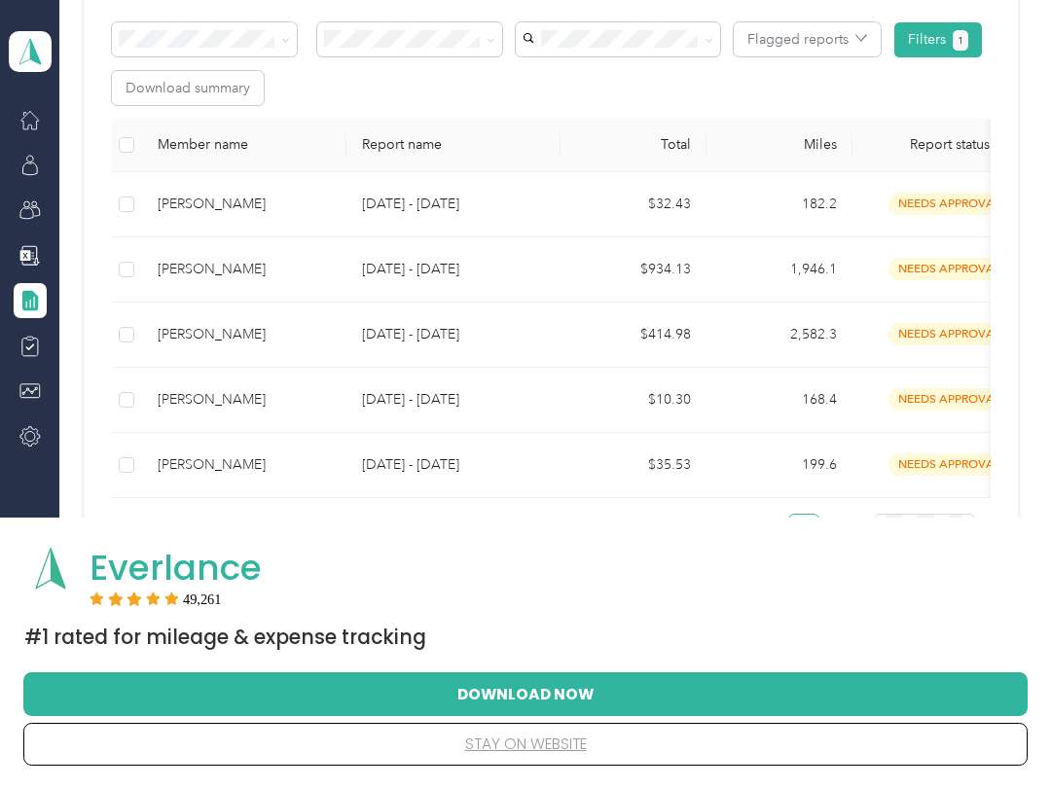
scroll to position [340, 0]
click at [1040, 429] on div "Reports My Tasks 5 Needs my approval See reports 0 Needs my payment See reports…" at bounding box center [550, 176] width 982 height 1032
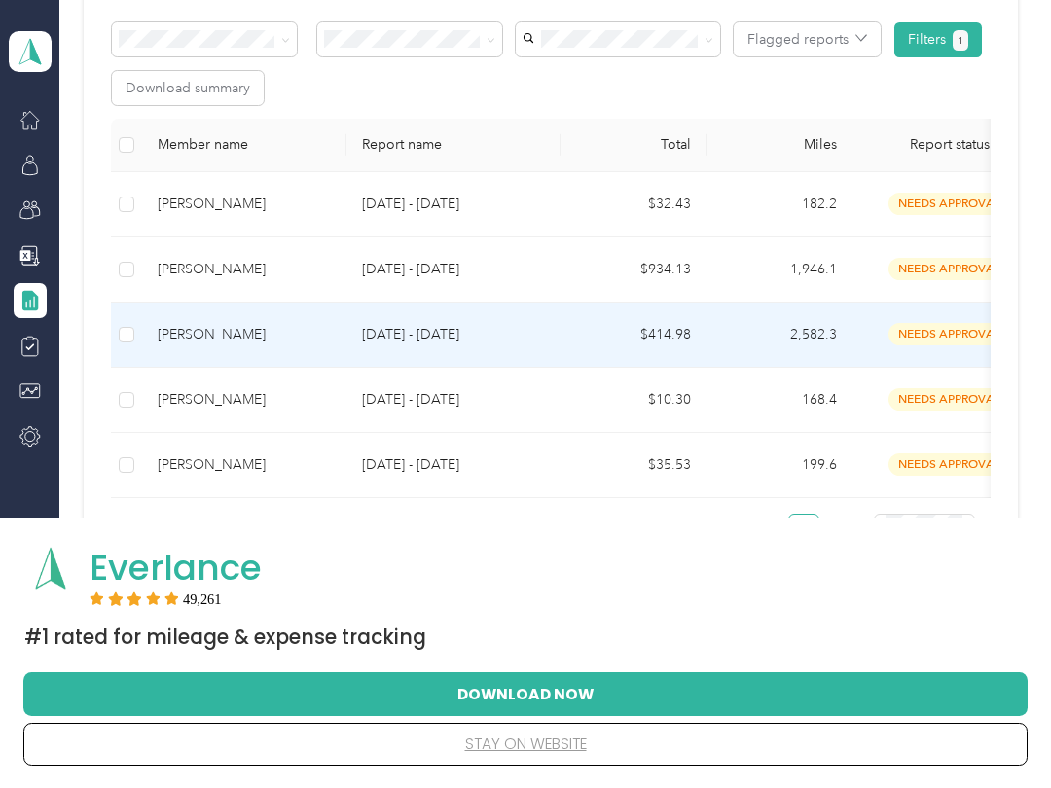
click at [172, 338] on div "[PERSON_NAME]" at bounding box center [244, 334] width 173 height 21
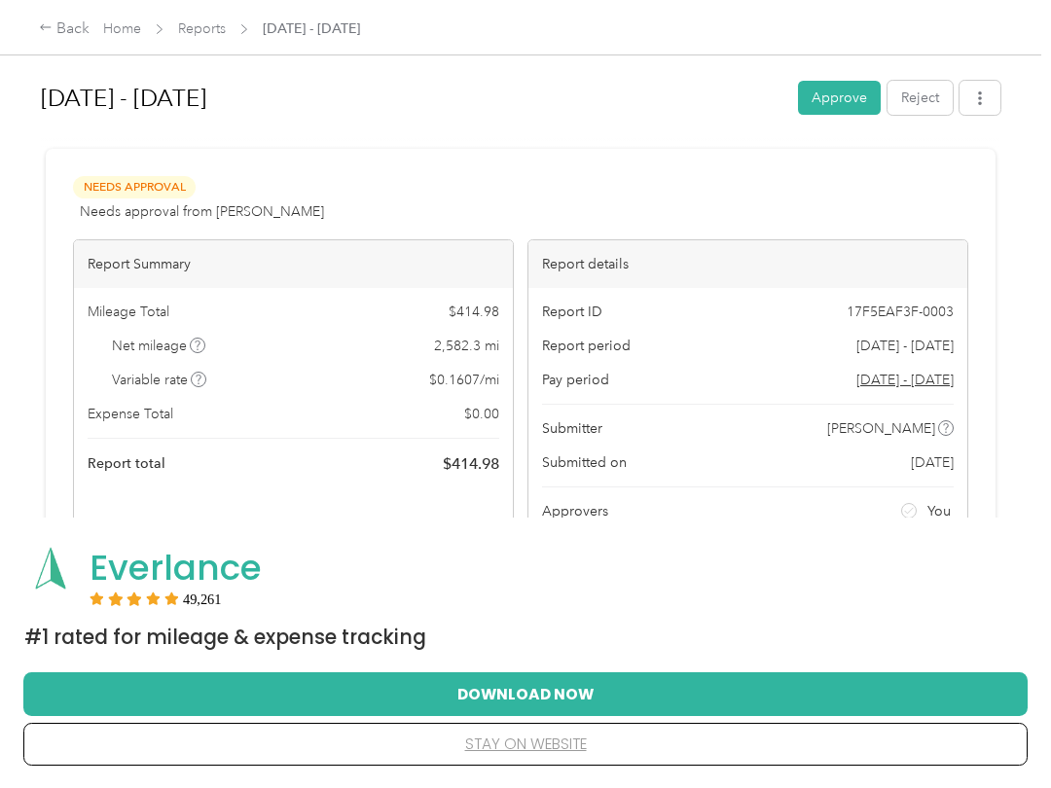
click at [865, 105] on button "Approve" at bounding box center [839, 98] width 83 height 34
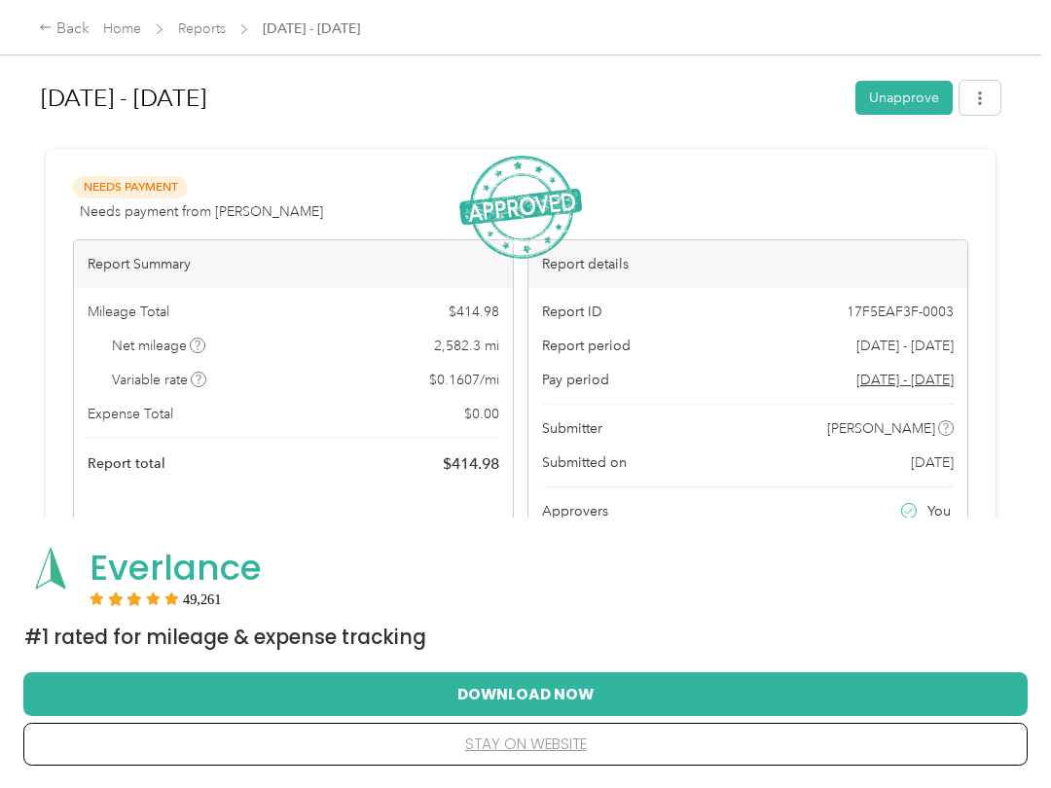
click at [53, 32] on div "Back" at bounding box center [64, 29] width 51 height 23
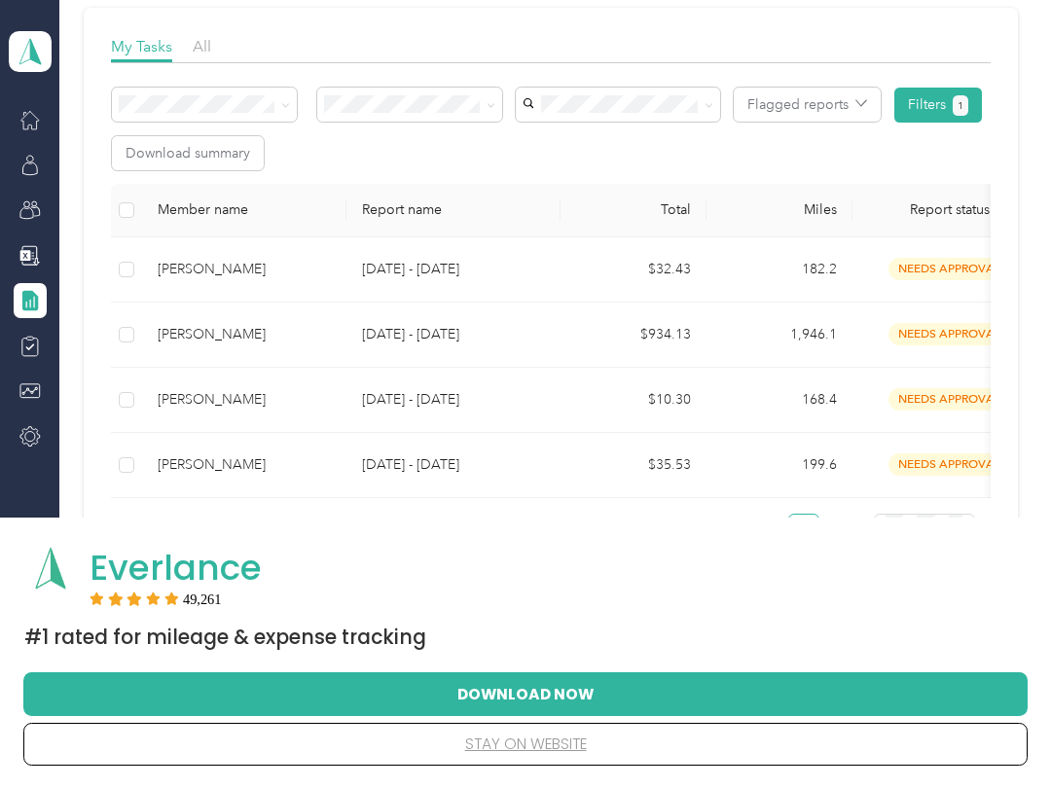
scroll to position [274, 0]
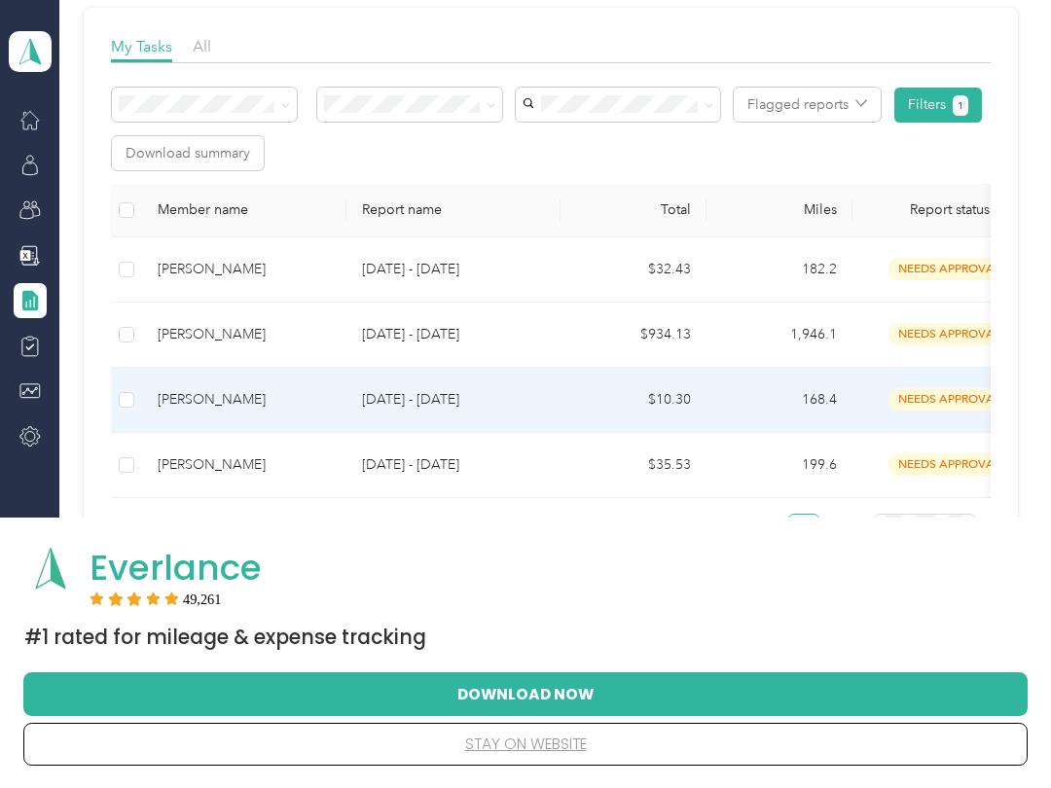
click at [188, 414] on td "[PERSON_NAME]" at bounding box center [244, 400] width 204 height 65
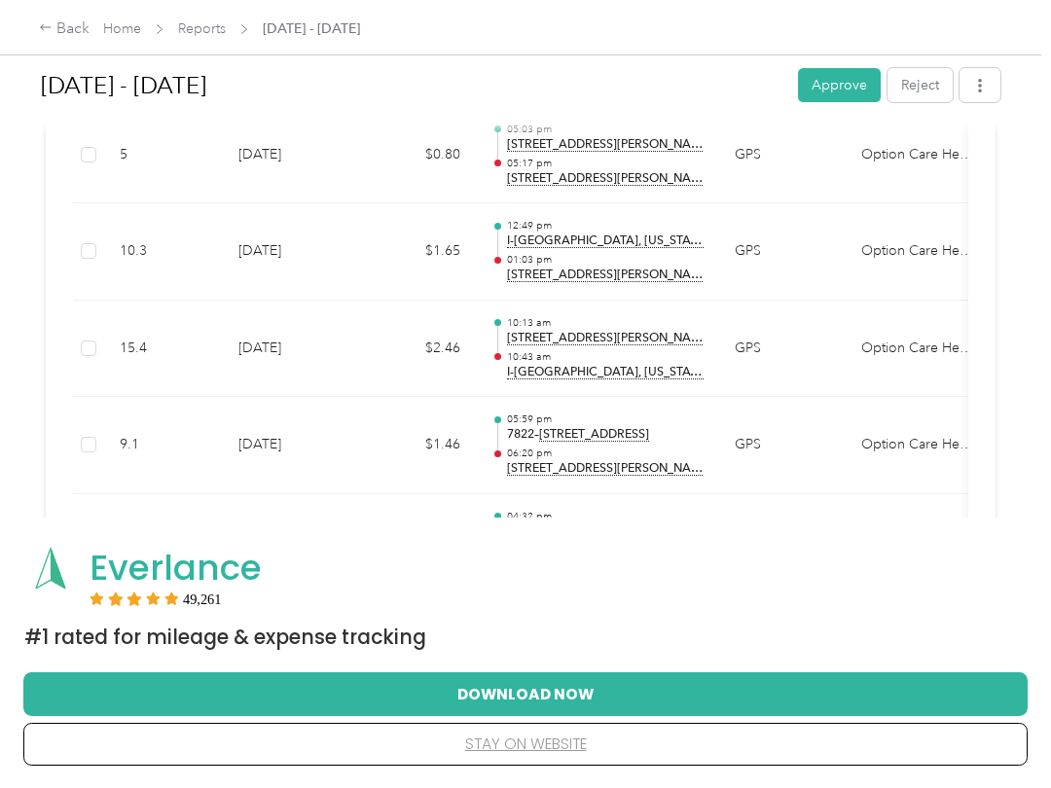
scroll to position [552, 0]
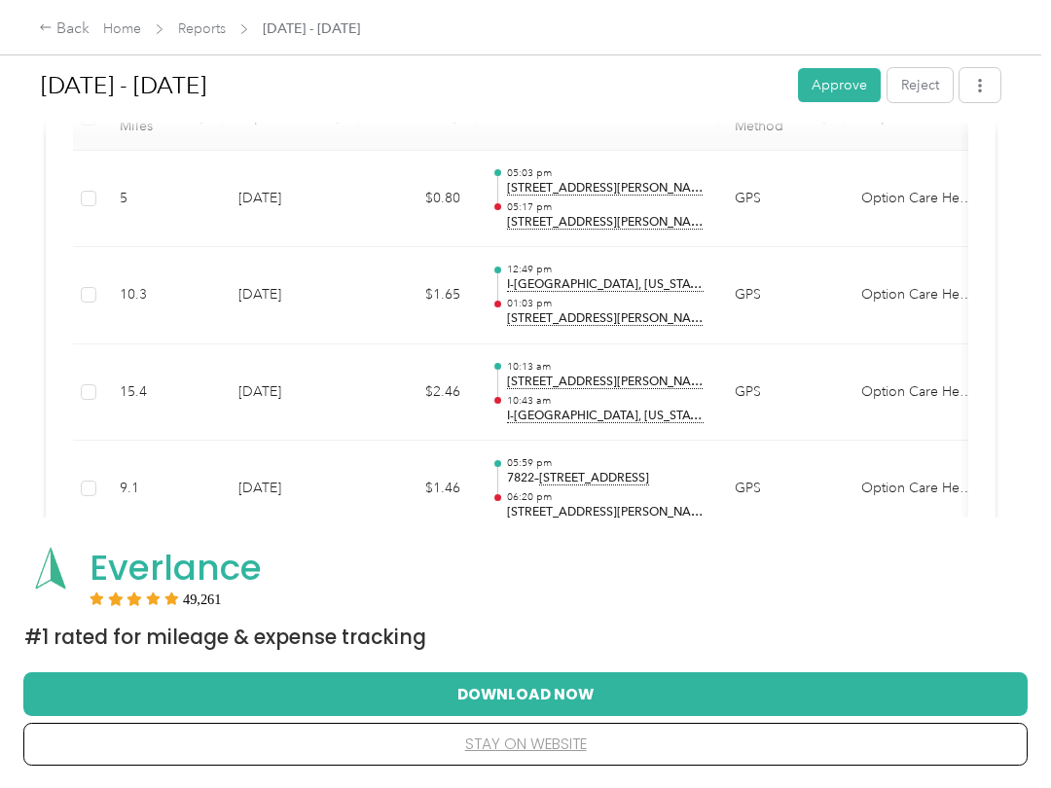
click at [857, 90] on button "Approve" at bounding box center [839, 85] width 83 height 34
click at [61, 30] on div "Back" at bounding box center [64, 29] width 51 height 23
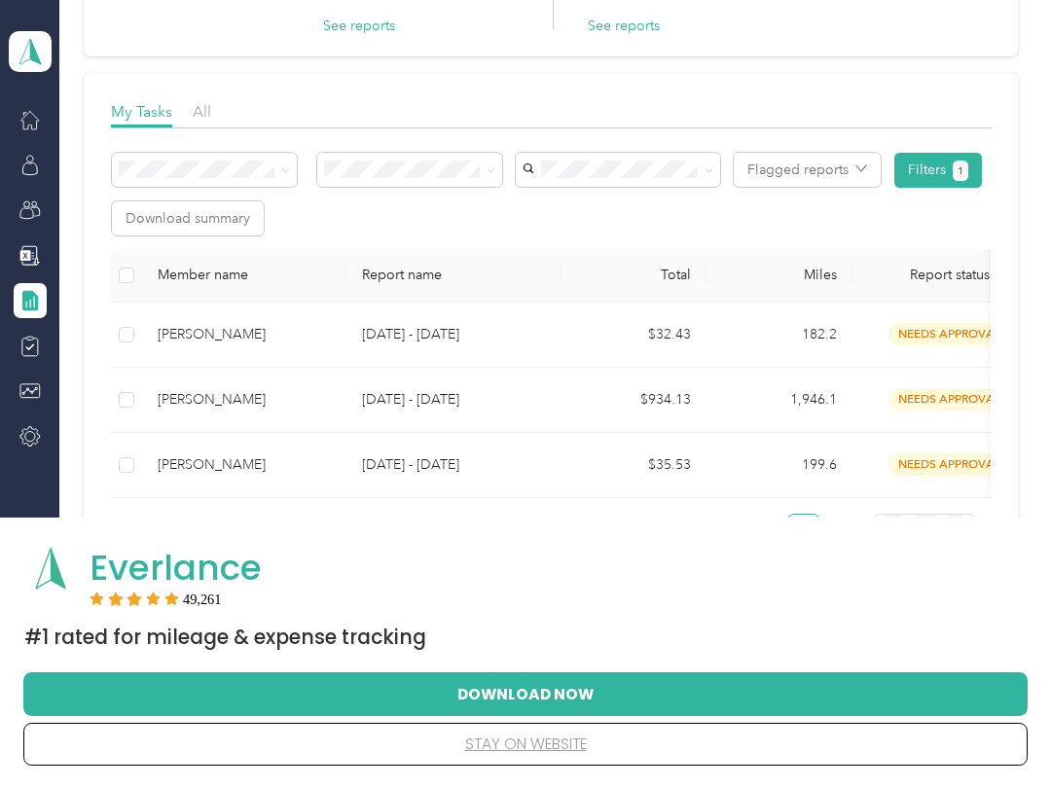
scroll to position [209, 0]
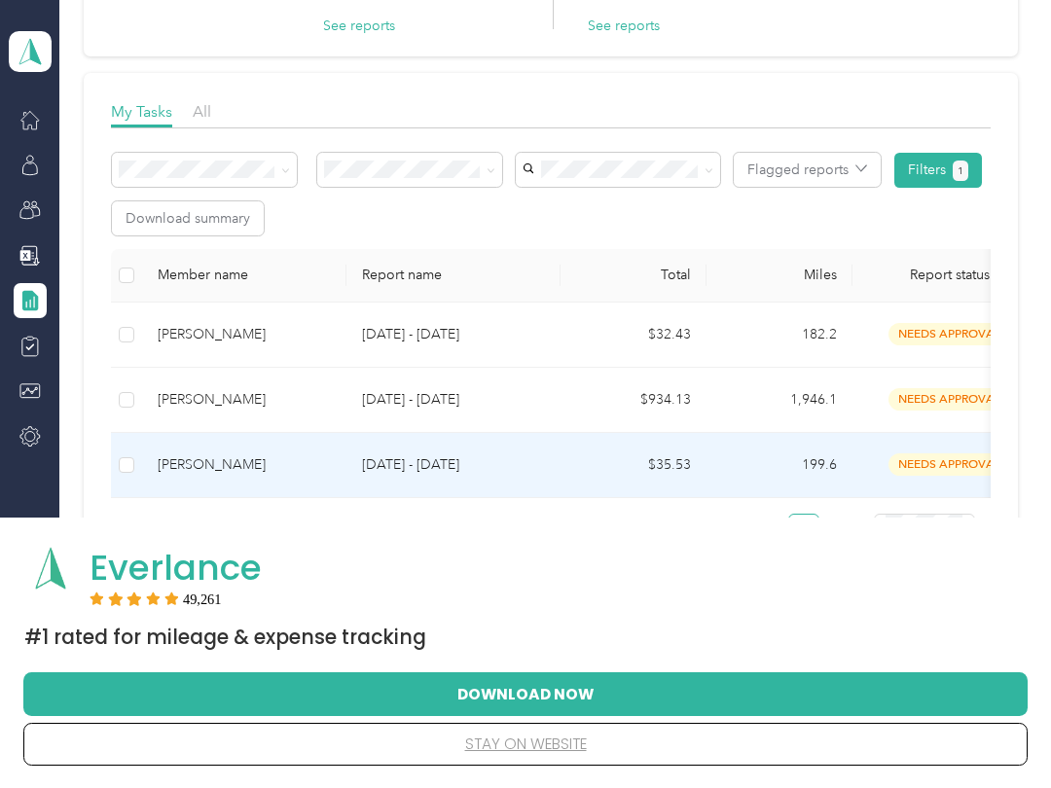
click at [201, 467] on div "[PERSON_NAME]" at bounding box center [244, 464] width 173 height 21
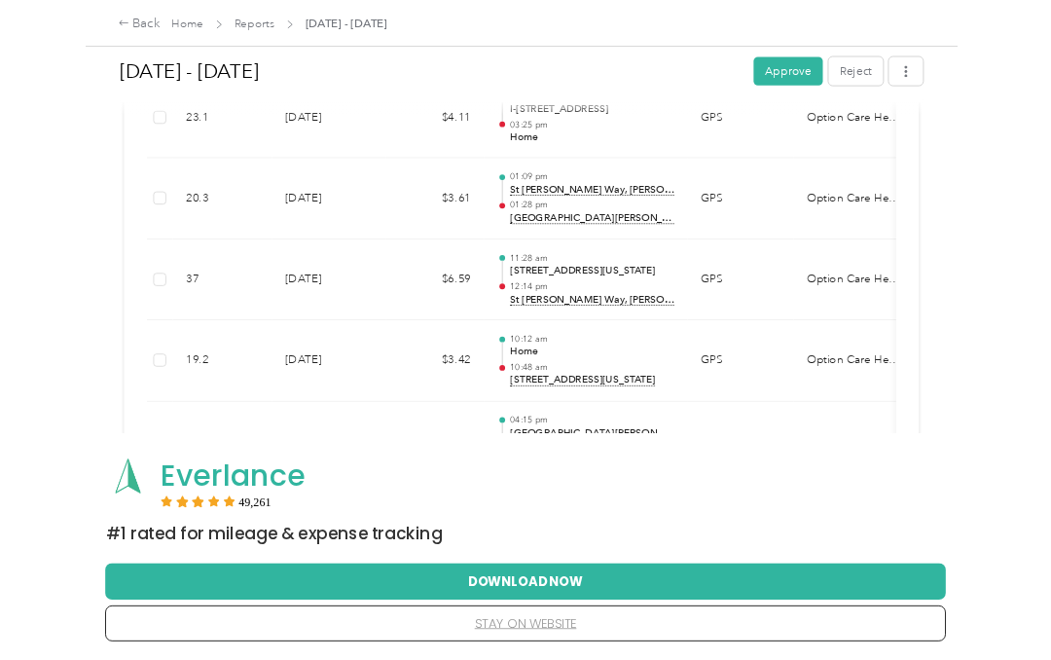
scroll to position [609, 0]
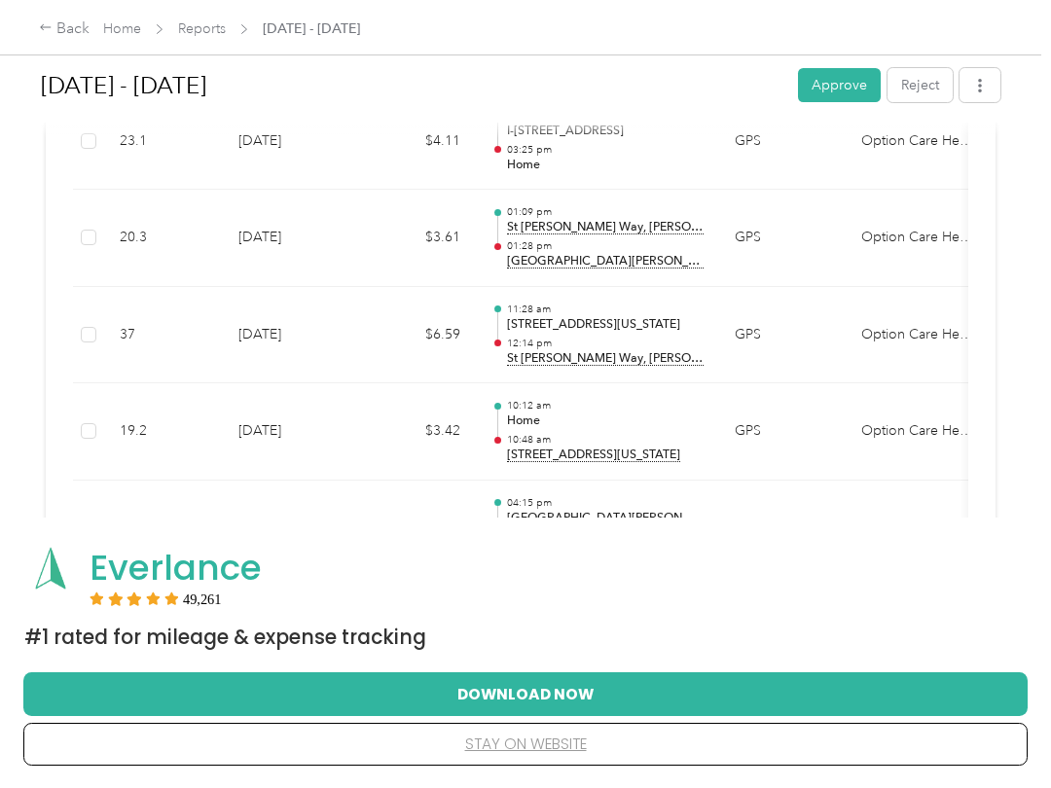
click at [929, 90] on button "Reject" at bounding box center [919, 85] width 65 height 34
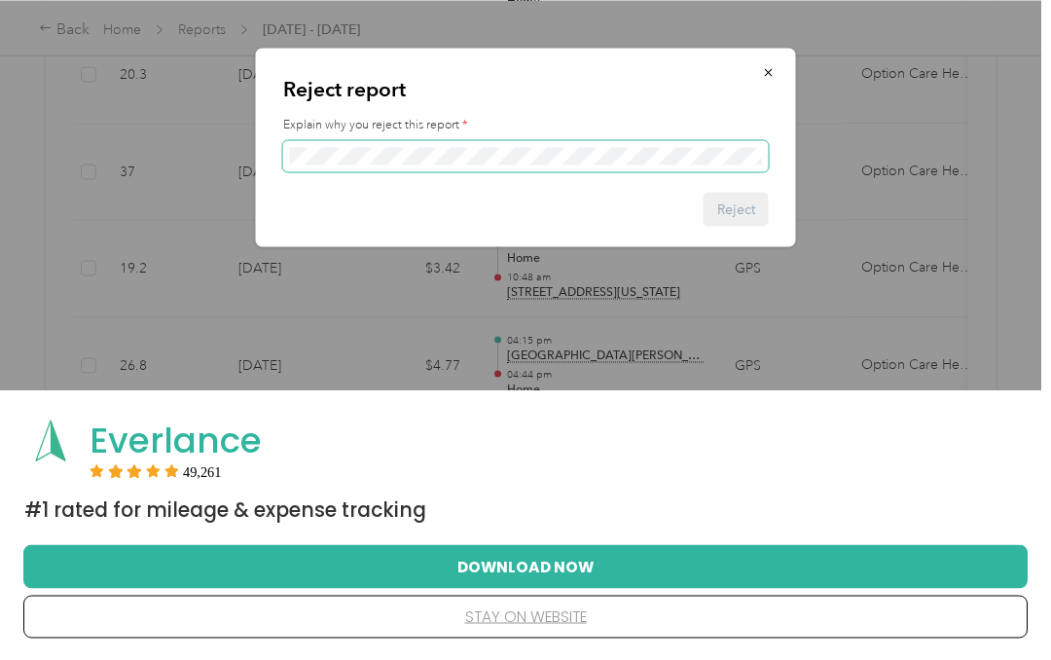
scroll to position [145, 0]
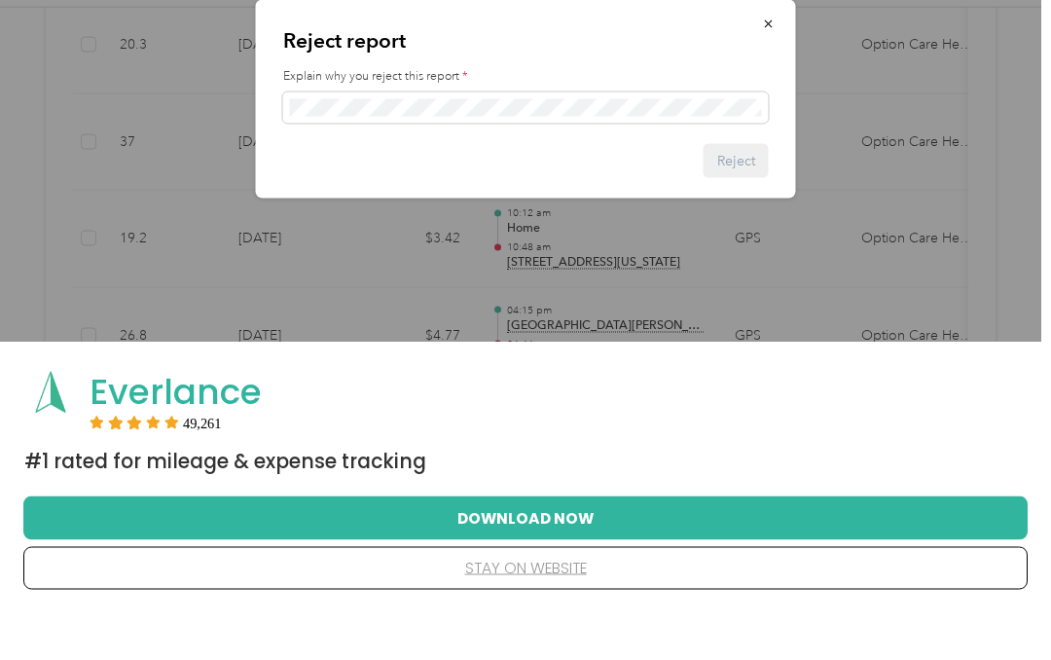
click at [595, 636] on button "stay on website" at bounding box center [525, 615] width 942 height 41
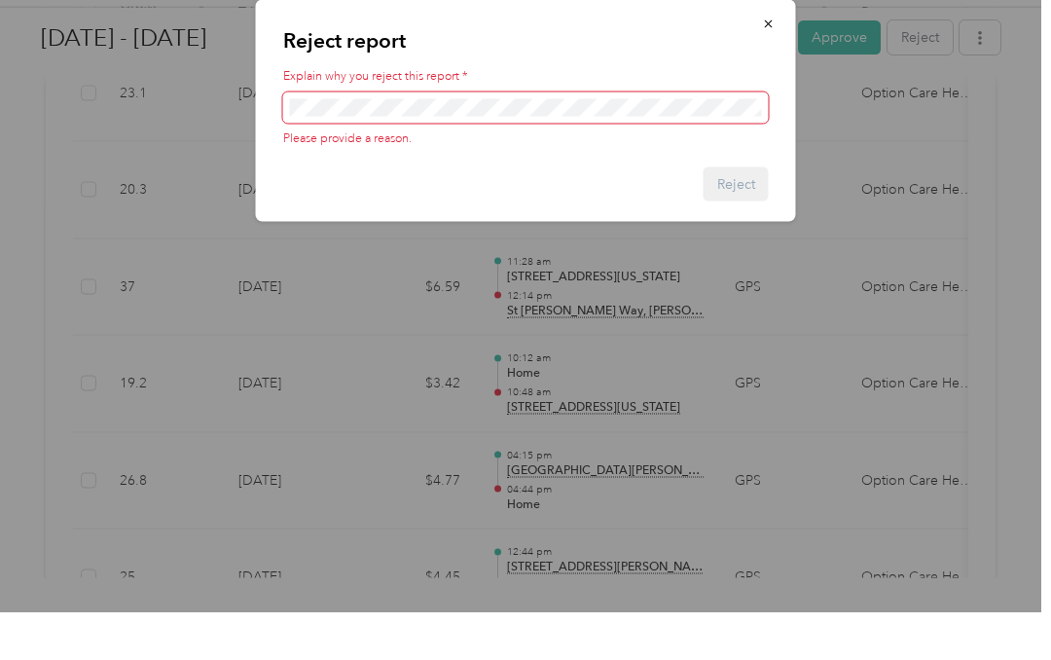
scroll to position [0, 0]
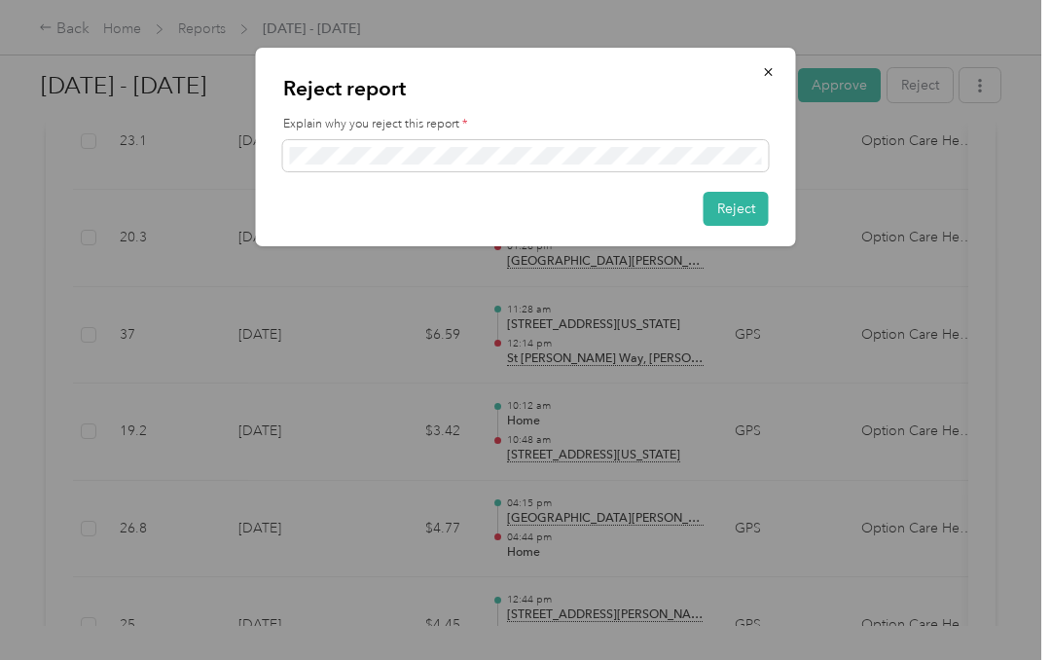
click at [748, 200] on button "Reject" at bounding box center [735, 209] width 65 height 34
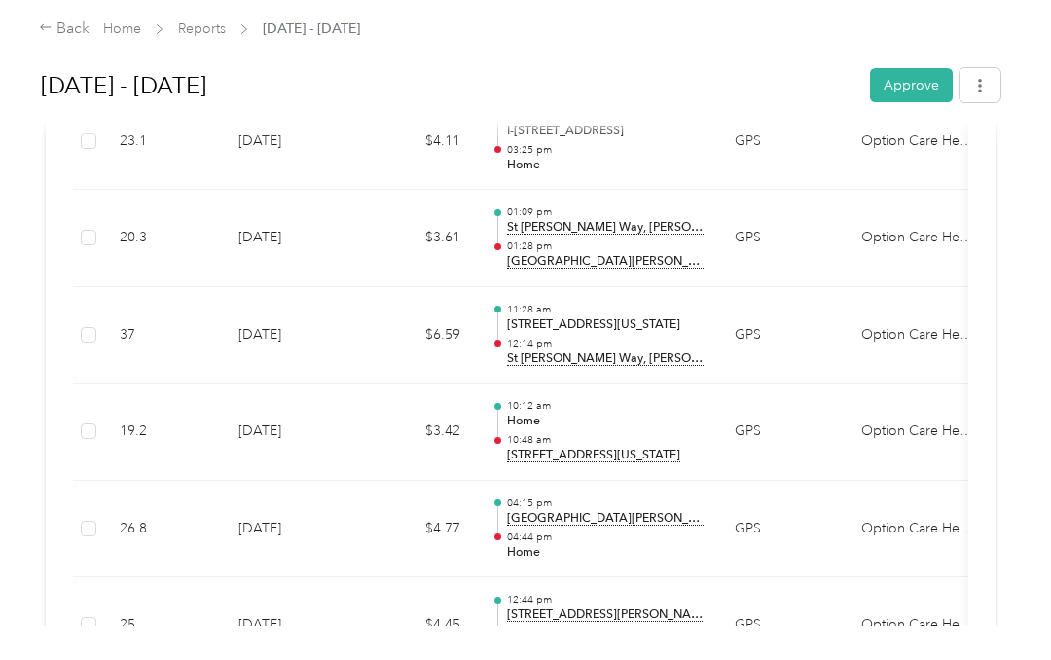
click at [57, 19] on div "Back" at bounding box center [64, 29] width 51 height 23
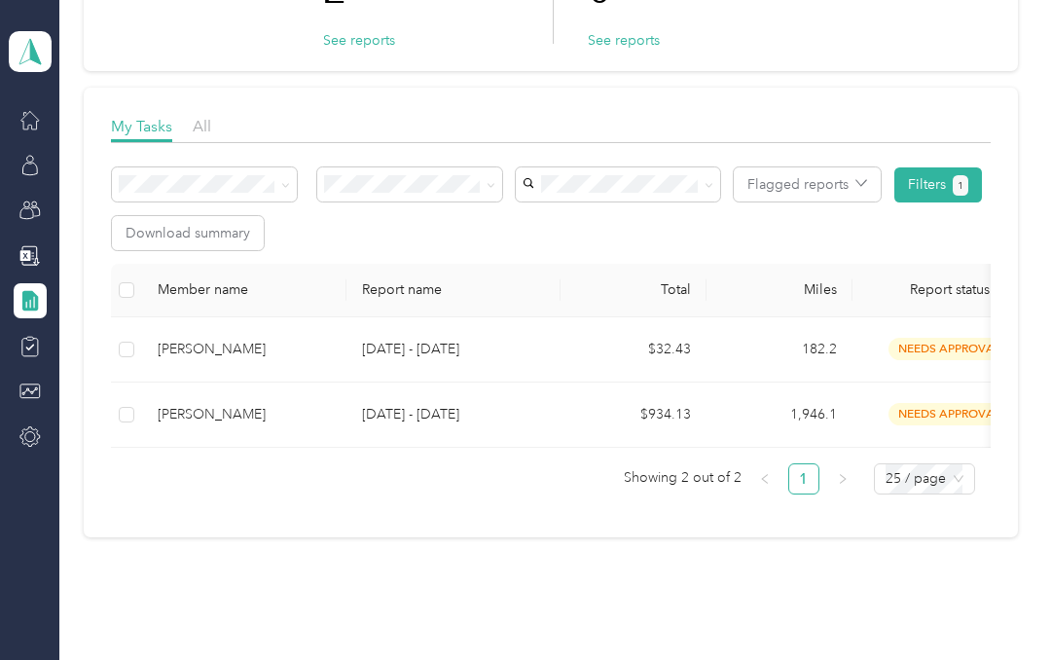
scroll to position [195, 0]
click at [71, 173] on div "Members" at bounding box center [92, 165] width 86 height 48
click at [80, 170] on div "Members" at bounding box center [92, 165] width 86 height 48
click at [29, 162] on icon at bounding box center [29, 165] width 21 height 21
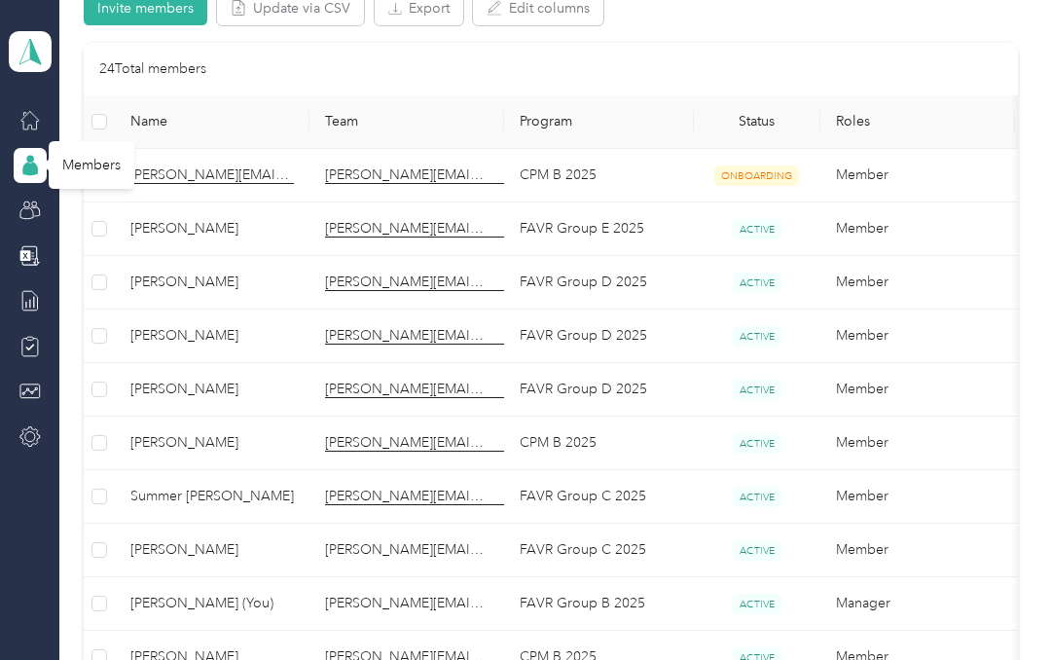
scroll to position [227, 0]
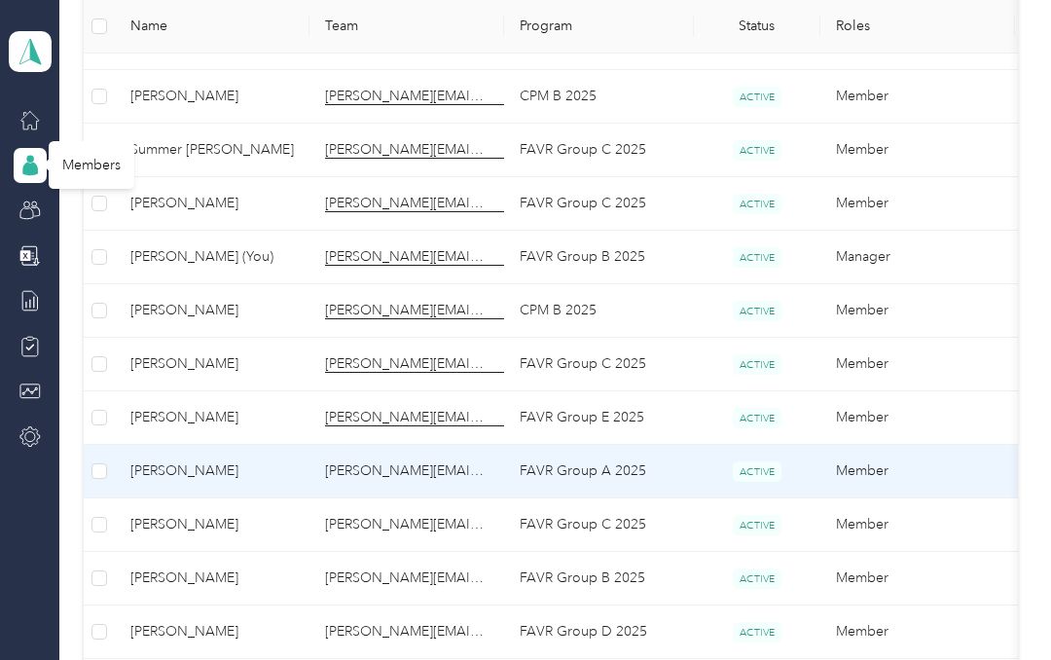
click at [123, 448] on td "[PERSON_NAME]" at bounding box center [212, 472] width 195 height 54
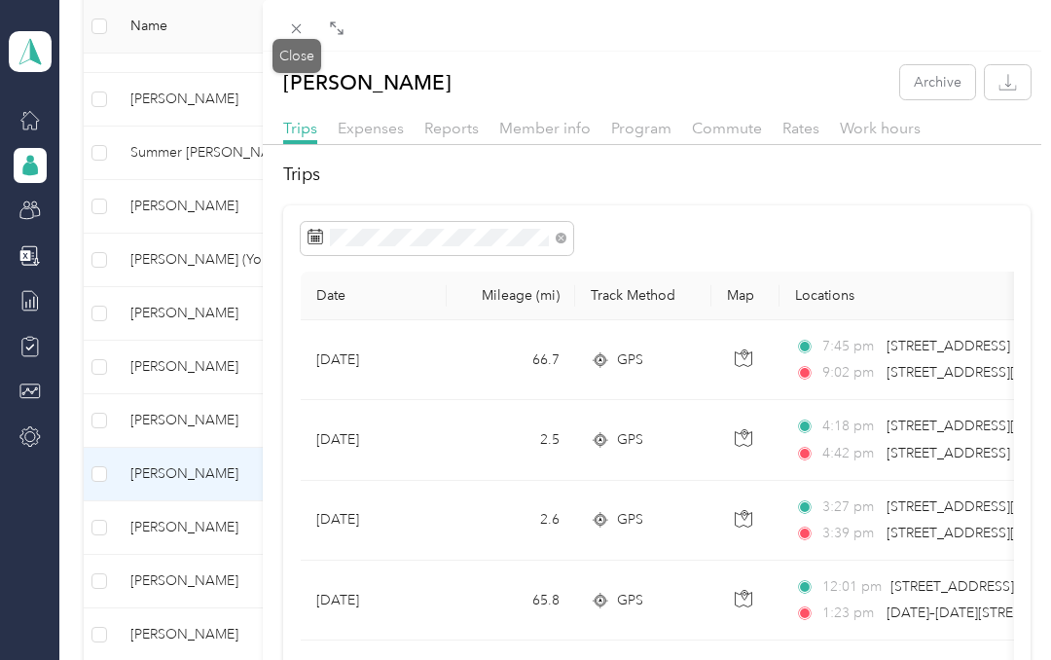
click at [303, 31] on icon at bounding box center [296, 28] width 17 height 17
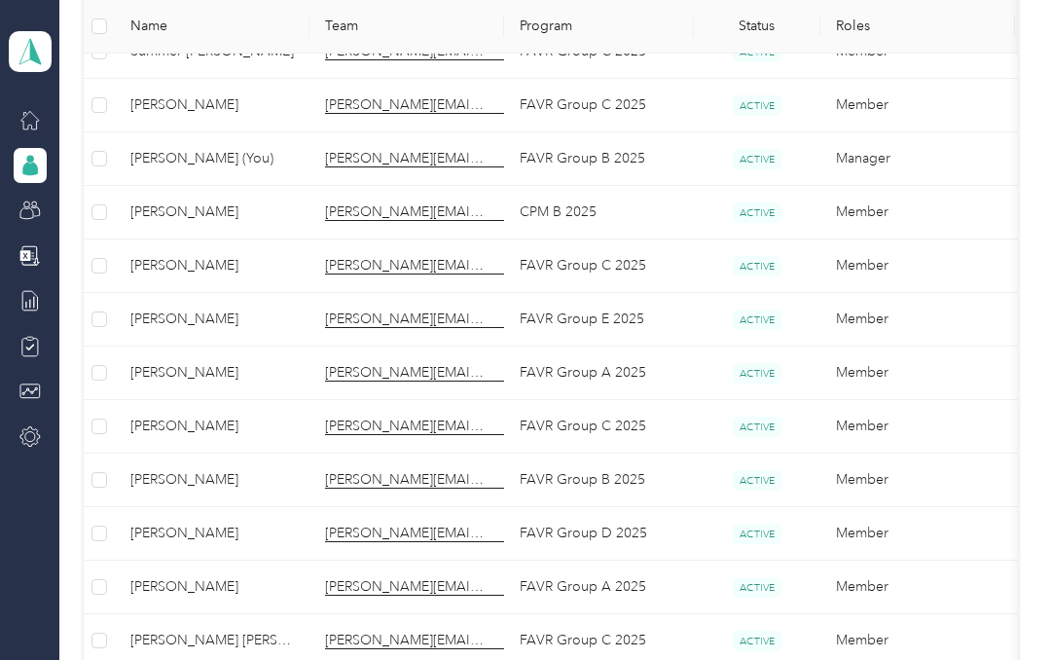
scroll to position [653, 0]
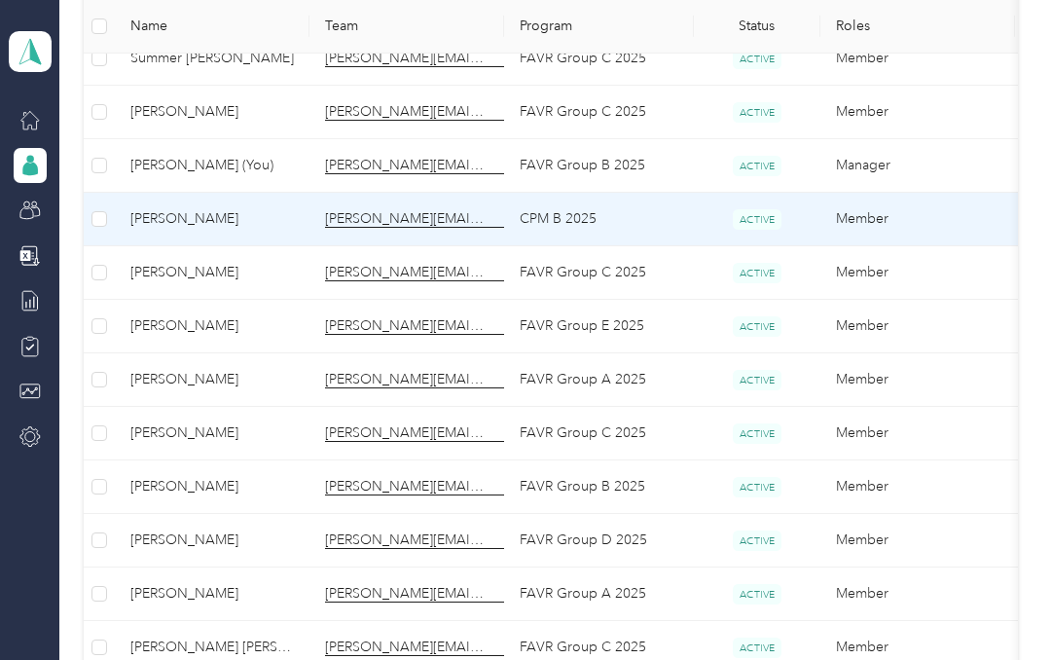
click at [205, 228] on span "[PERSON_NAME]" at bounding box center [211, 218] width 163 height 21
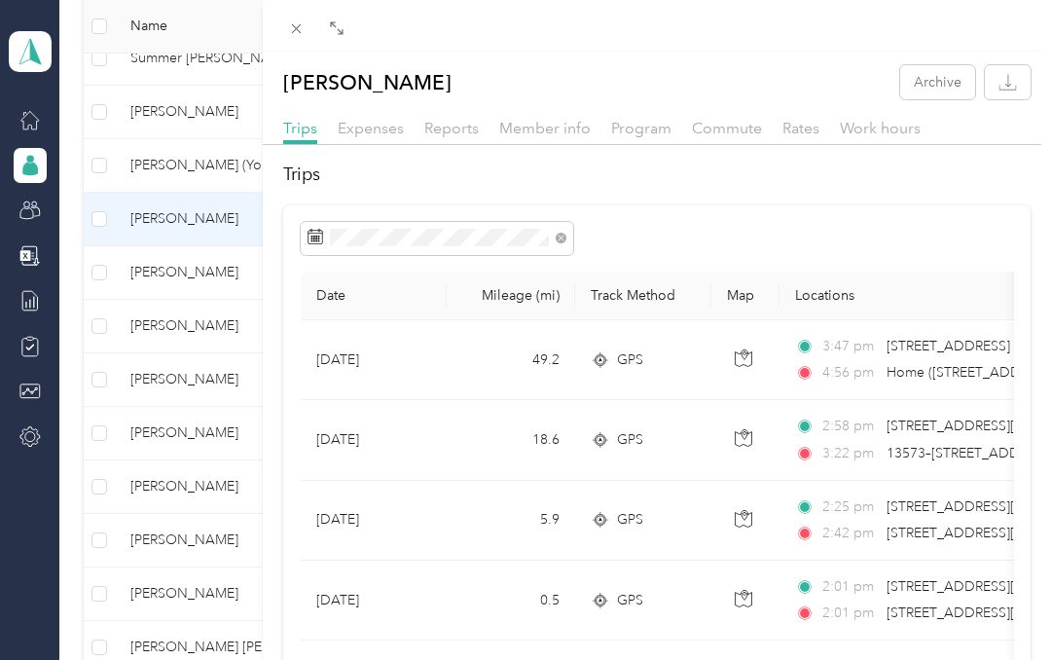
click at [628, 123] on span "Program" at bounding box center [641, 128] width 60 height 18
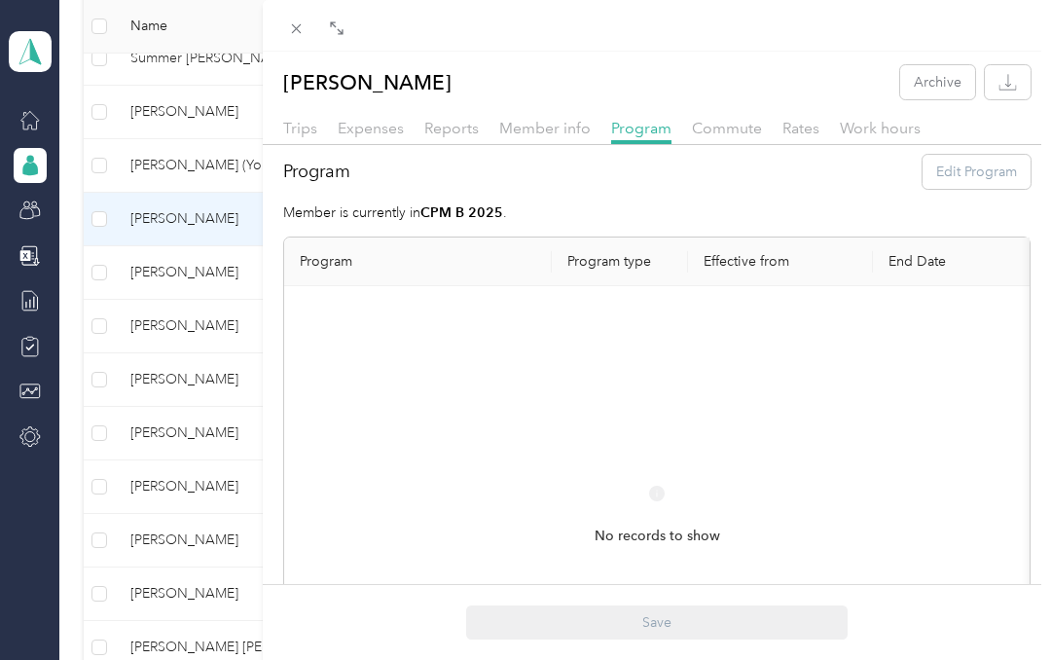
click at [549, 134] on span "Member info" at bounding box center [544, 128] width 91 height 18
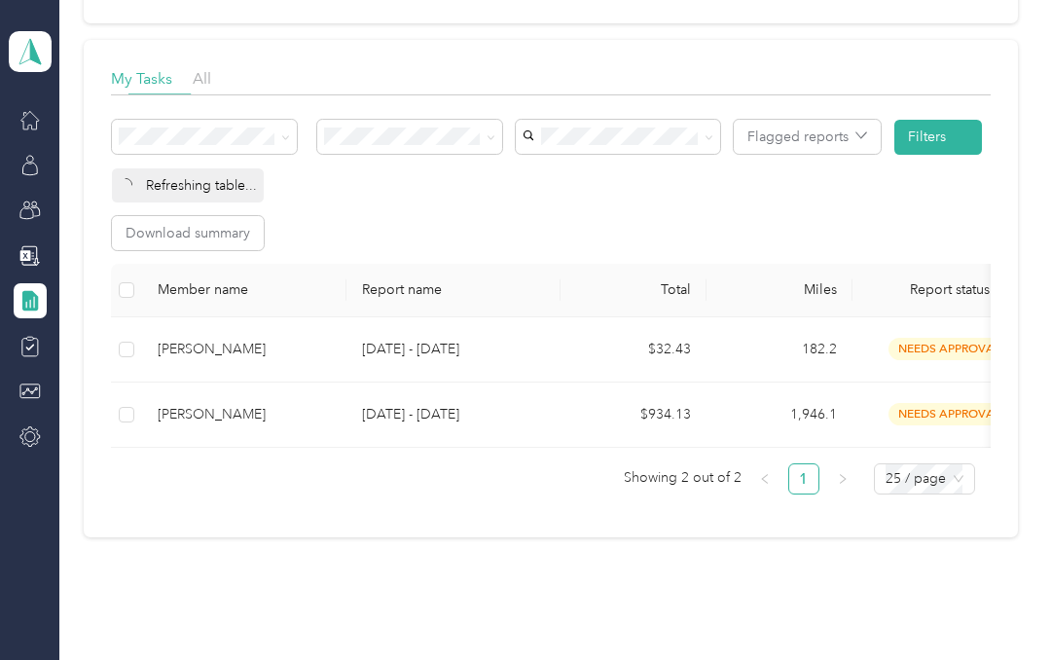
scroll to position [195, 0]
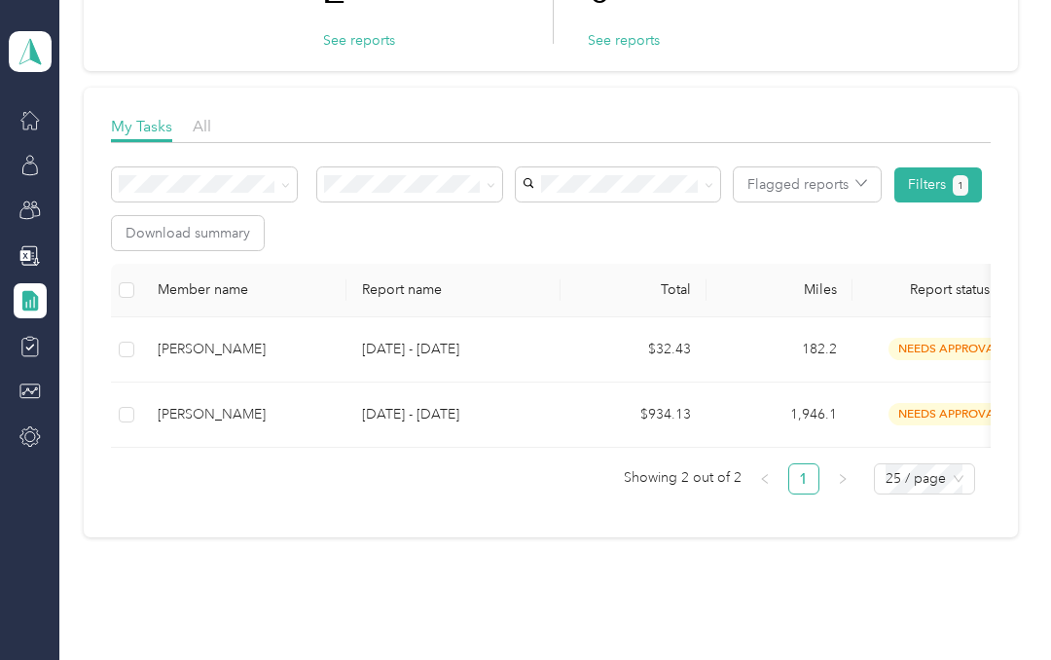
click at [203, 356] on div "[PERSON_NAME]" at bounding box center [244, 349] width 173 height 21
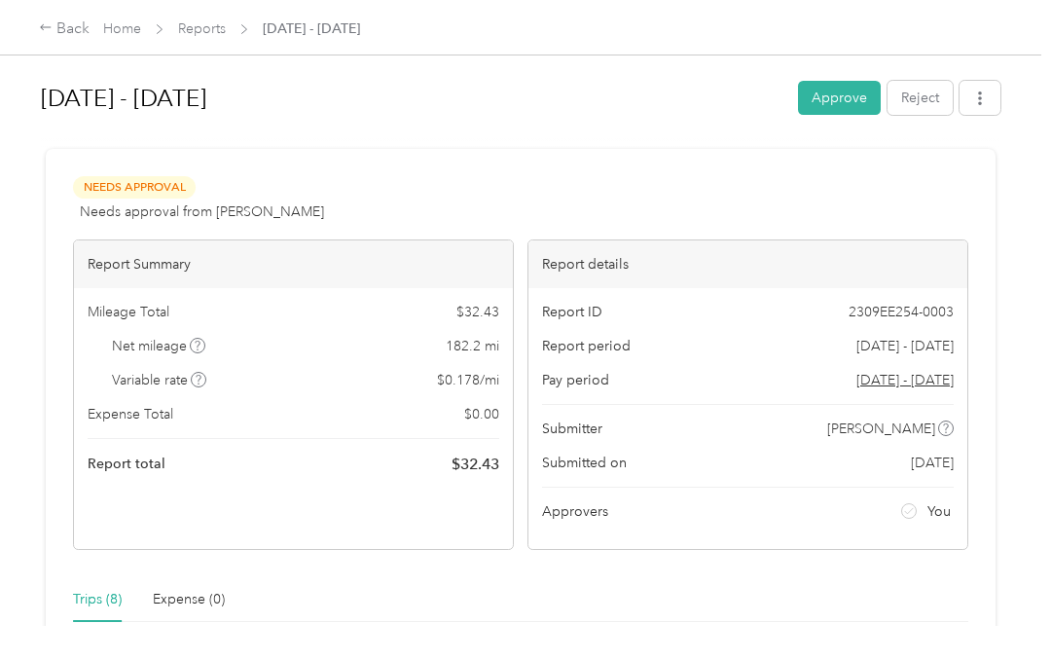
click at [926, 100] on button "Reject" at bounding box center [919, 98] width 65 height 34
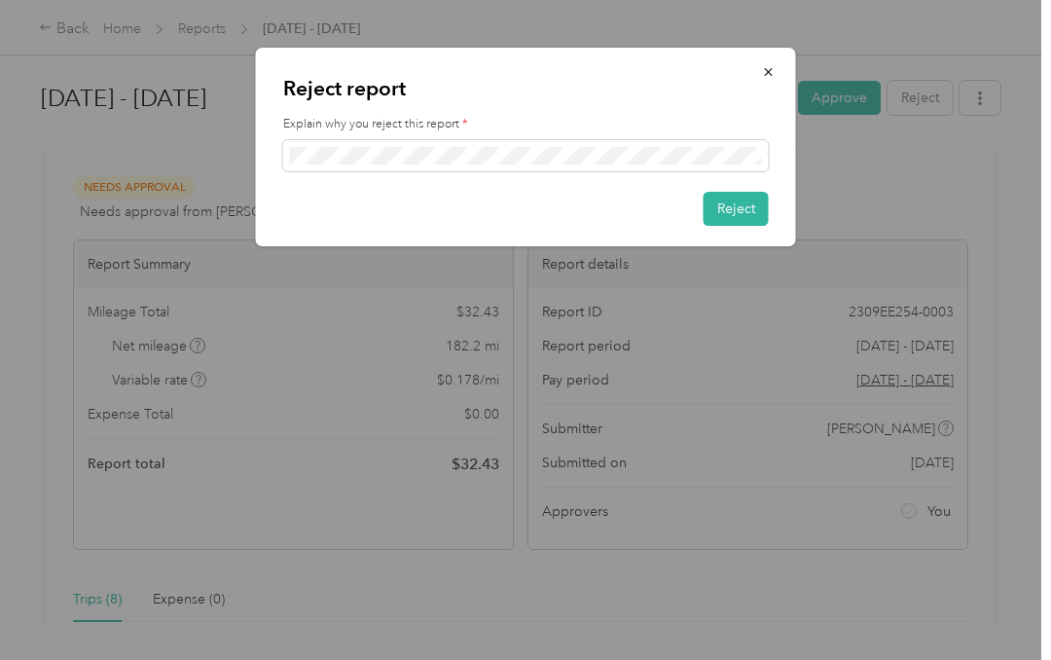
click at [752, 203] on button "Reject" at bounding box center [735, 209] width 65 height 34
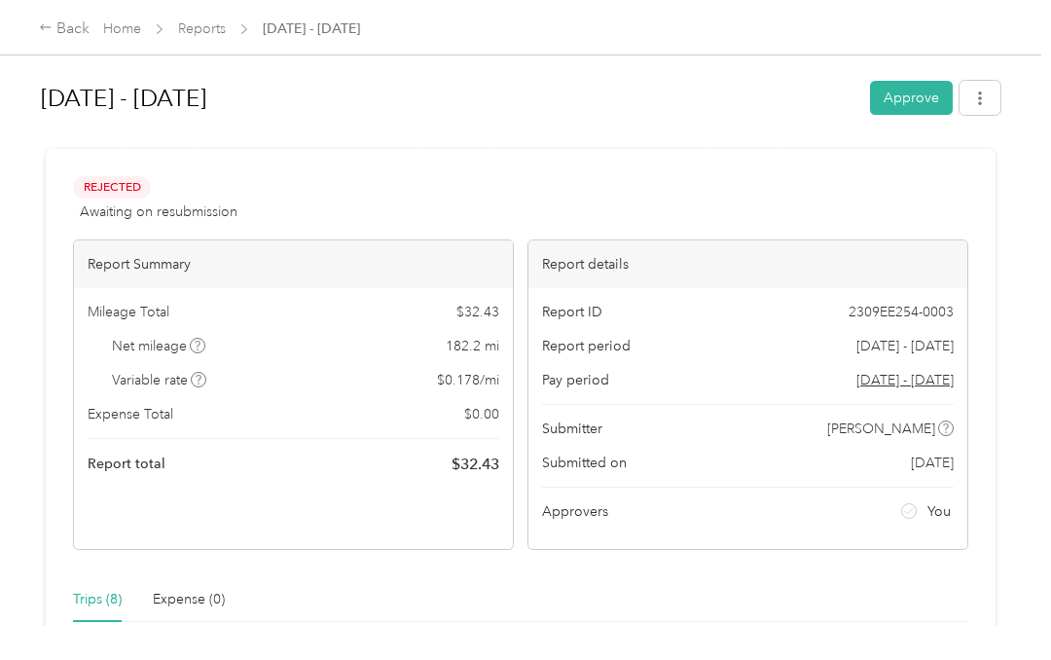
click at [55, 33] on div "Back" at bounding box center [64, 29] width 51 height 23
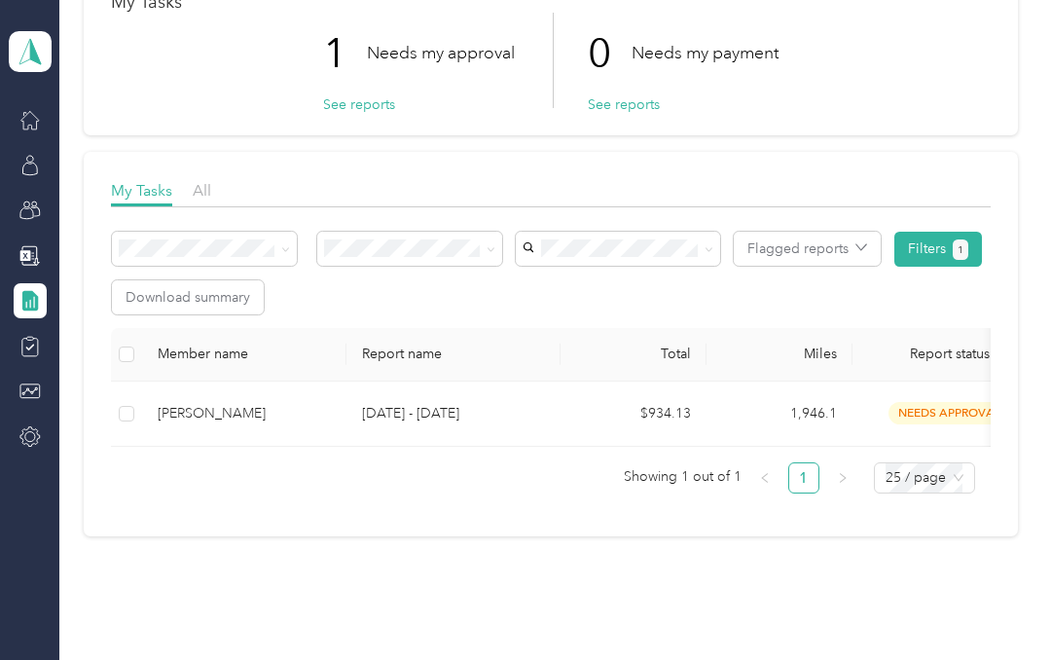
scroll to position [129, 0]
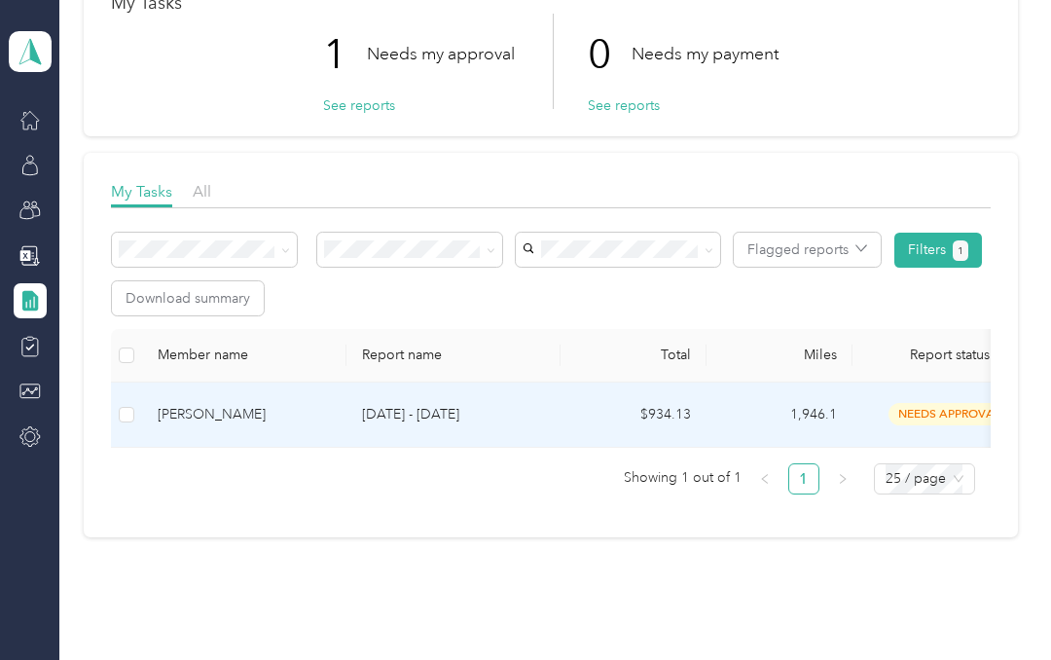
click at [218, 423] on div "[PERSON_NAME]" at bounding box center [244, 414] width 173 height 21
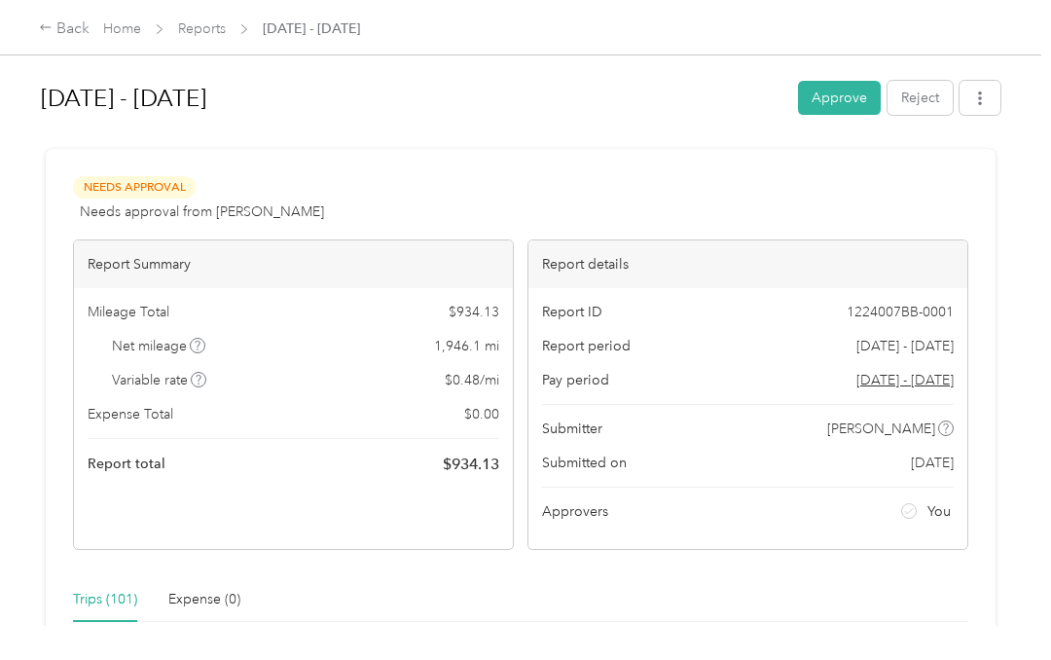
click at [55, 34] on div "Back" at bounding box center [64, 29] width 51 height 23
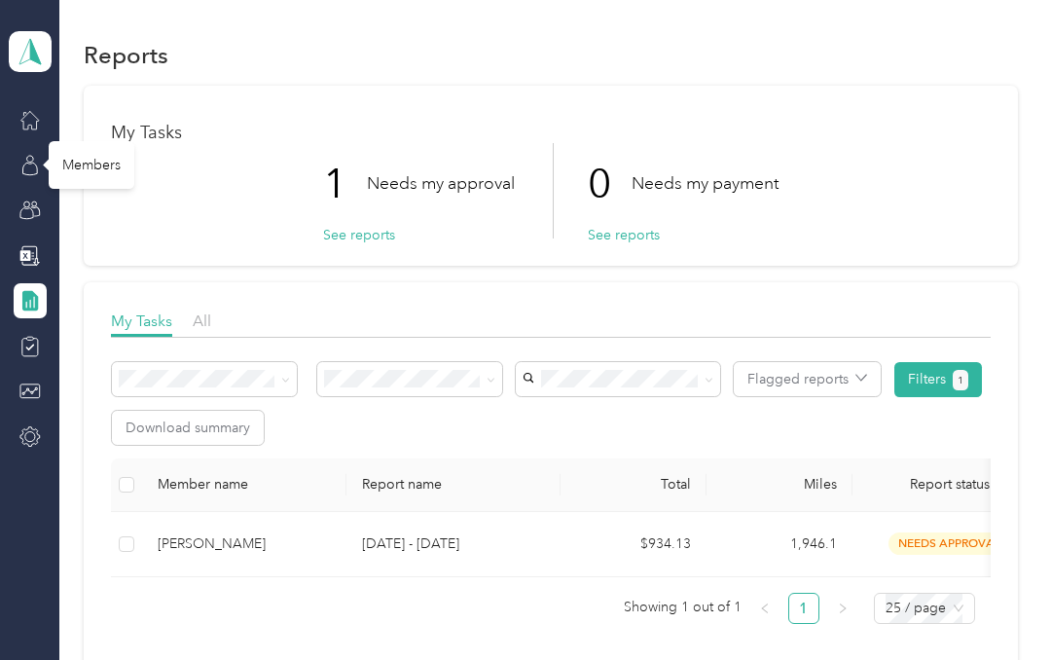
click at [79, 172] on div "Members" at bounding box center [92, 165] width 86 height 48
click at [81, 164] on div "Members" at bounding box center [92, 165] width 86 height 48
click at [80, 162] on div "Members" at bounding box center [92, 165] width 86 height 48
click at [15, 165] on div at bounding box center [30, 165] width 33 height 35
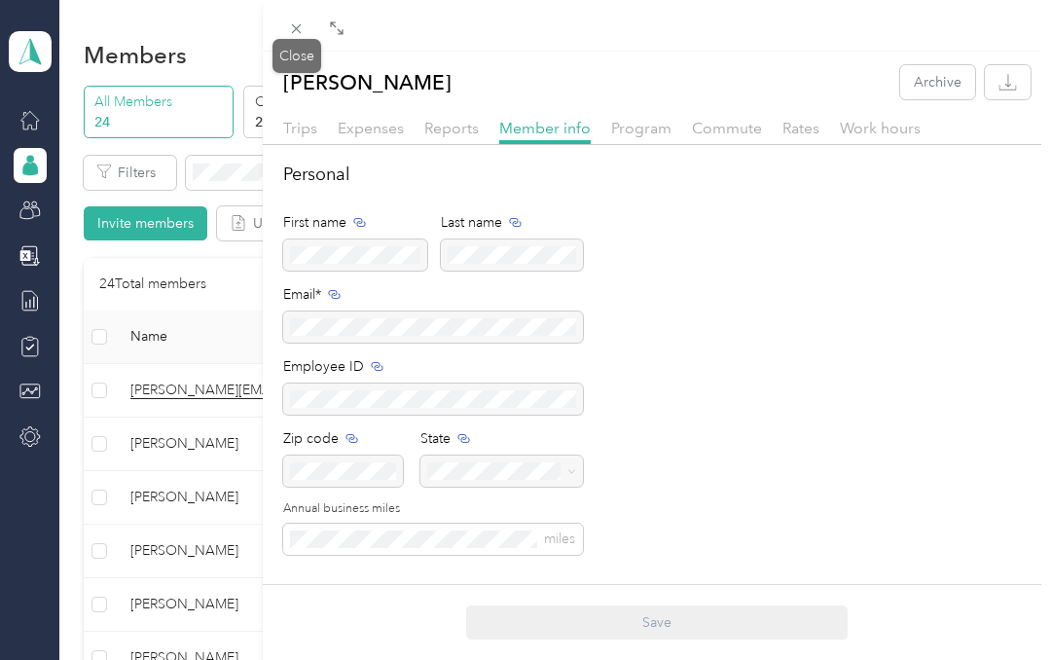
click at [304, 63] on div "Close" at bounding box center [296, 56] width 49 height 34
click at [299, 44] on div "Close" at bounding box center [296, 56] width 49 height 34
click at [292, 29] on icon at bounding box center [296, 28] width 17 height 17
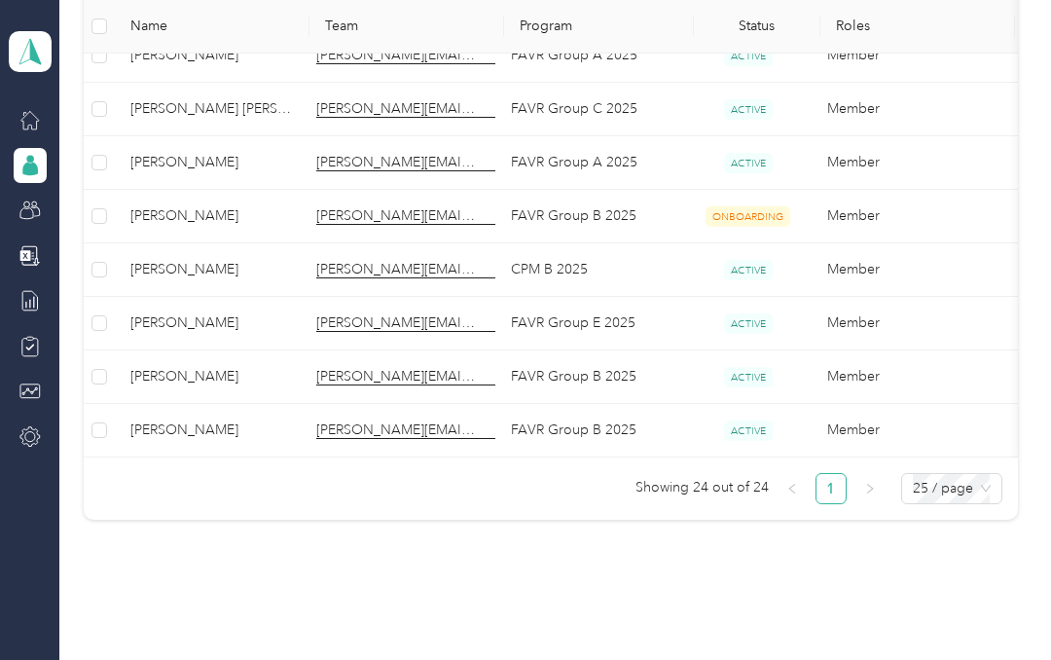
scroll to position [0, 9]
click at [30, 309] on icon at bounding box center [29, 300] width 21 height 21
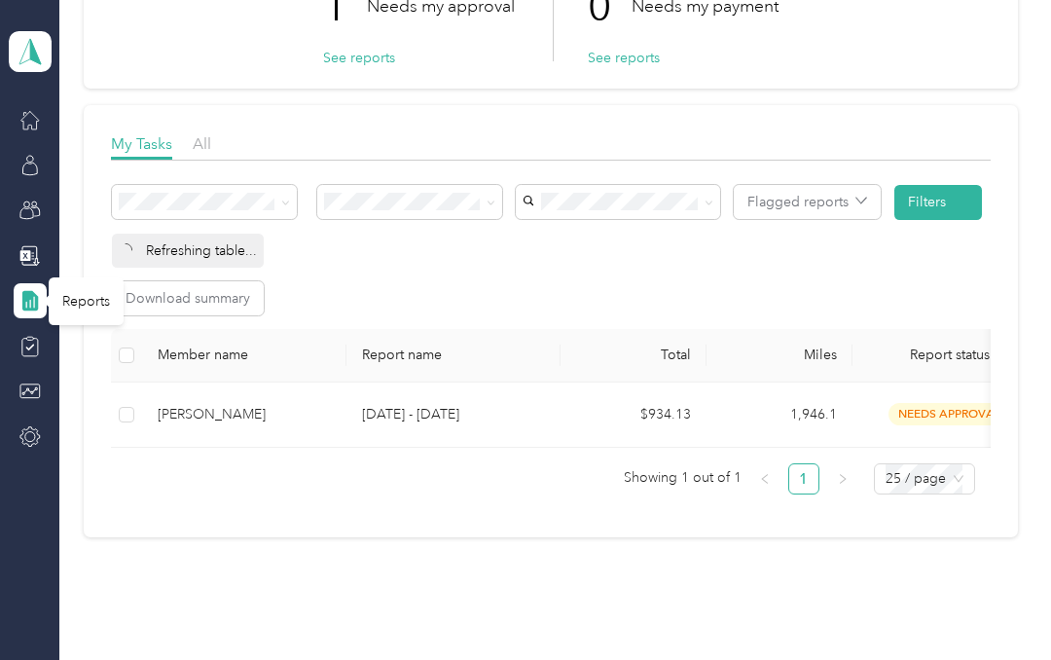
scroll to position [129, 0]
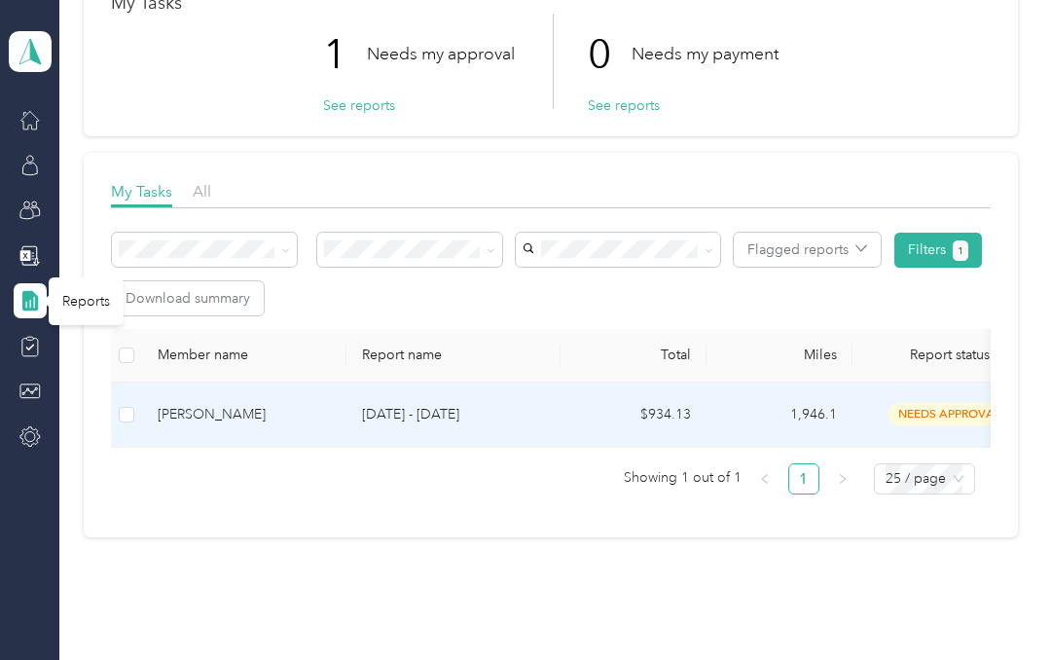
click at [210, 416] on div "[PERSON_NAME]" at bounding box center [244, 414] width 173 height 21
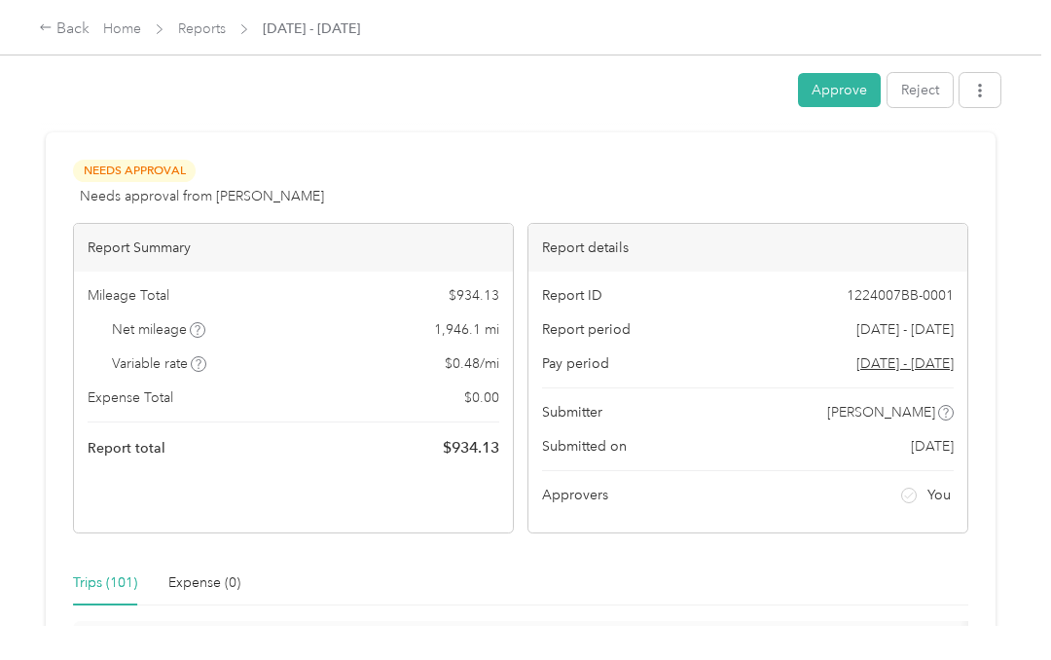
click at [839, 93] on button "Approve" at bounding box center [839, 90] width 83 height 34
